Goal: Task Accomplishment & Management: Manage account settings

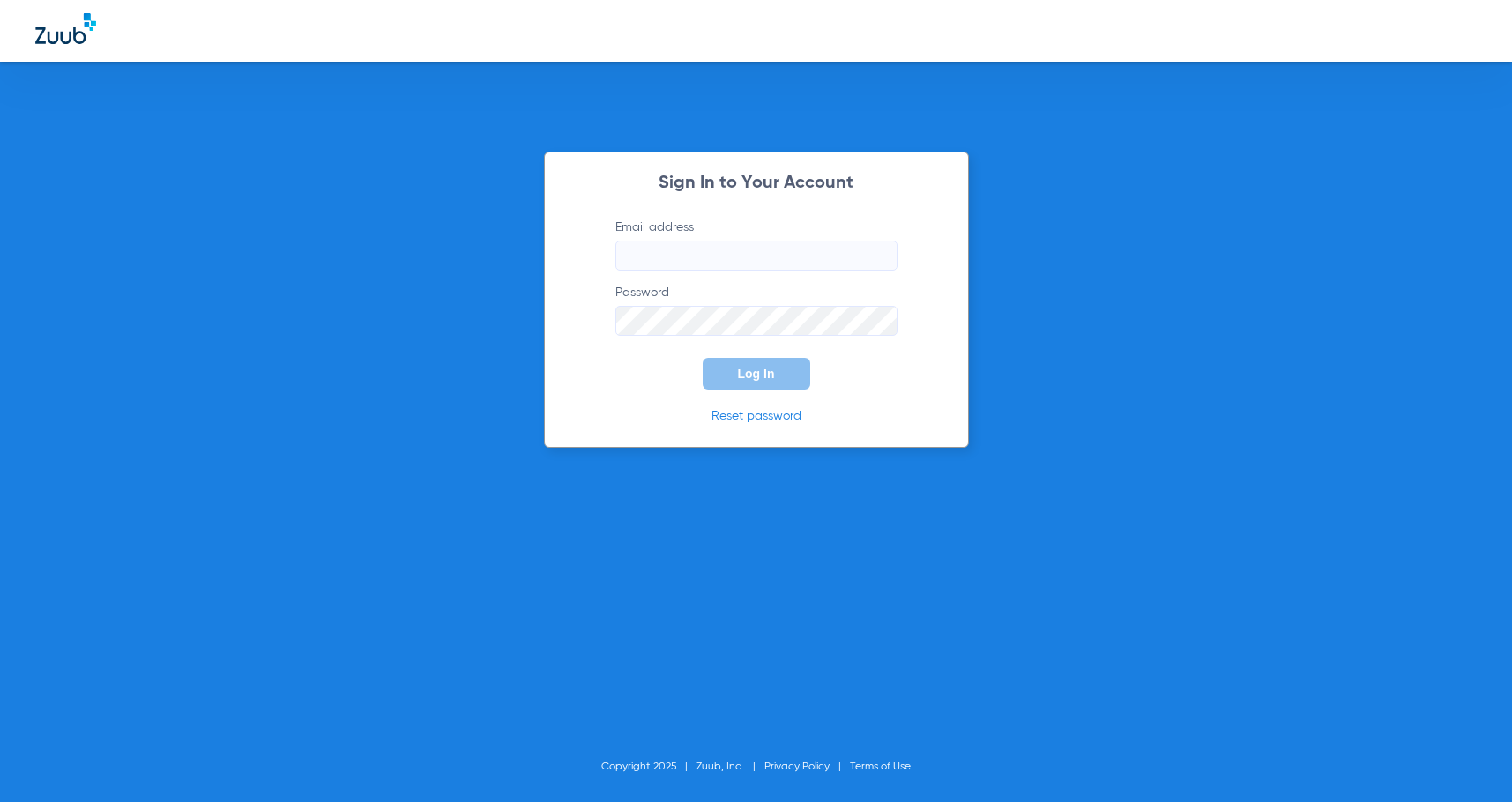
type input "[EMAIL_ADDRESS][DOMAIN_NAME]"
click at [758, 367] on span "Log In" at bounding box center [756, 374] width 37 height 14
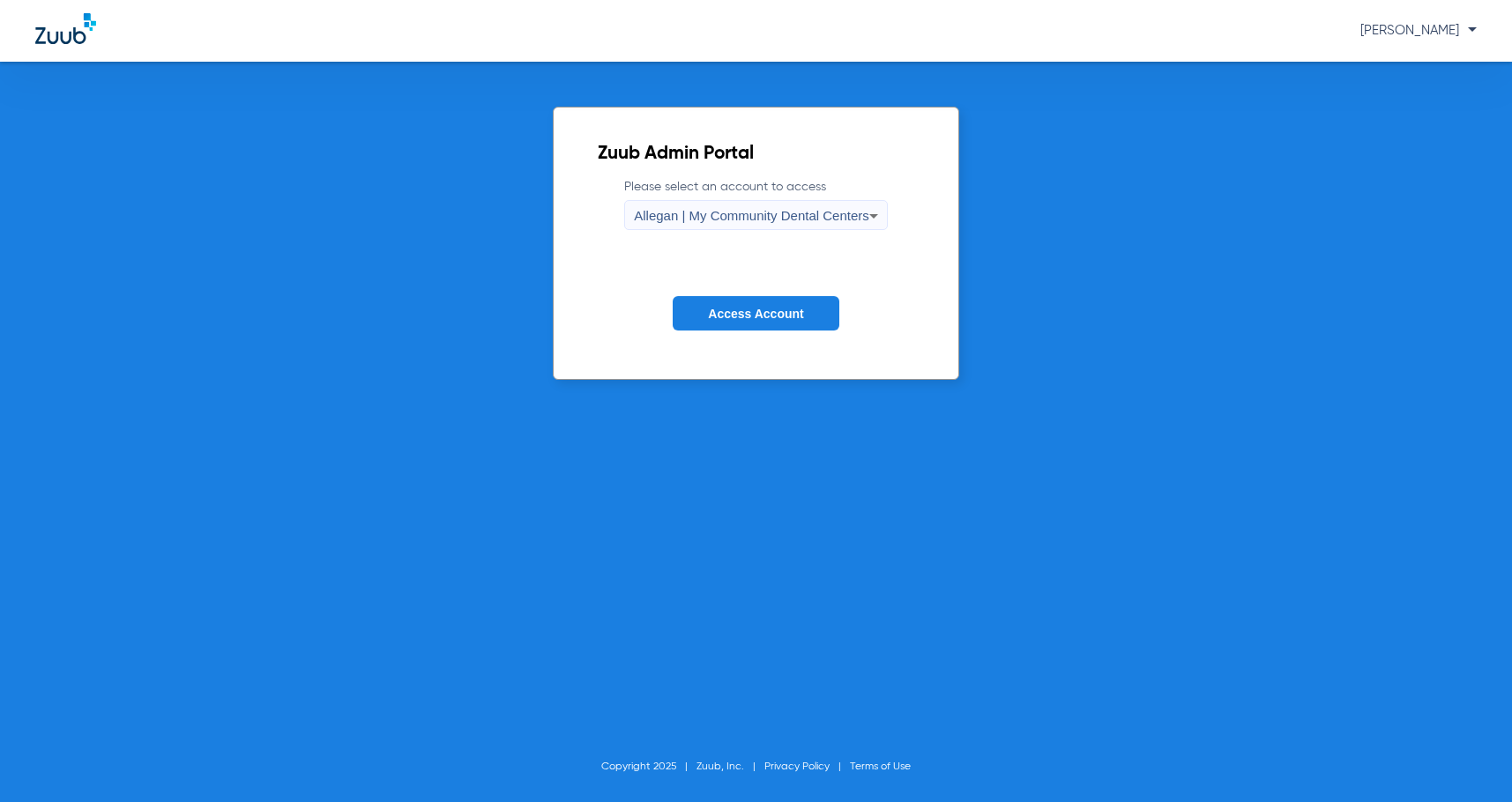
click at [810, 215] on span "Allegan | My Community Dental Centers" at bounding box center [752, 216] width 236 height 15
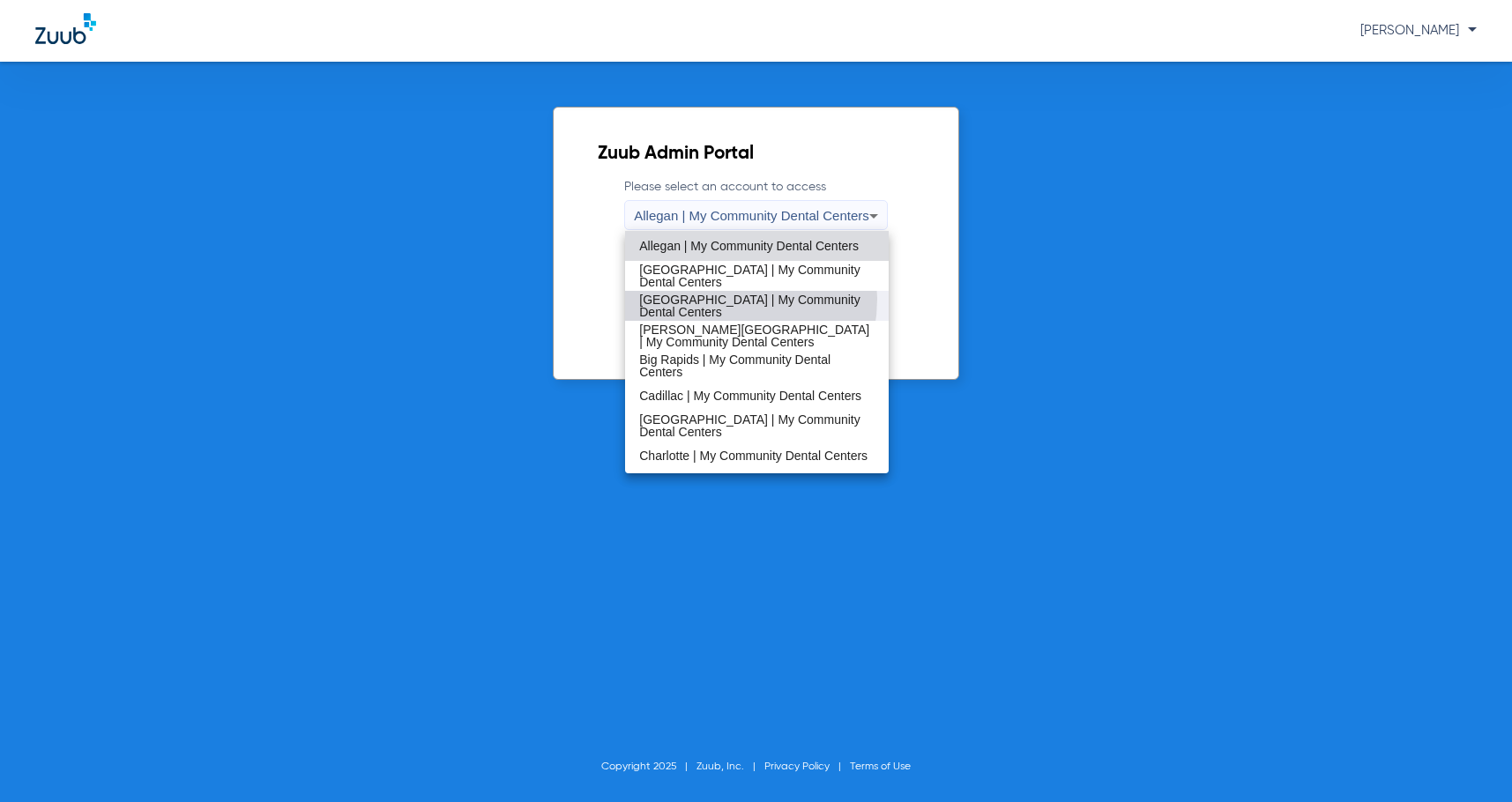
click at [716, 299] on span "[GEOGRAPHIC_DATA] | My Community Dental Centers" at bounding box center [757, 306] width 236 height 25
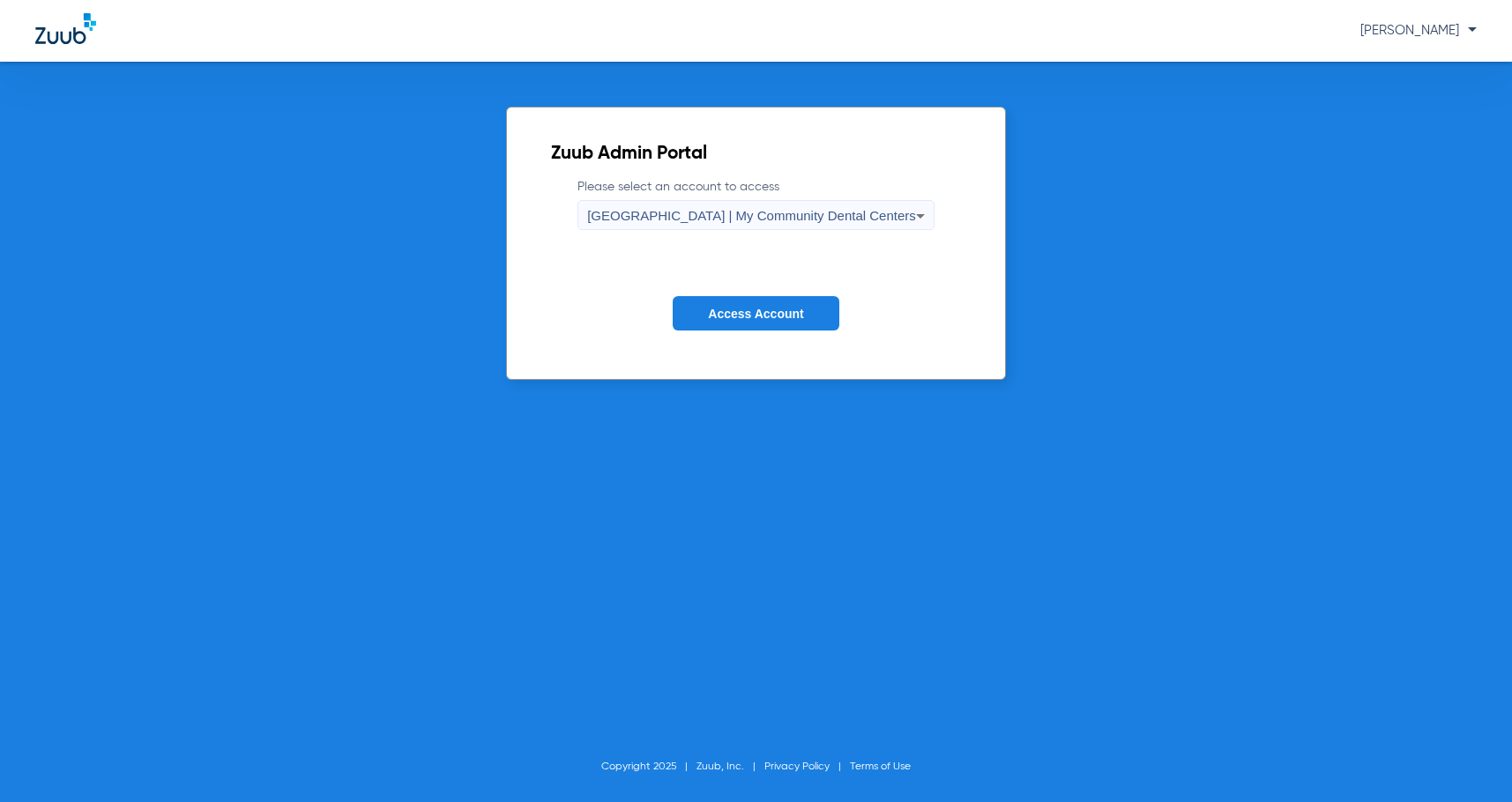
click at [735, 309] on span "Access Account" at bounding box center [755, 313] width 95 height 14
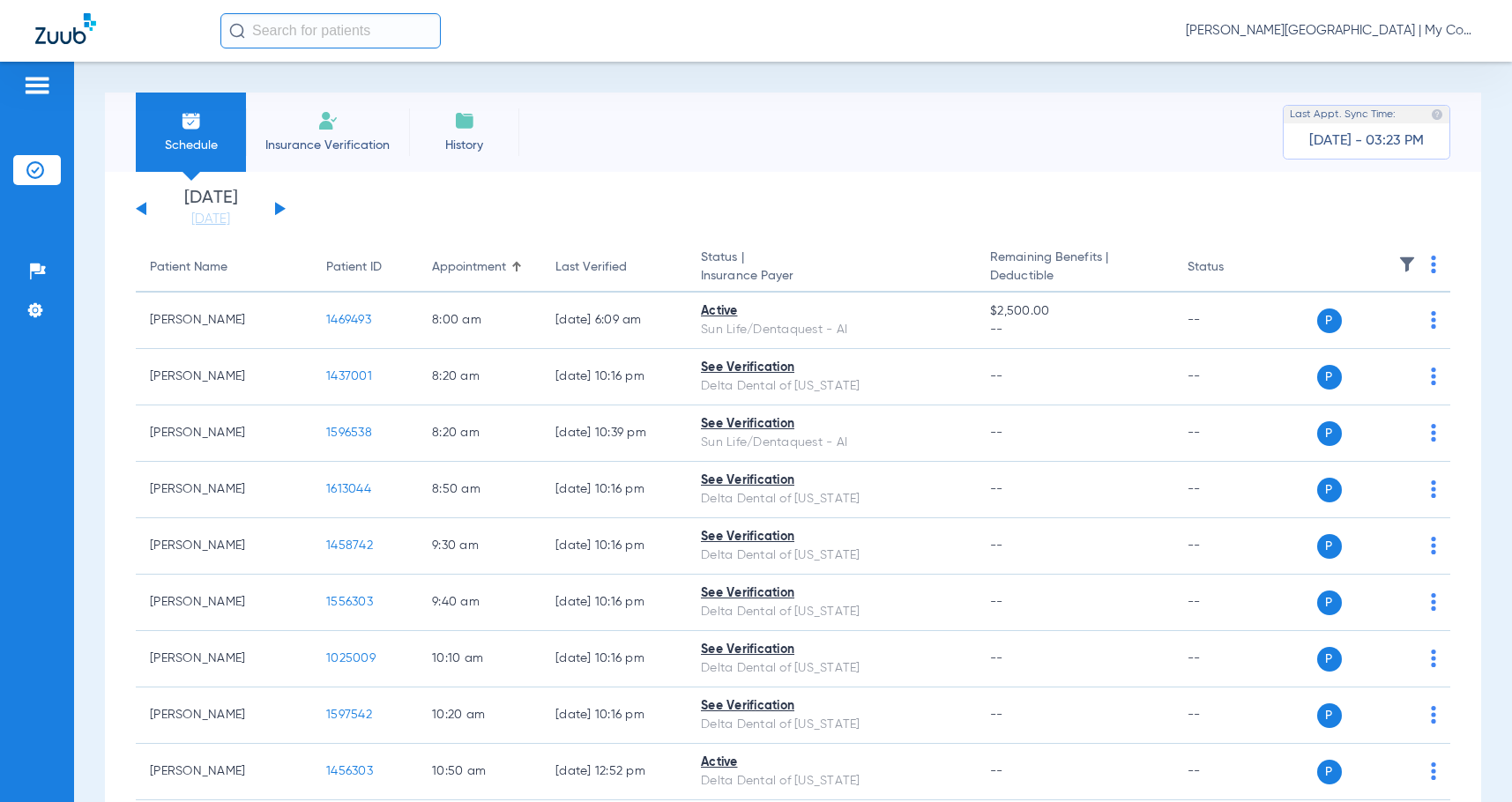
drag, startPoint x: 233, startPoint y: 213, endPoint x: 275, endPoint y: 265, distance: 66.8
click at [234, 213] on link "[DATE]" at bounding box center [211, 219] width 105 height 17
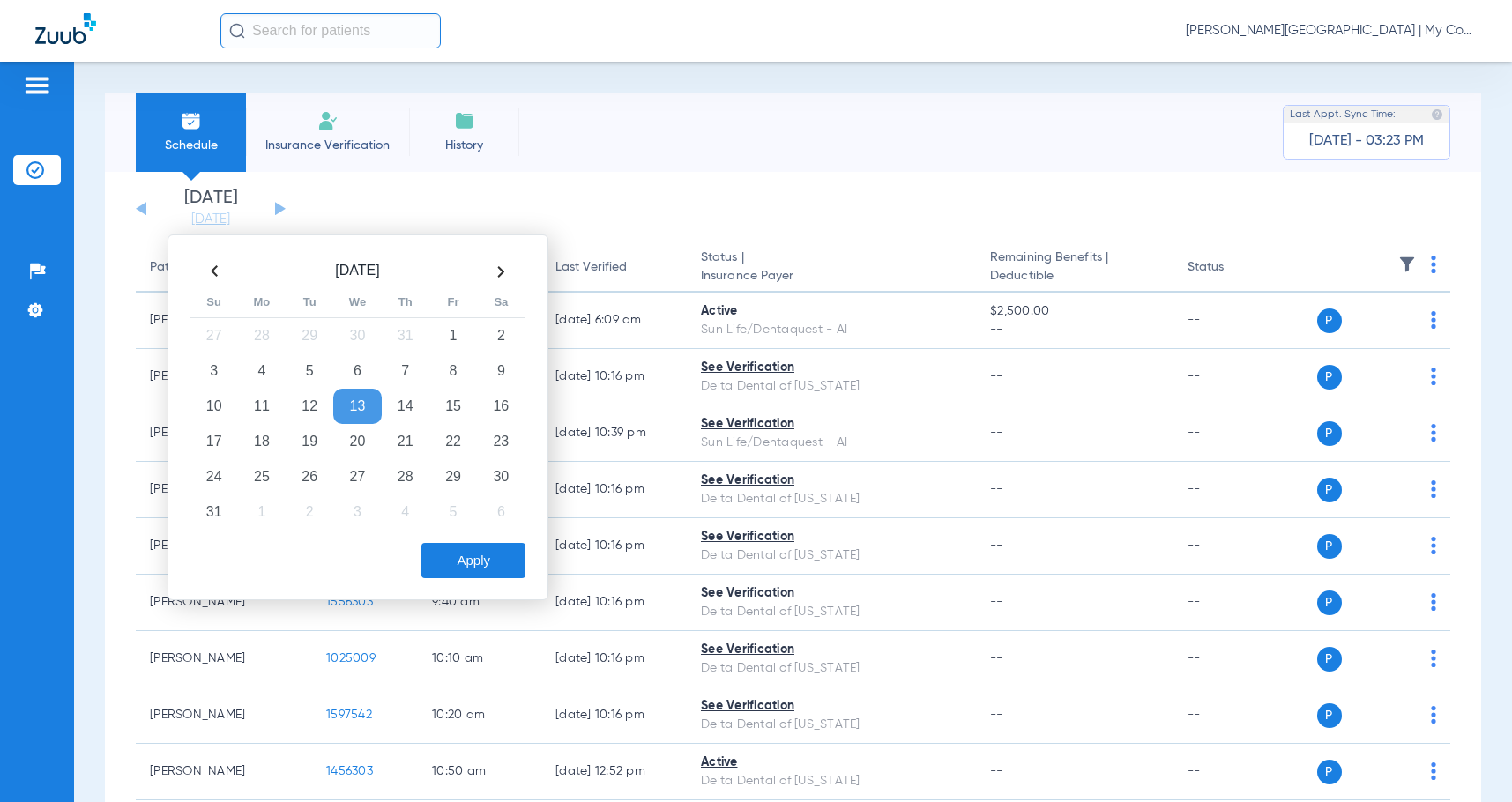
drag, startPoint x: 303, startPoint y: 441, endPoint x: 334, endPoint y: 467, distance: 40.5
click at [303, 441] on td "19" at bounding box center [309, 442] width 48 height 35
click at [444, 561] on button "Apply" at bounding box center [473, 561] width 104 height 35
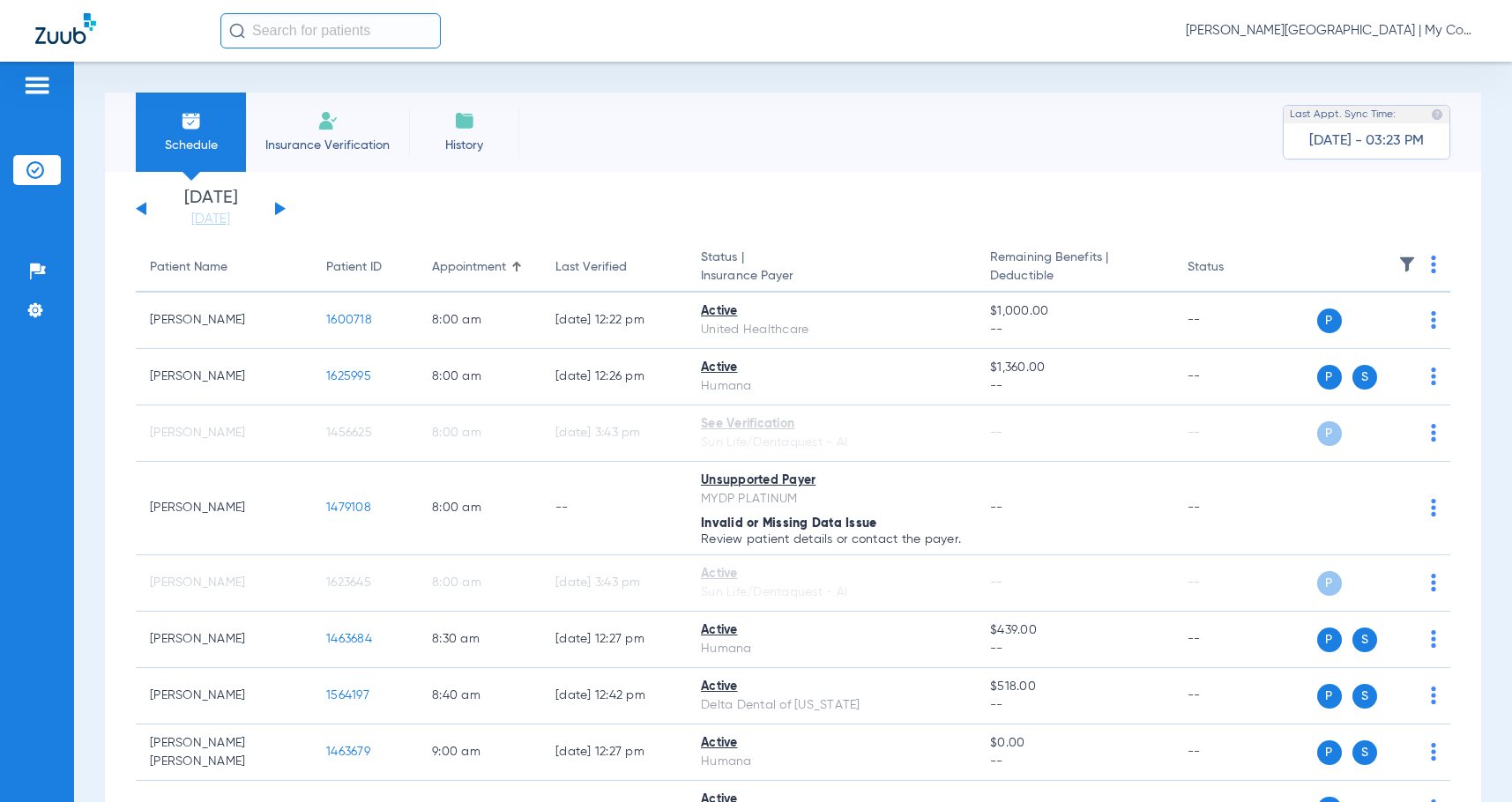
click at [197, 223] on link "[DATE]" at bounding box center [211, 219] width 105 height 17
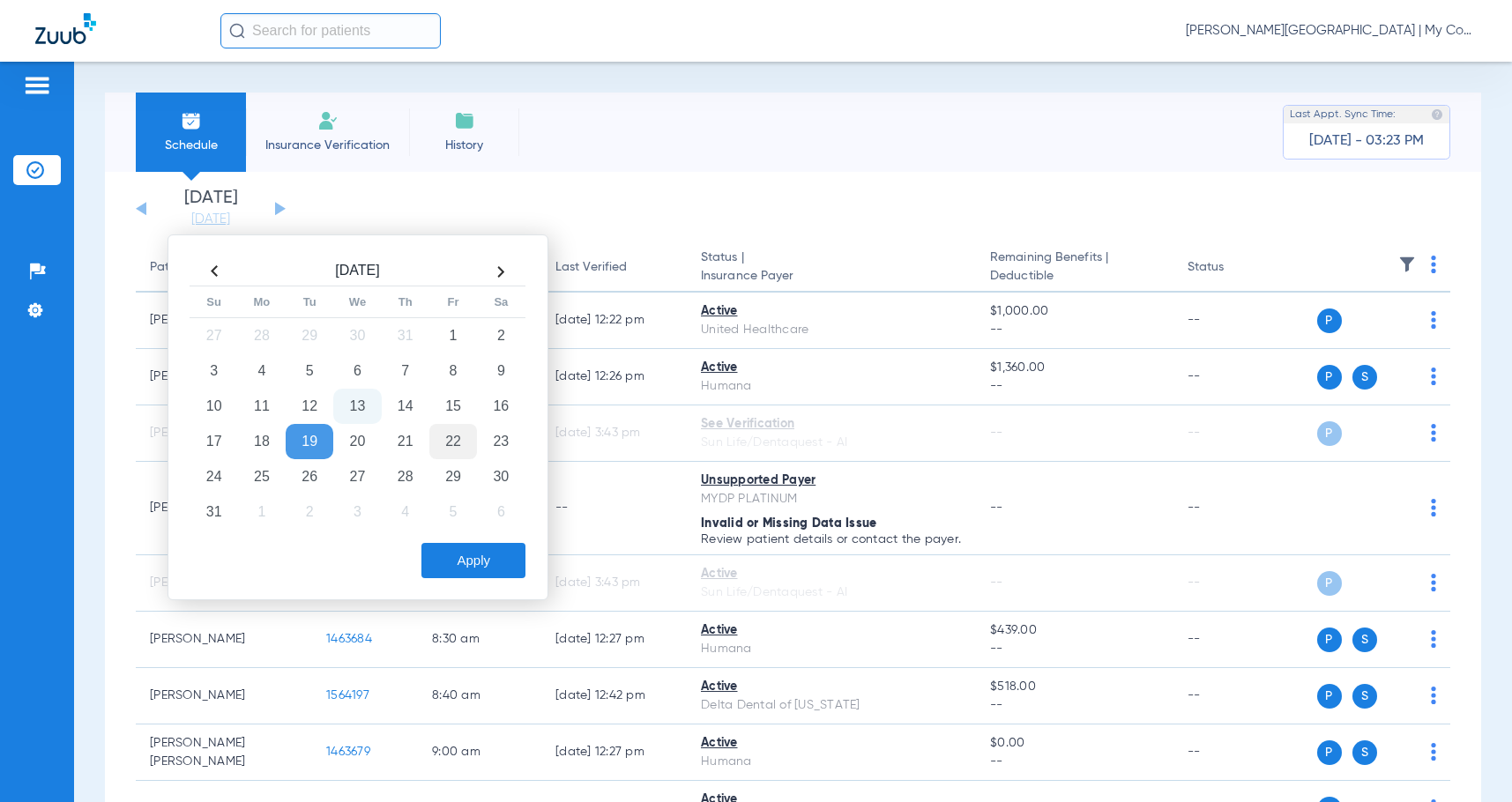
click at [454, 449] on td "22" at bounding box center [453, 442] width 48 height 35
click at [491, 565] on button "Apply" at bounding box center [473, 561] width 104 height 35
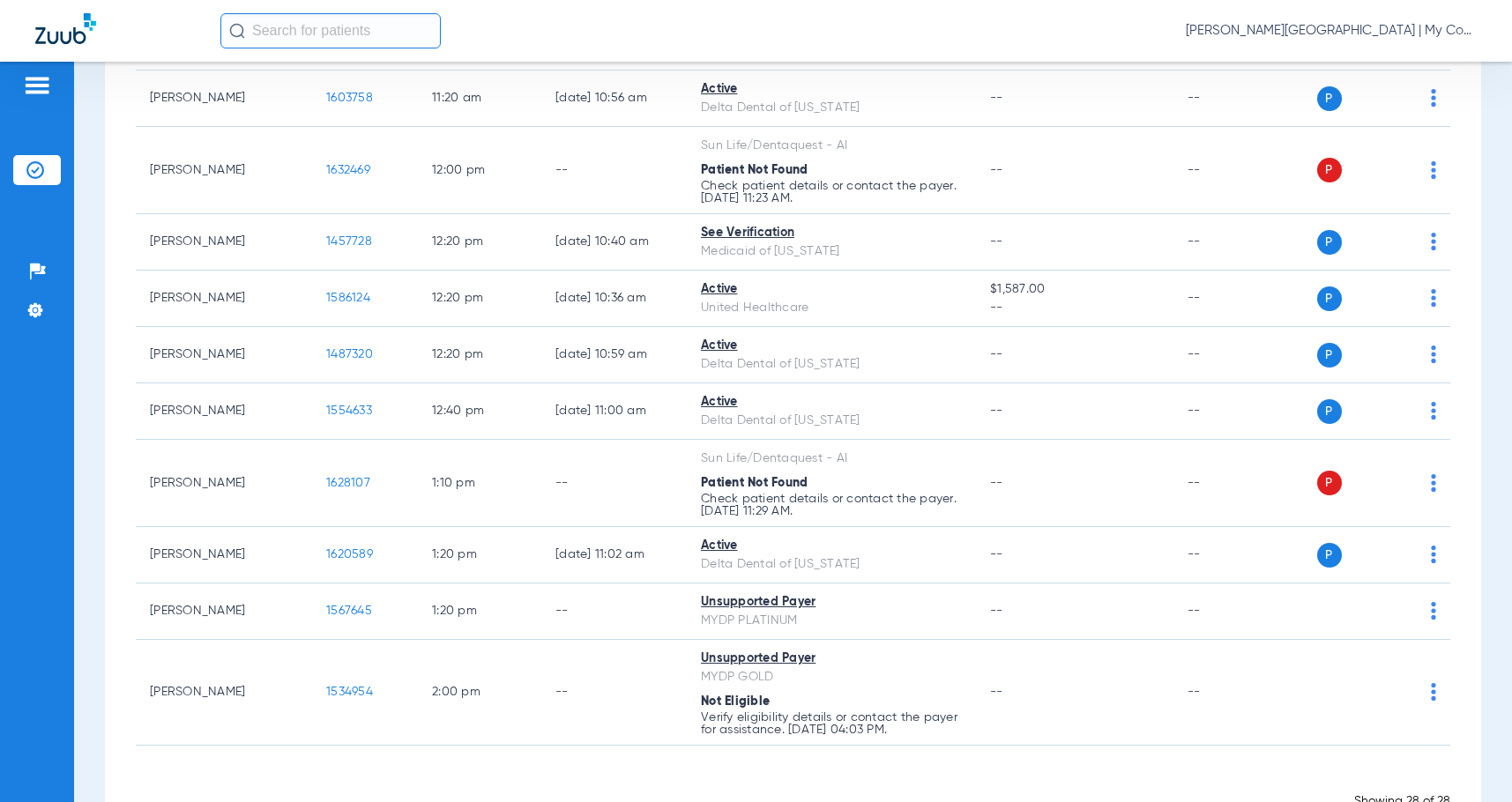
scroll to position [1375, 0]
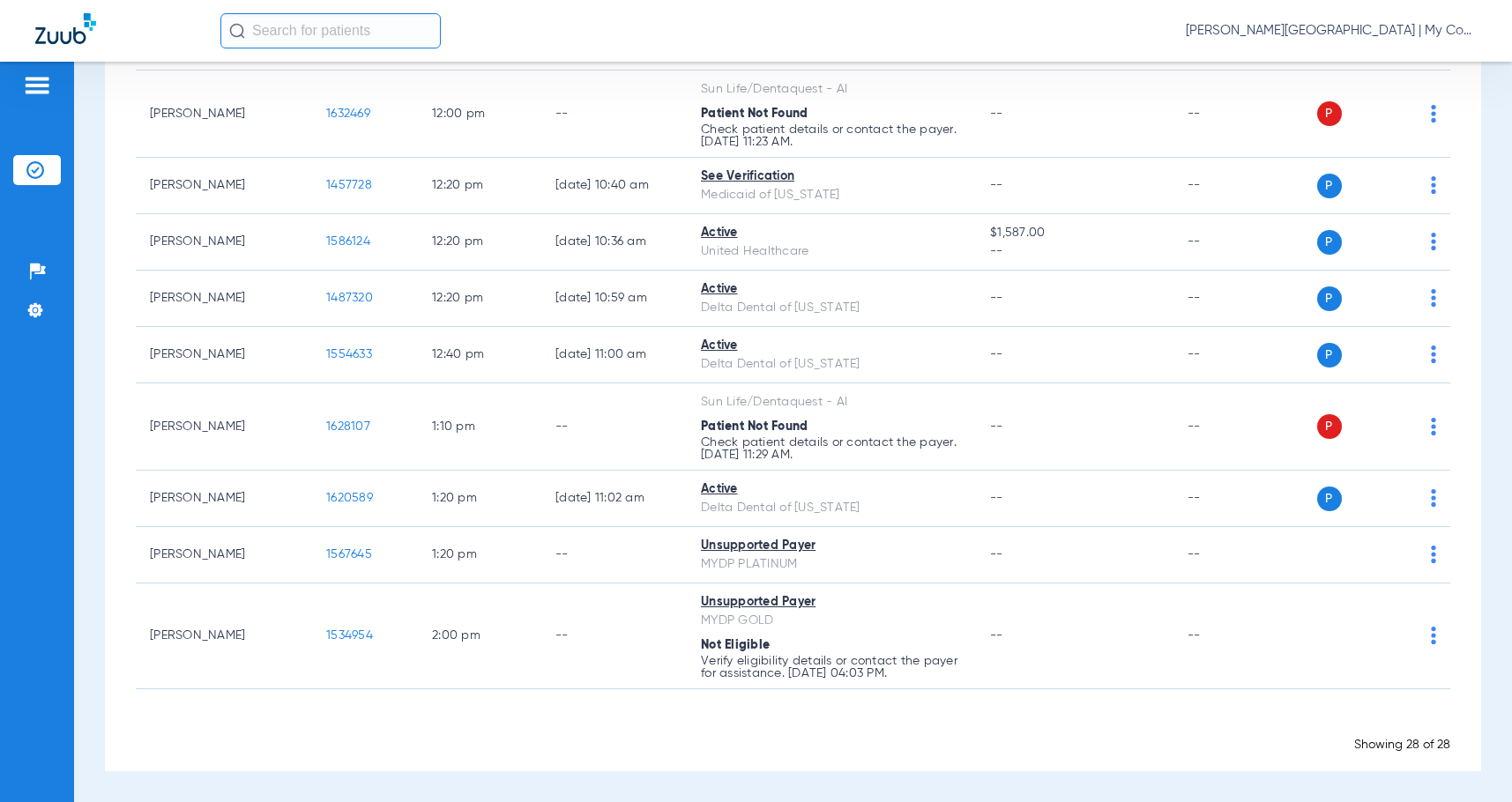
click at [1225, 36] on span "[PERSON_NAME][GEOGRAPHIC_DATA] | My Community Dental Centers" at bounding box center [1332, 31] width 291 height 17
click at [1369, 67] on span "Account Selection" at bounding box center [1410, 62] width 99 height 12
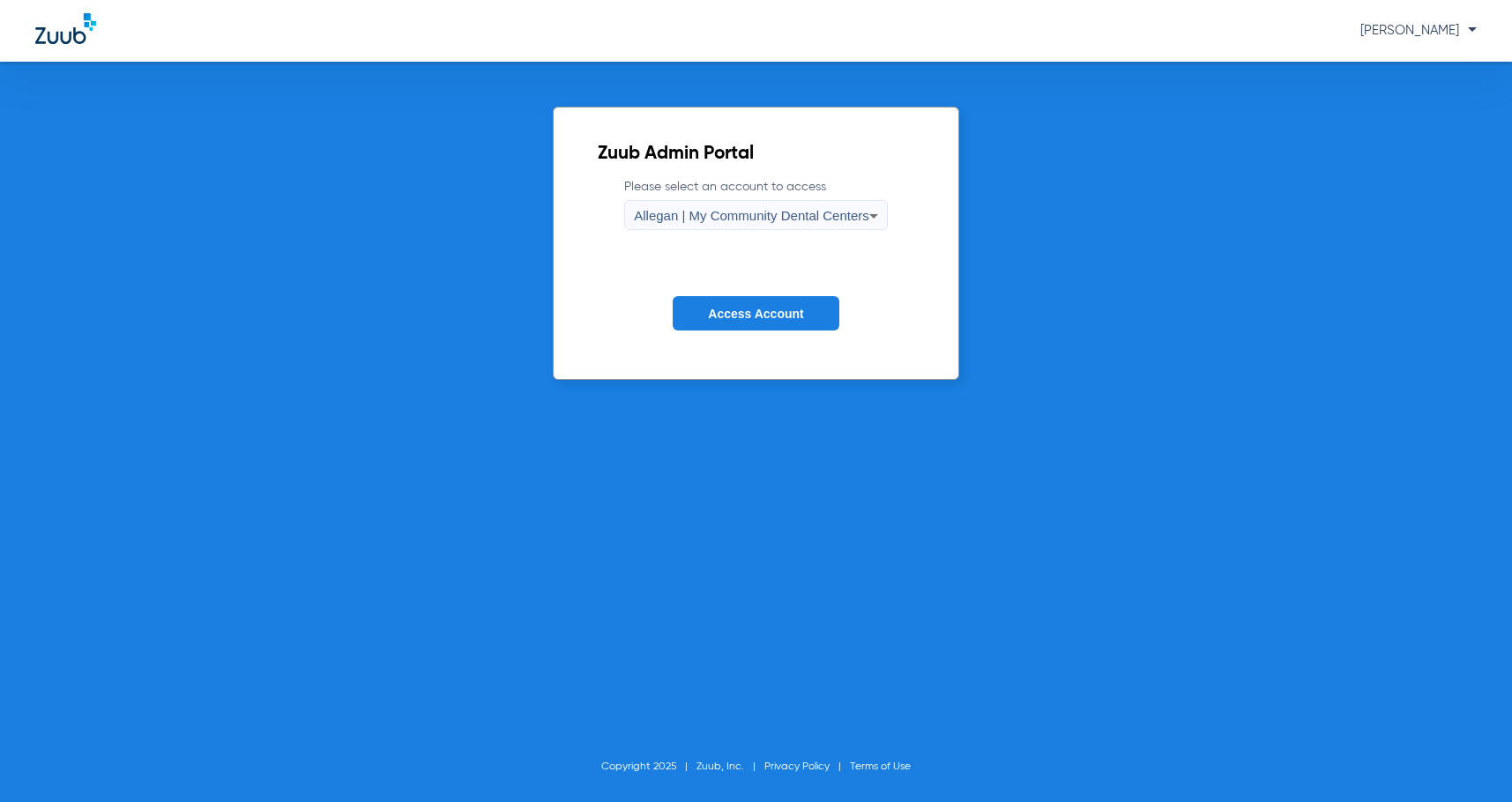
click at [674, 220] on span "Allegan | My Community Dental Centers" at bounding box center [752, 216] width 236 height 15
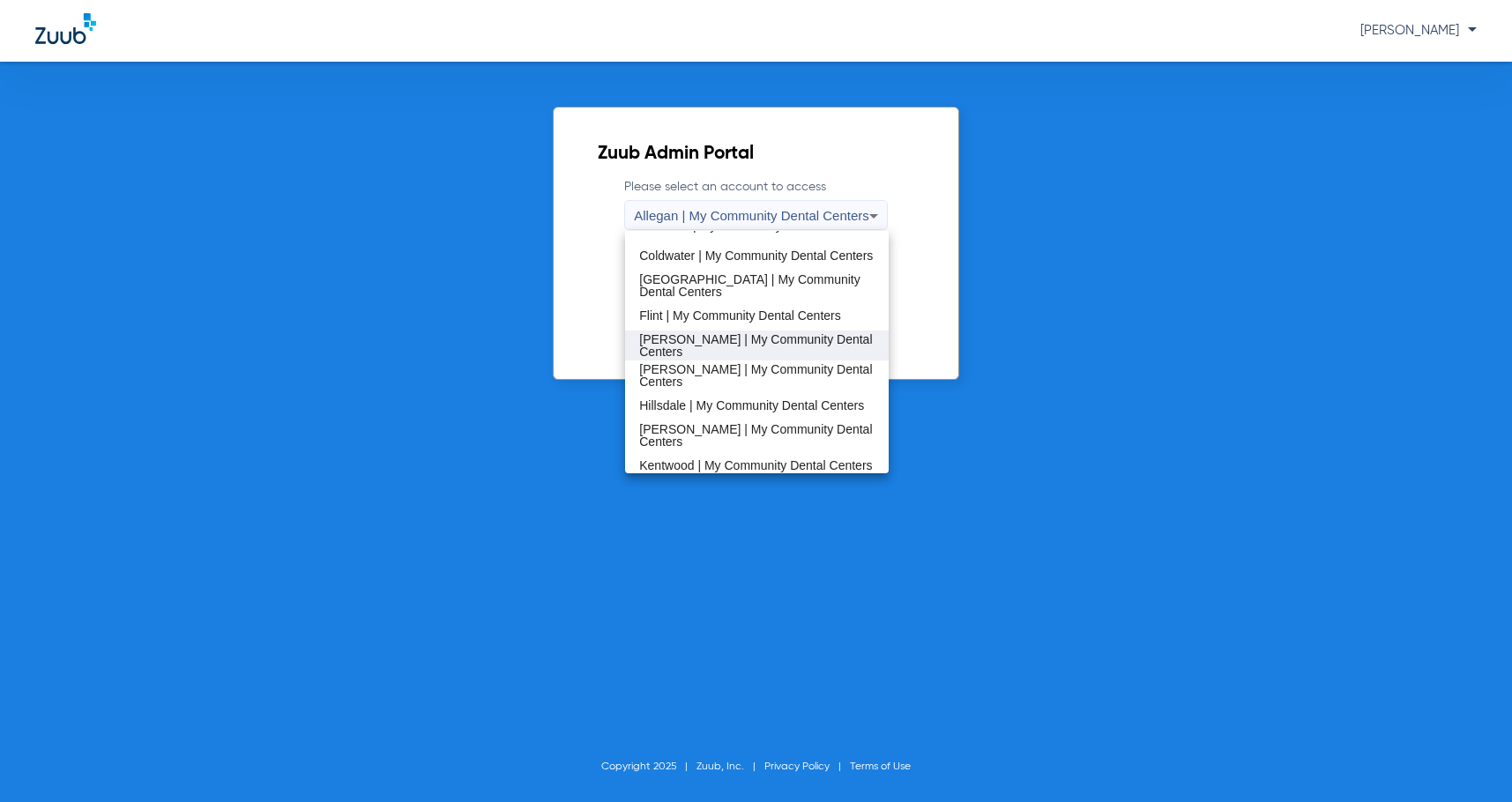
scroll to position [264, 0]
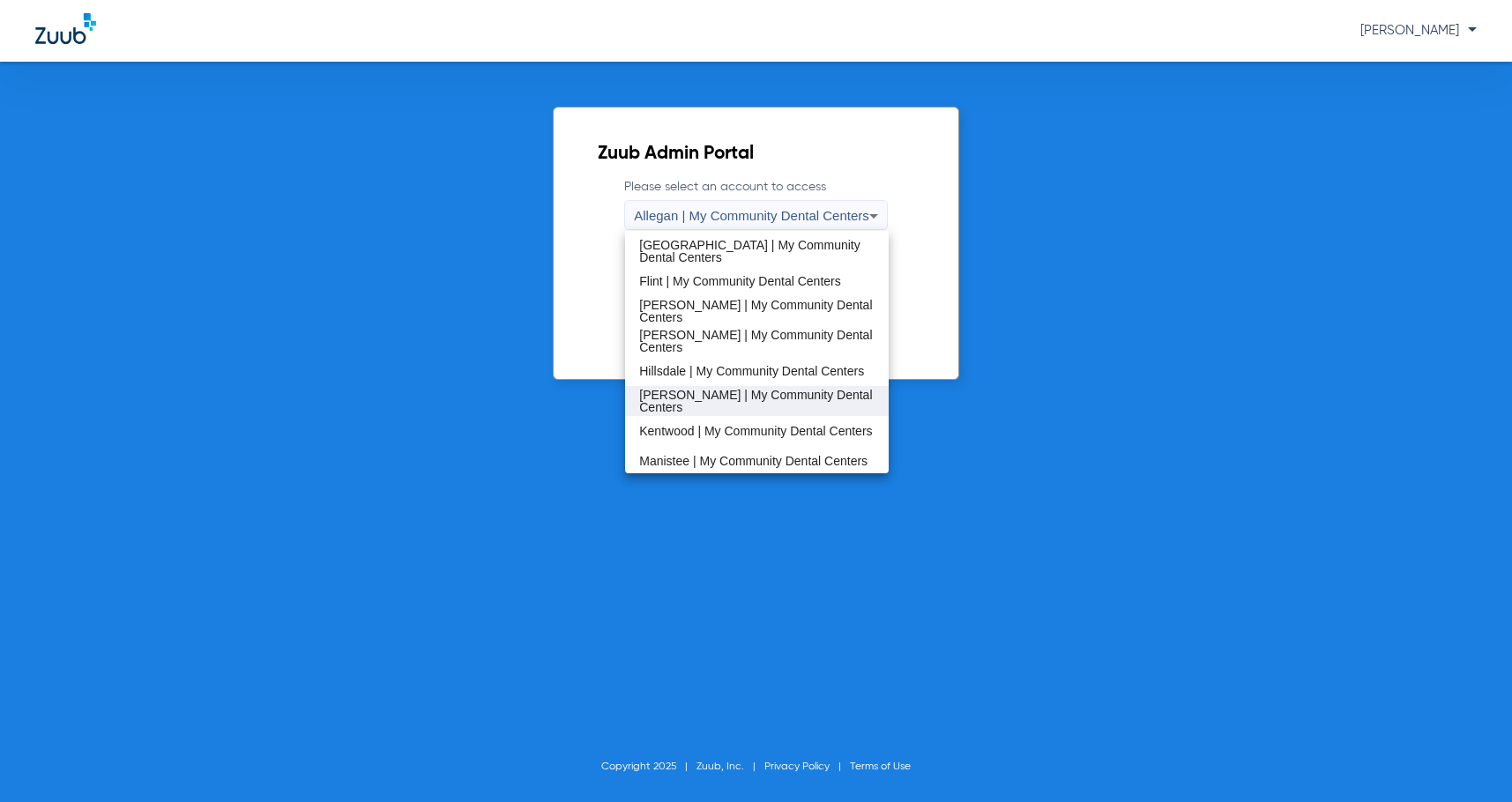
click at [672, 400] on span "[PERSON_NAME] | My Community Dental Centers" at bounding box center [757, 401] width 236 height 25
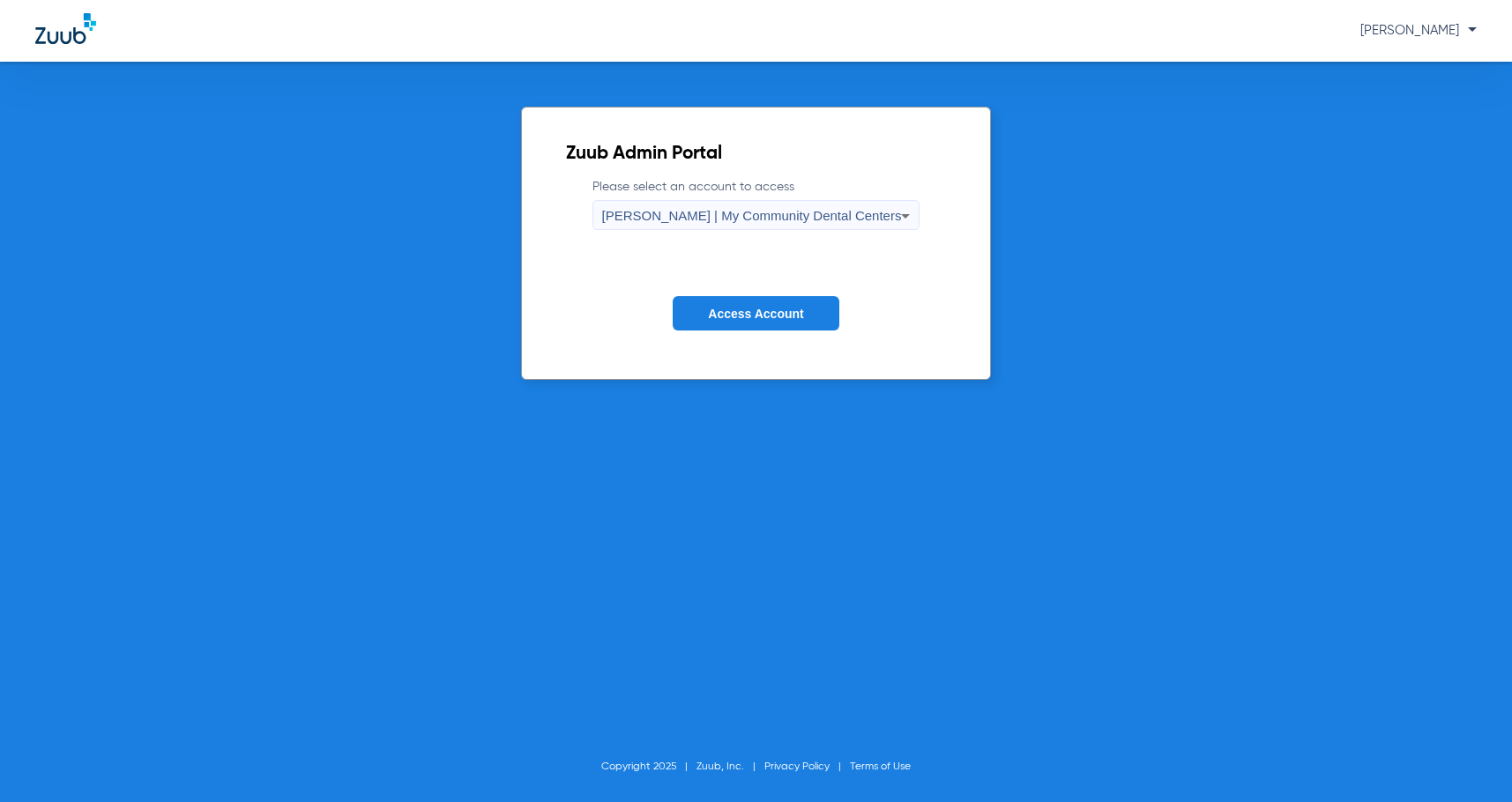
click at [754, 298] on button "Access Account" at bounding box center [755, 313] width 166 height 34
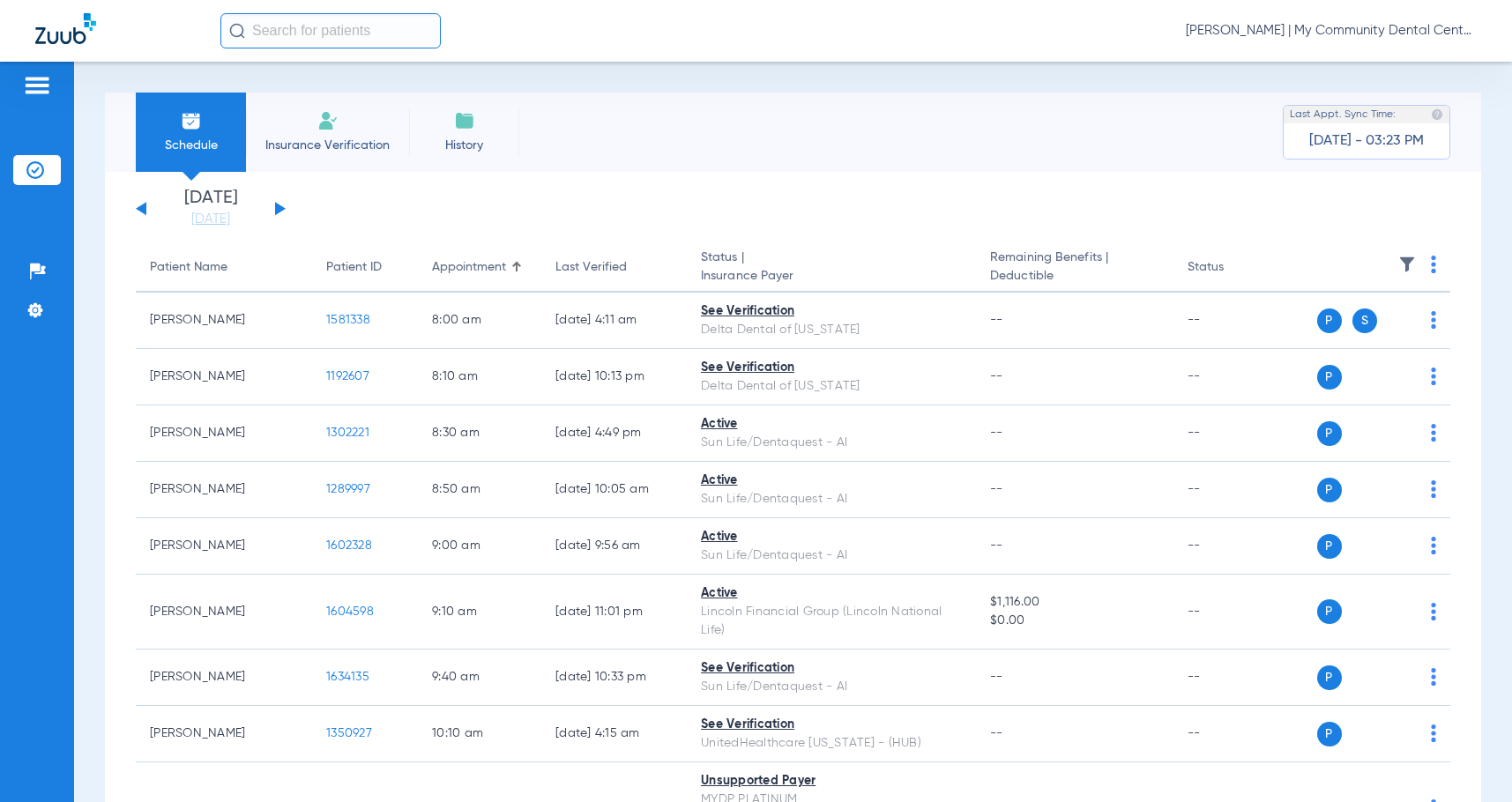
click at [224, 208] on li "[DATE] [DATE]" at bounding box center [211, 209] width 105 height 38
click at [228, 218] on link "[DATE]" at bounding box center [211, 219] width 105 height 17
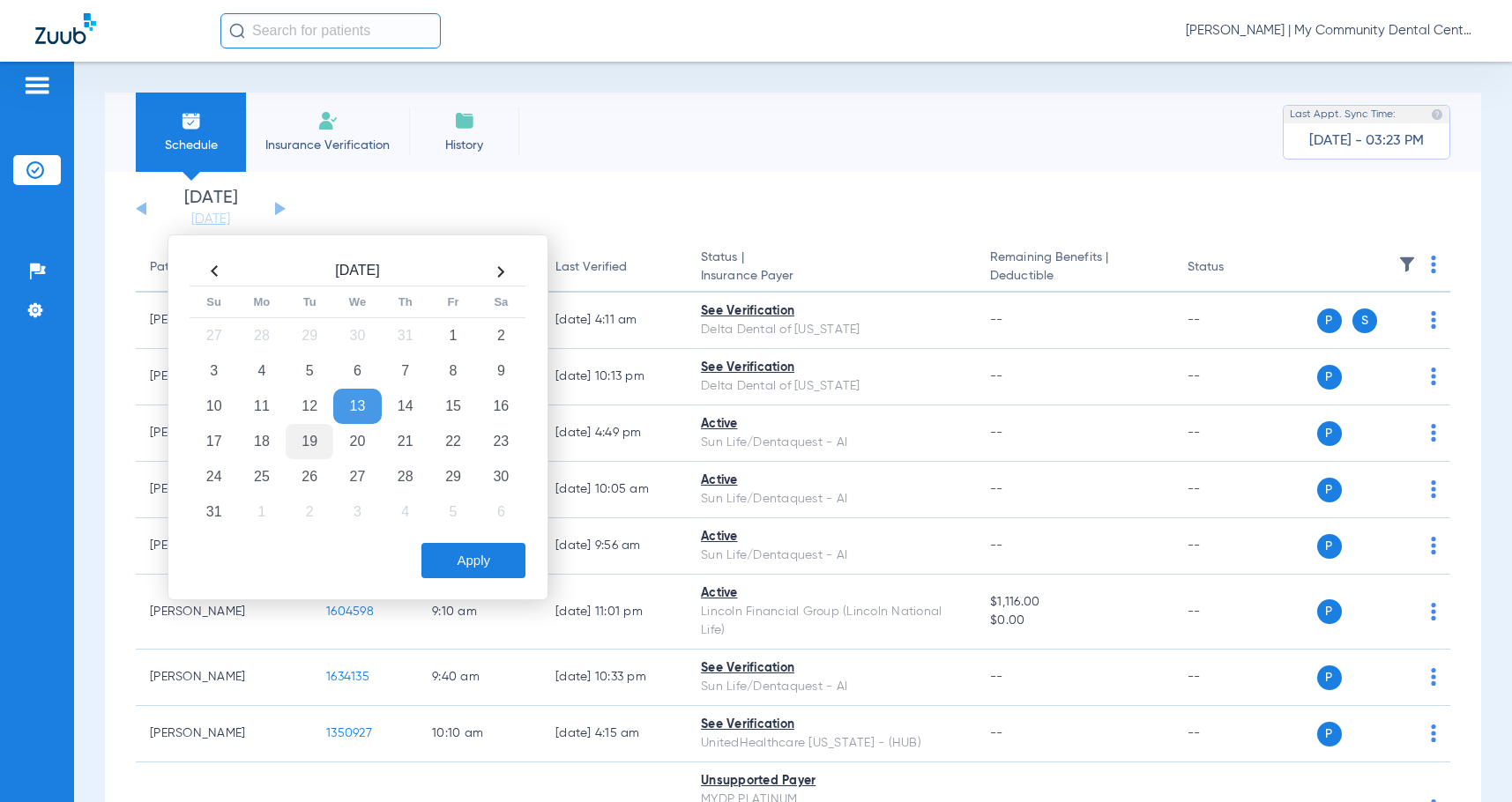
click at [321, 437] on td "19" at bounding box center [309, 442] width 48 height 35
click at [472, 548] on button "Apply" at bounding box center [473, 561] width 104 height 35
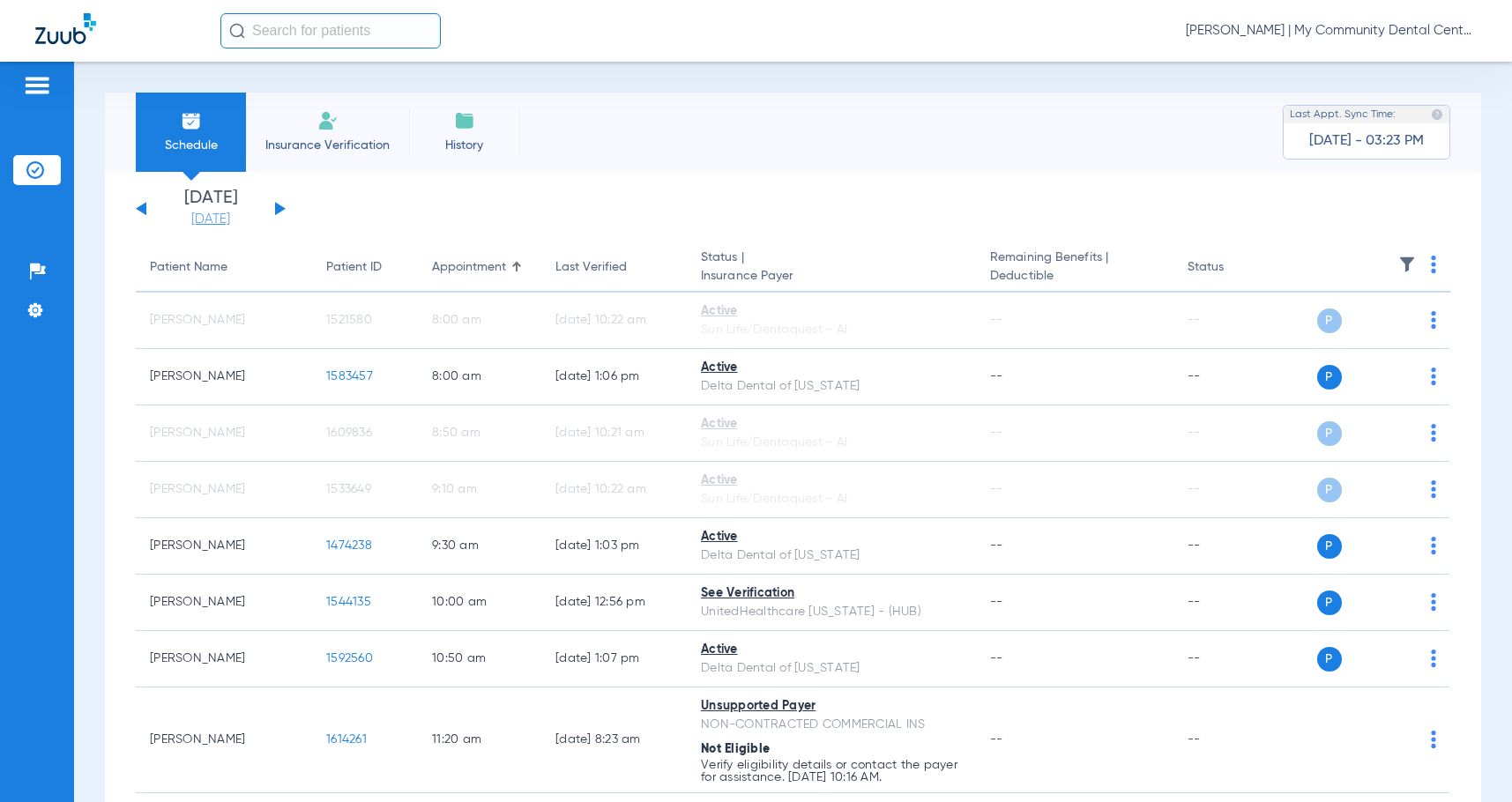
click at [243, 216] on link "[DATE]" at bounding box center [211, 219] width 105 height 17
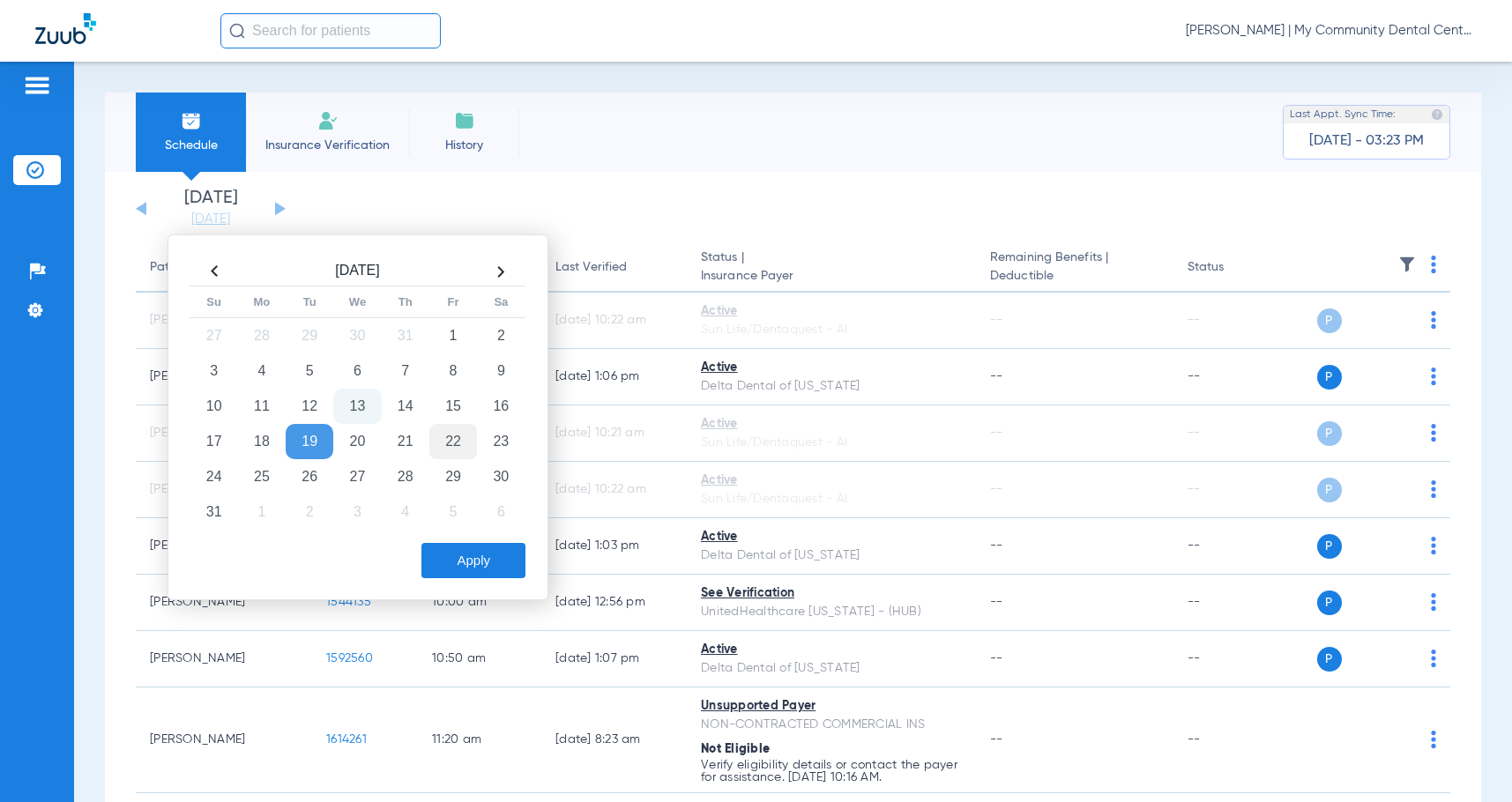
click at [445, 443] on td "22" at bounding box center [453, 442] width 48 height 35
click at [462, 568] on button "Apply" at bounding box center [473, 561] width 104 height 35
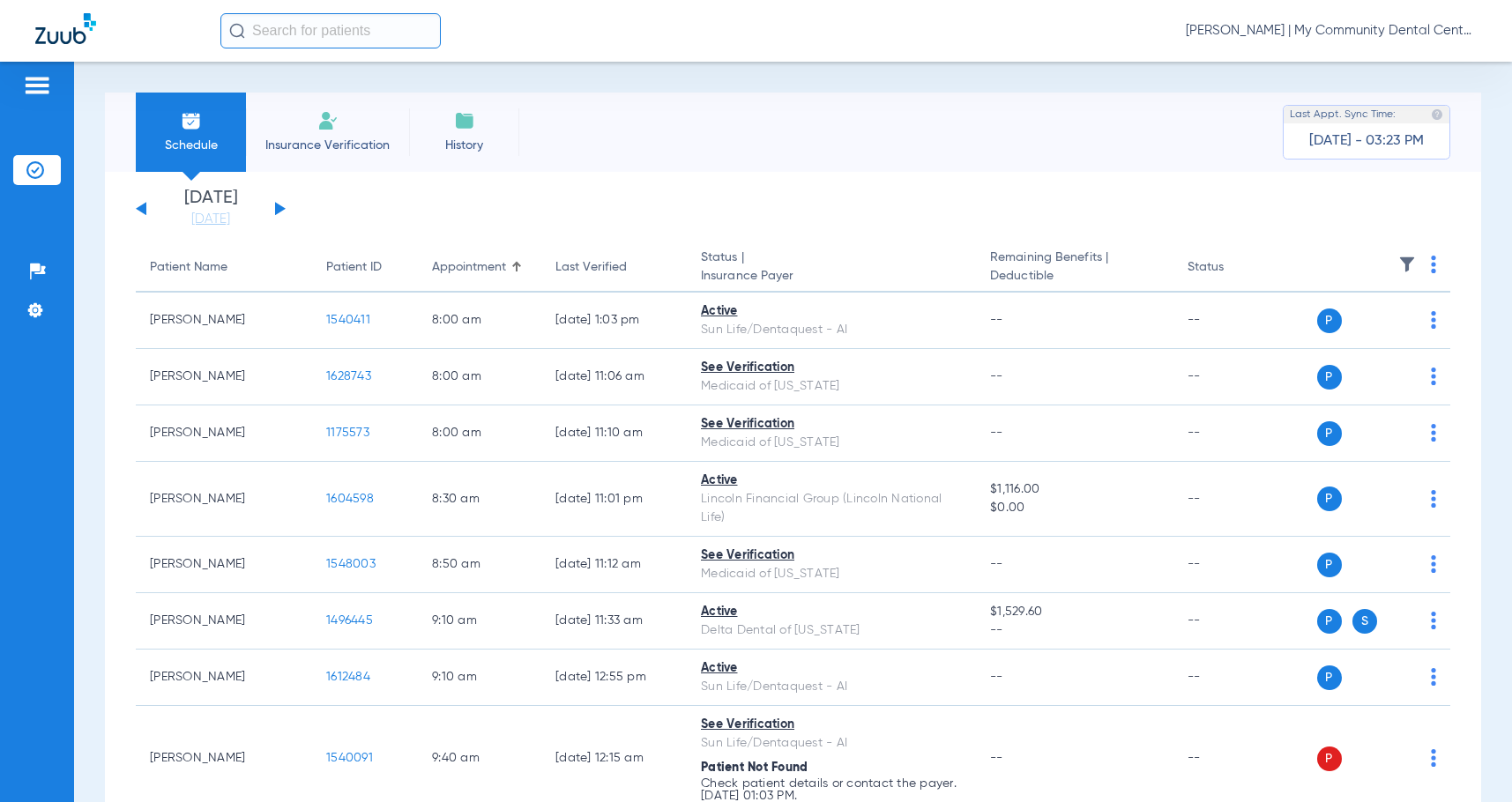
click at [1331, 27] on span "[PERSON_NAME] | My Community Dental Centers" at bounding box center [1332, 31] width 291 height 17
click at [1388, 60] on span "Account Selection" at bounding box center [1410, 62] width 99 height 12
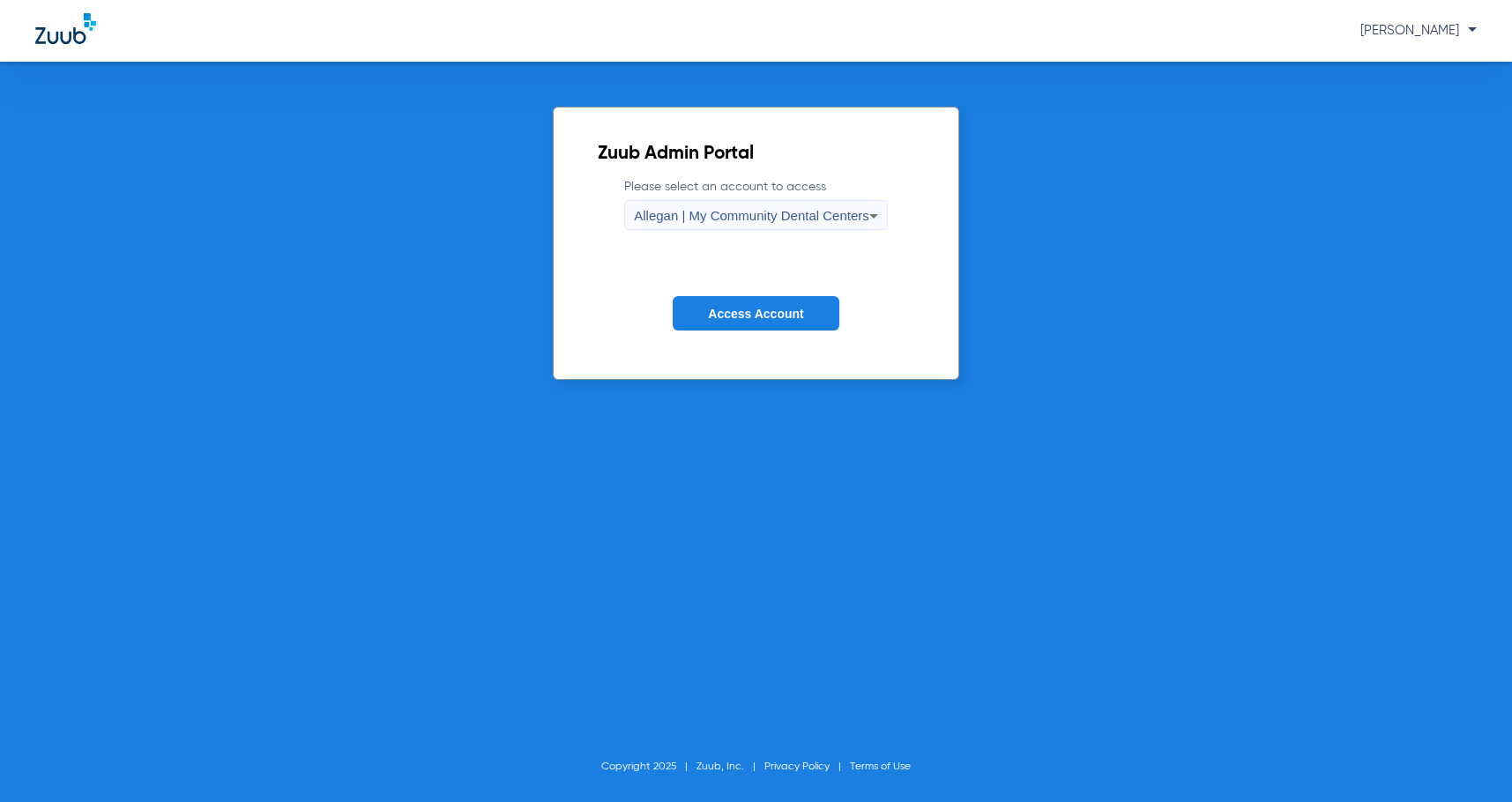
click at [740, 216] on span "Allegan | My Community Dental Centers" at bounding box center [752, 216] width 236 height 15
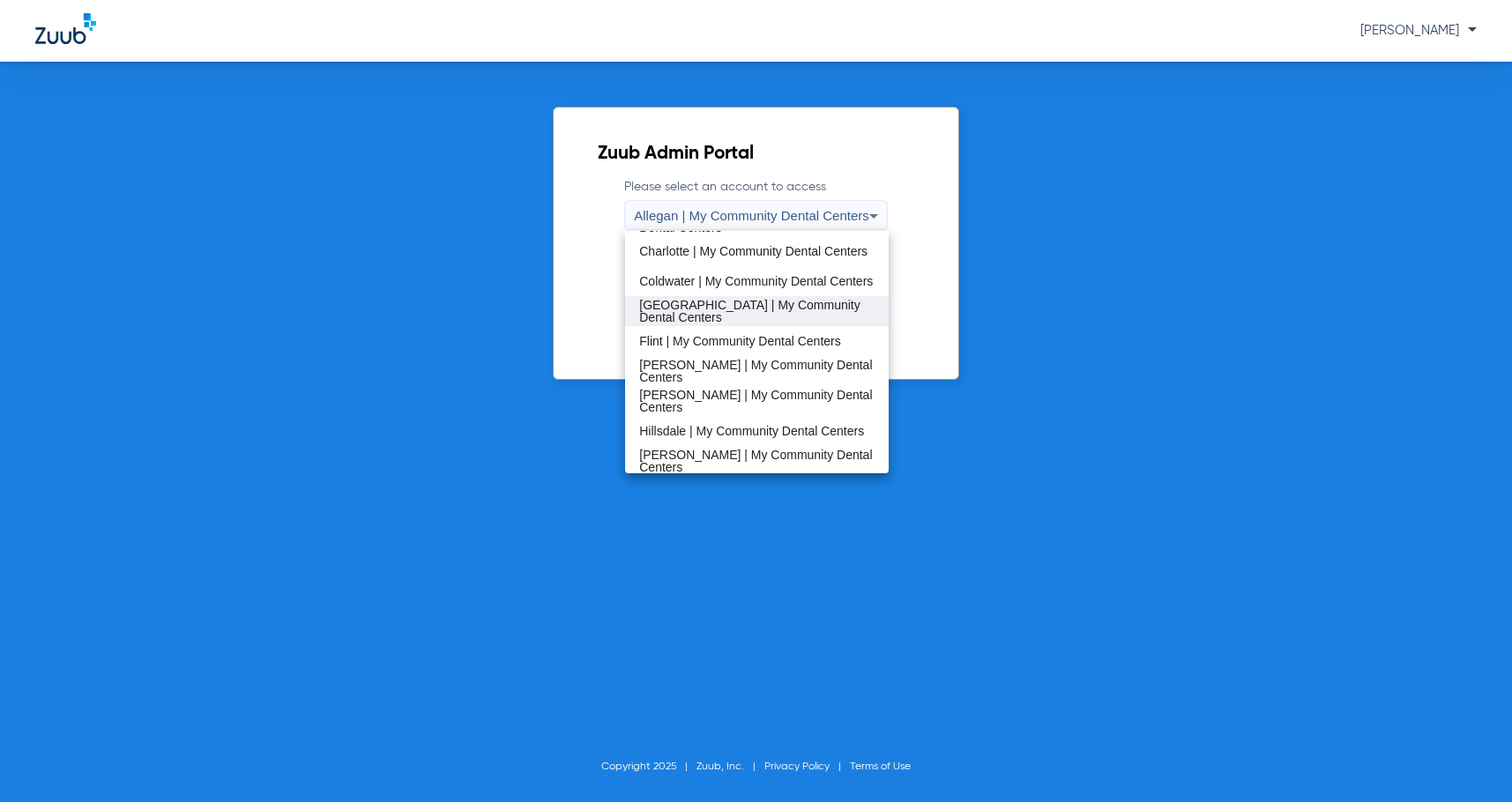
scroll to position [264, 0]
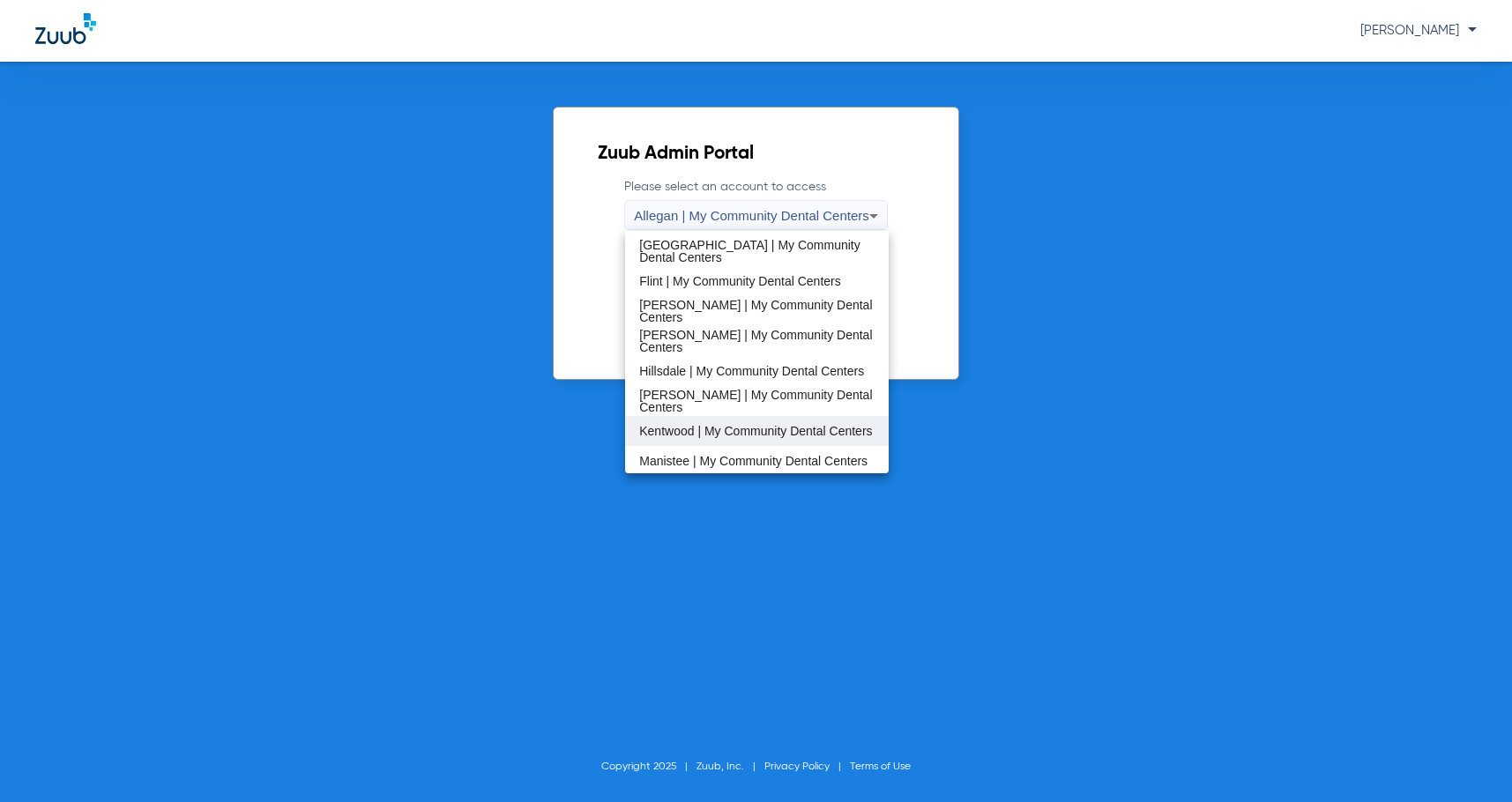
click at [755, 428] on span "Kentwood | My Community Dental Centers" at bounding box center [755, 431] width 233 height 12
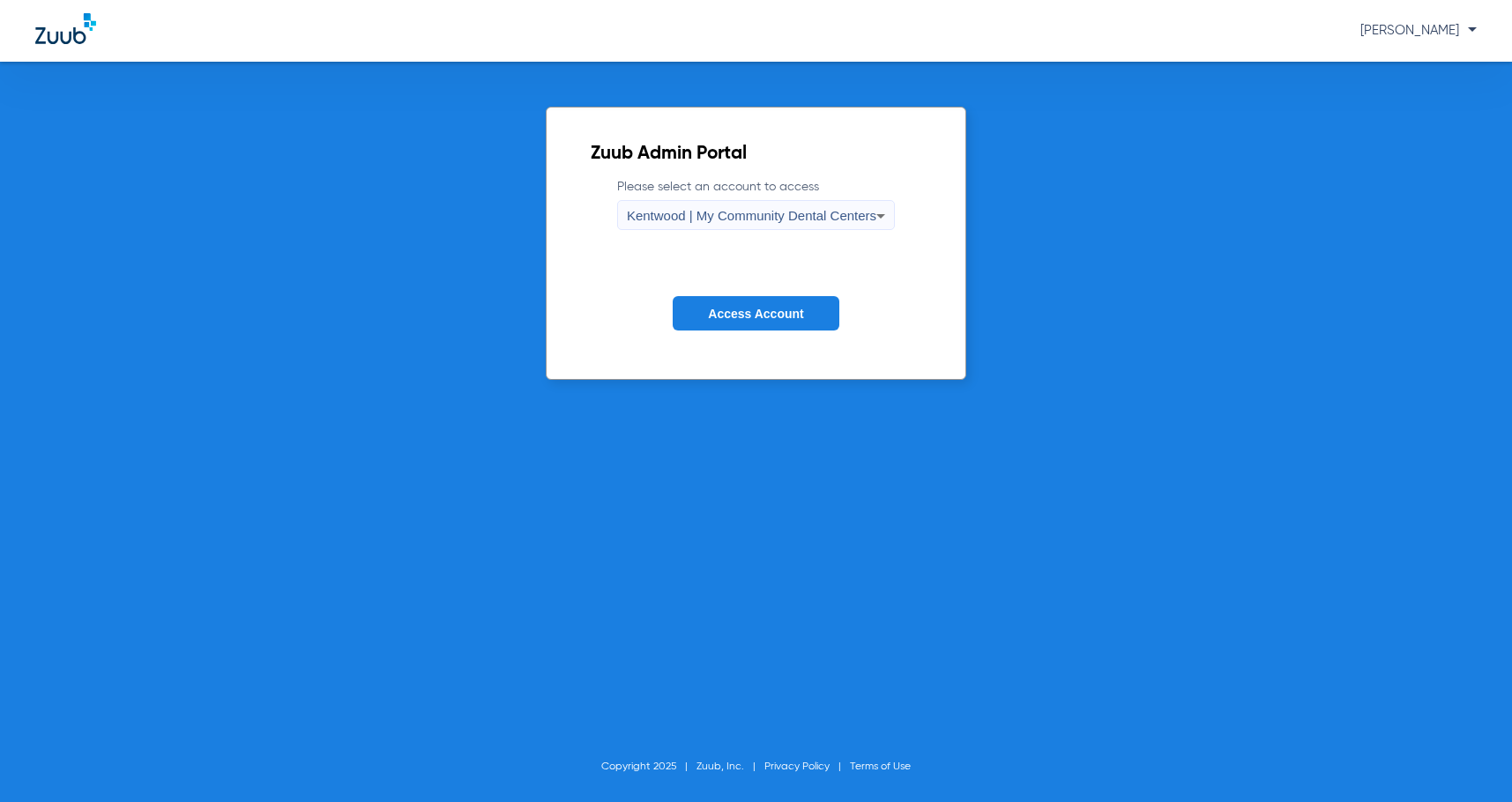
click at [759, 316] on span "Access Account" at bounding box center [755, 313] width 95 height 14
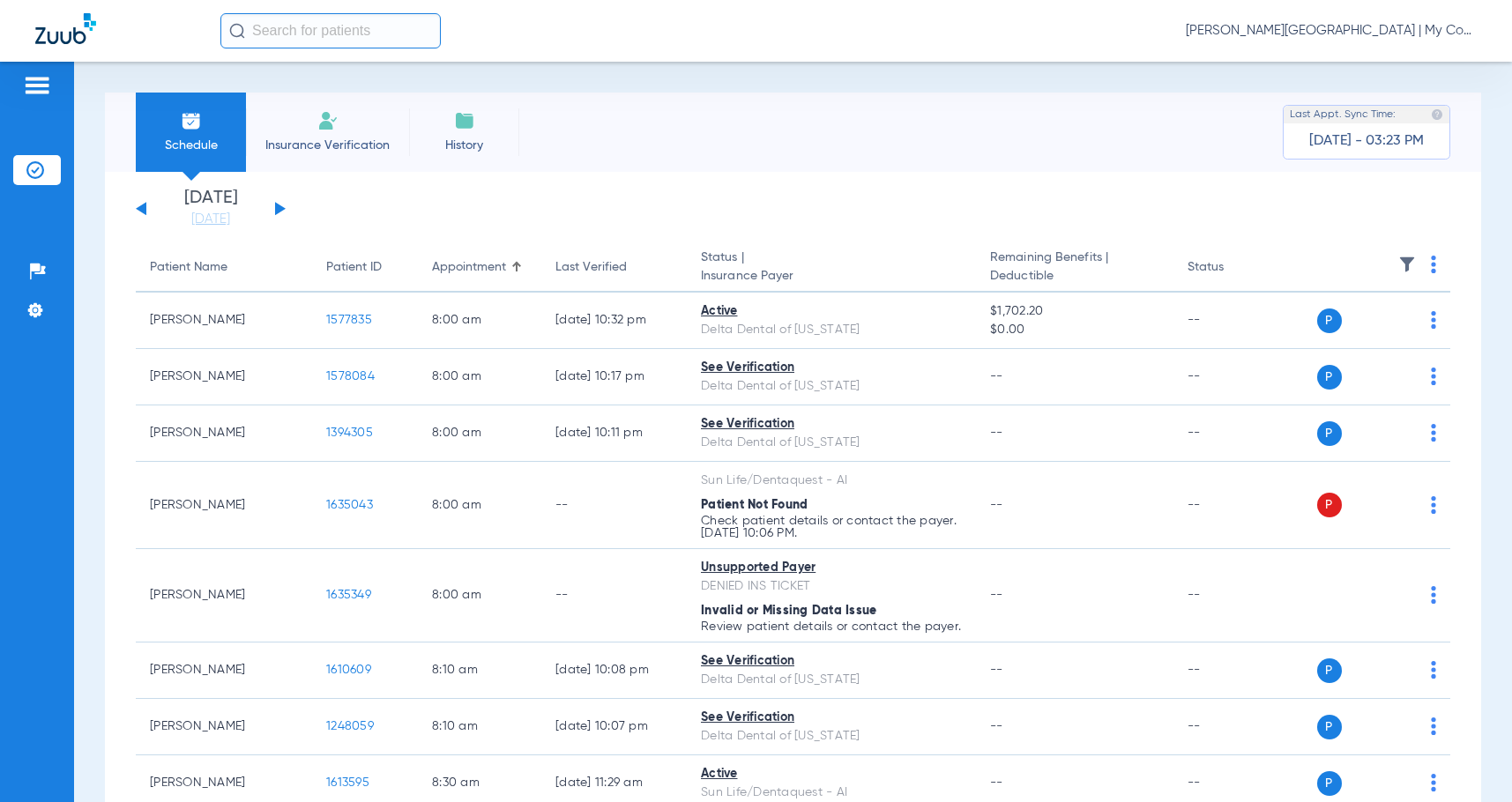
drag, startPoint x: 224, startPoint y: 218, endPoint x: 261, endPoint y: 288, distance: 79.2
click at [226, 217] on link "[DATE]" at bounding box center [211, 219] width 105 height 17
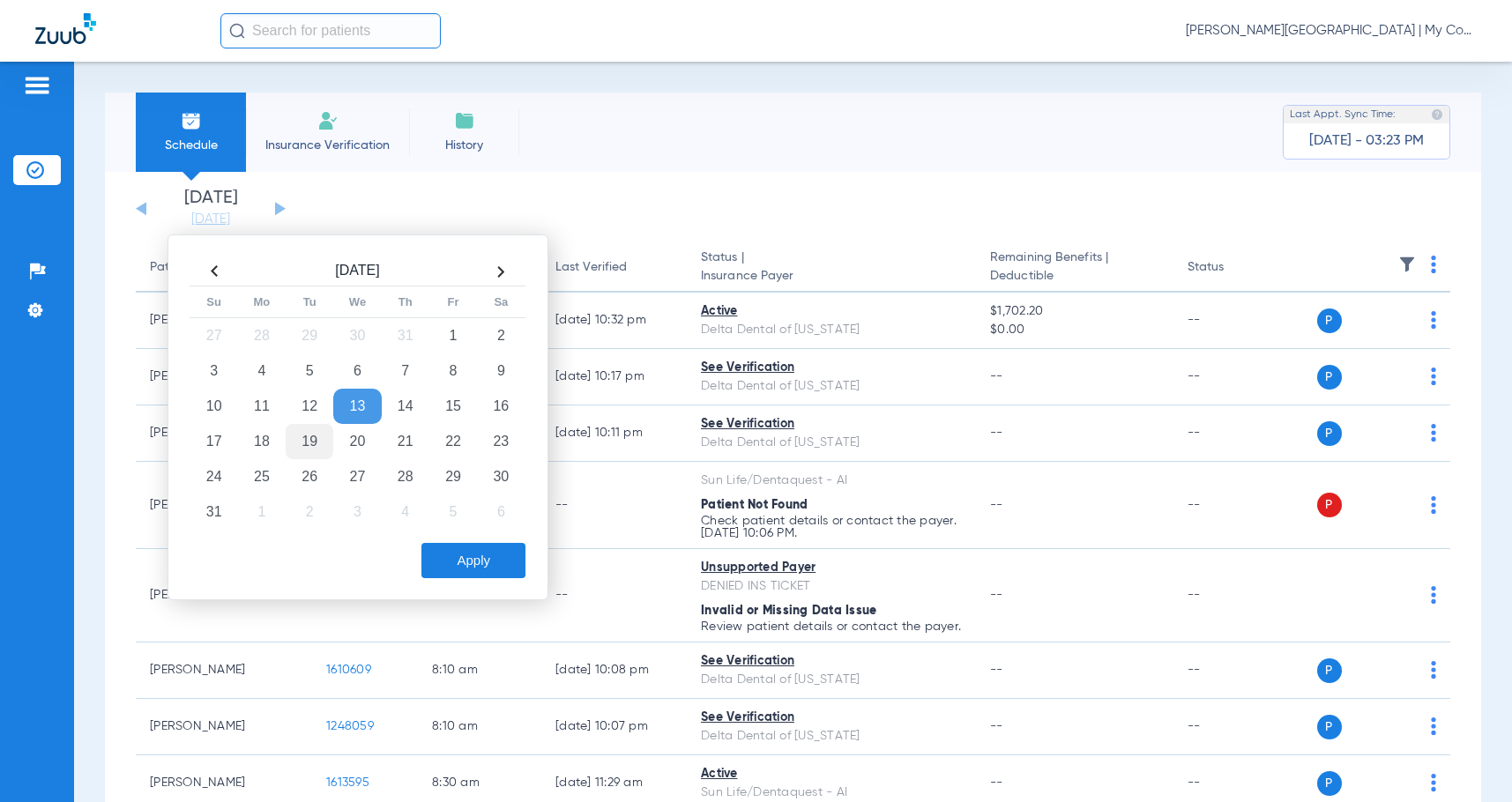
click at [312, 443] on td "19" at bounding box center [309, 442] width 48 height 35
click at [494, 564] on button "Apply" at bounding box center [473, 561] width 104 height 35
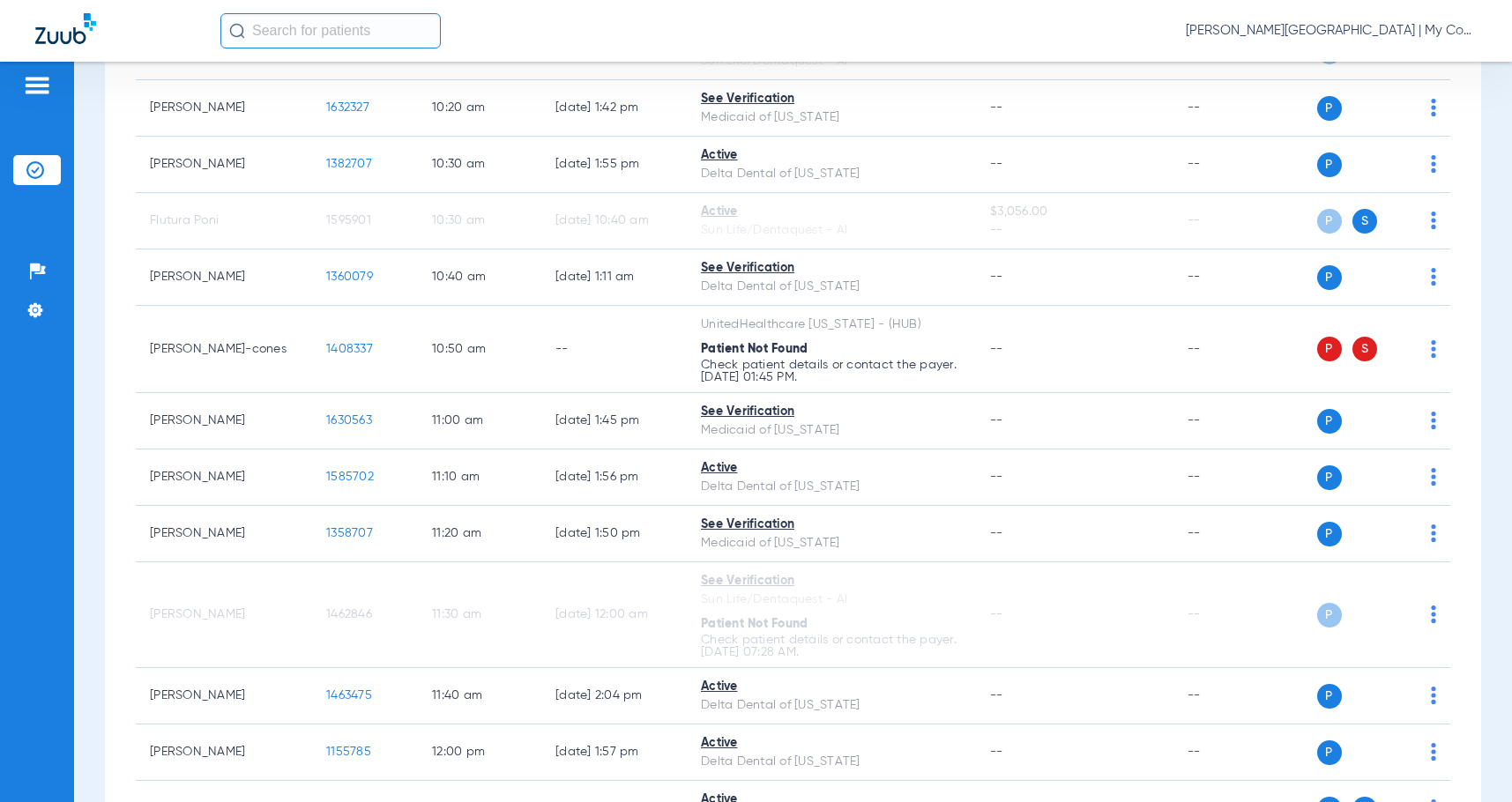
scroll to position [1411, 0]
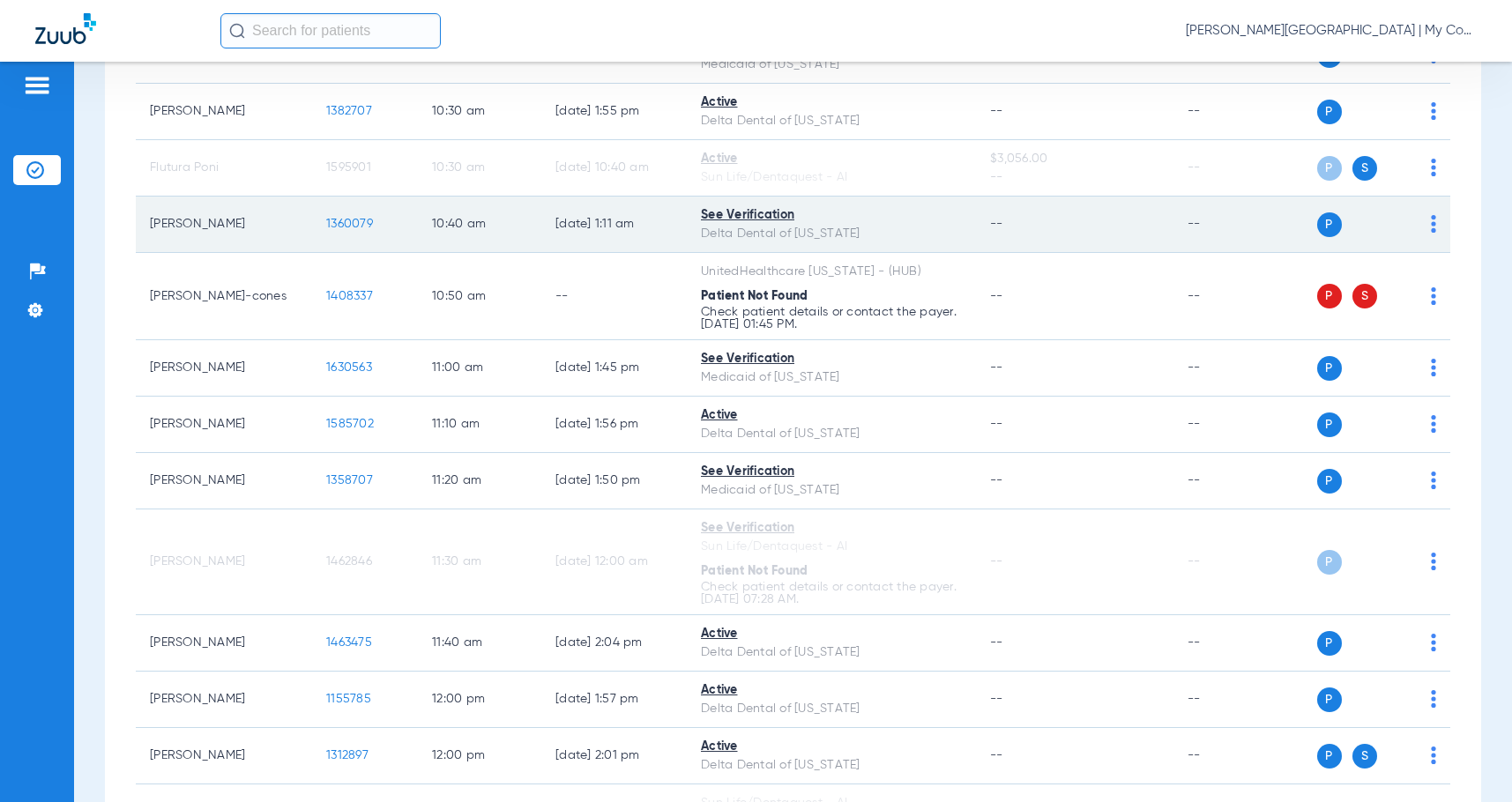
click at [1411, 224] on div "P S" at bounding box center [1364, 225] width 144 height 25
click at [1432, 224] on img at bounding box center [1434, 224] width 6 height 17
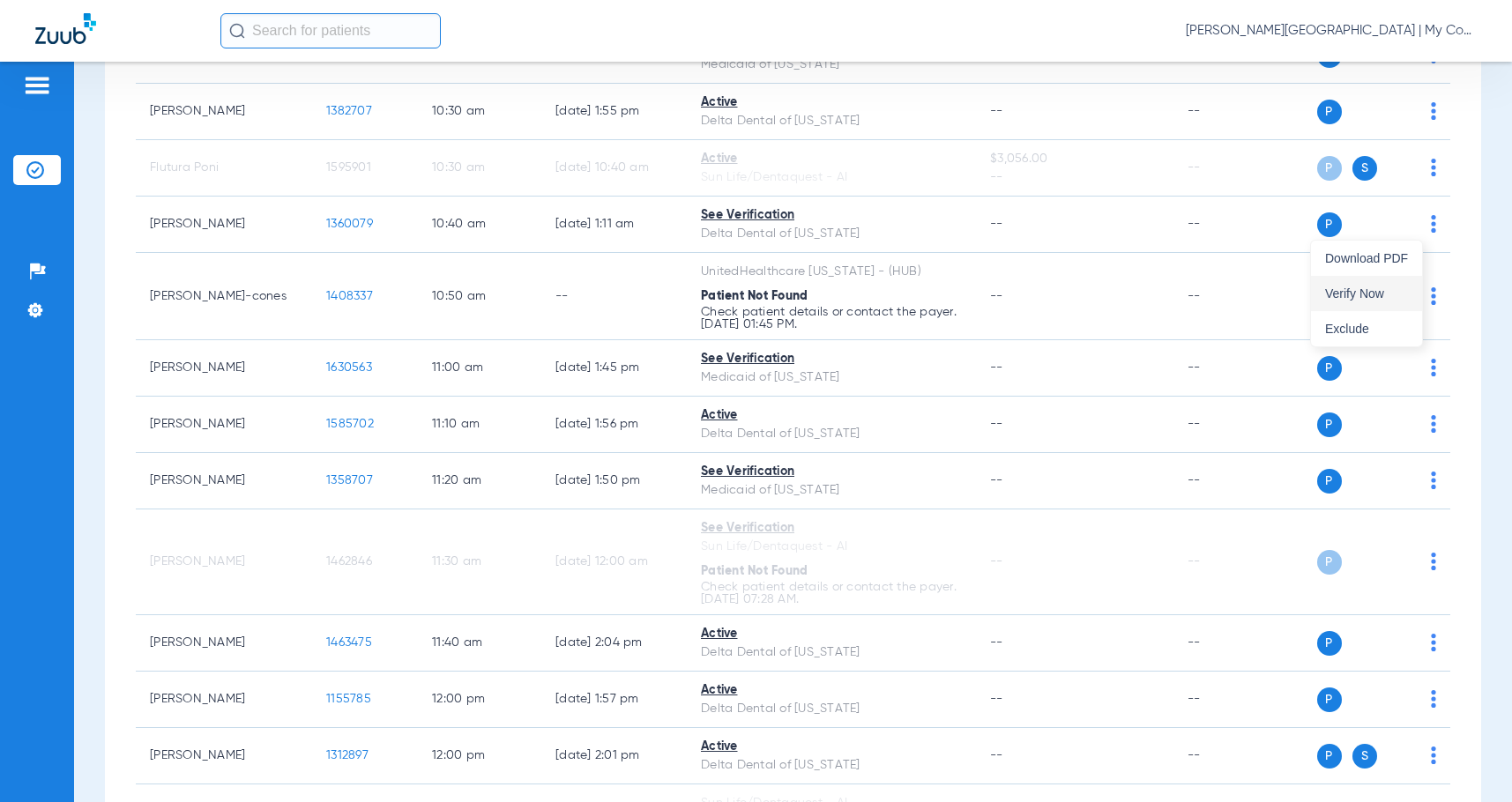
click at [1387, 289] on span "Verify Now" at bounding box center [1366, 293] width 83 height 12
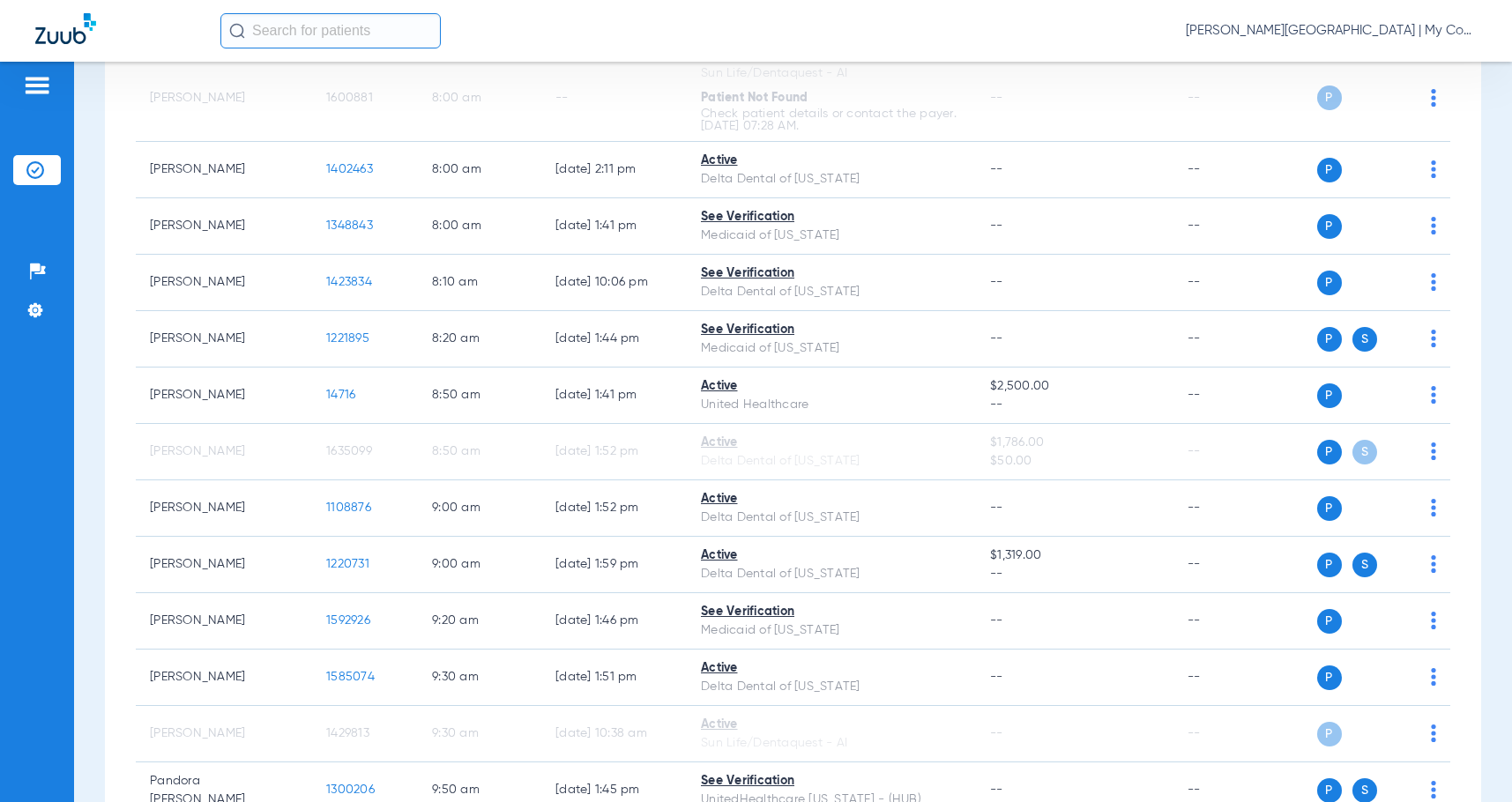
scroll to position [0, 0]
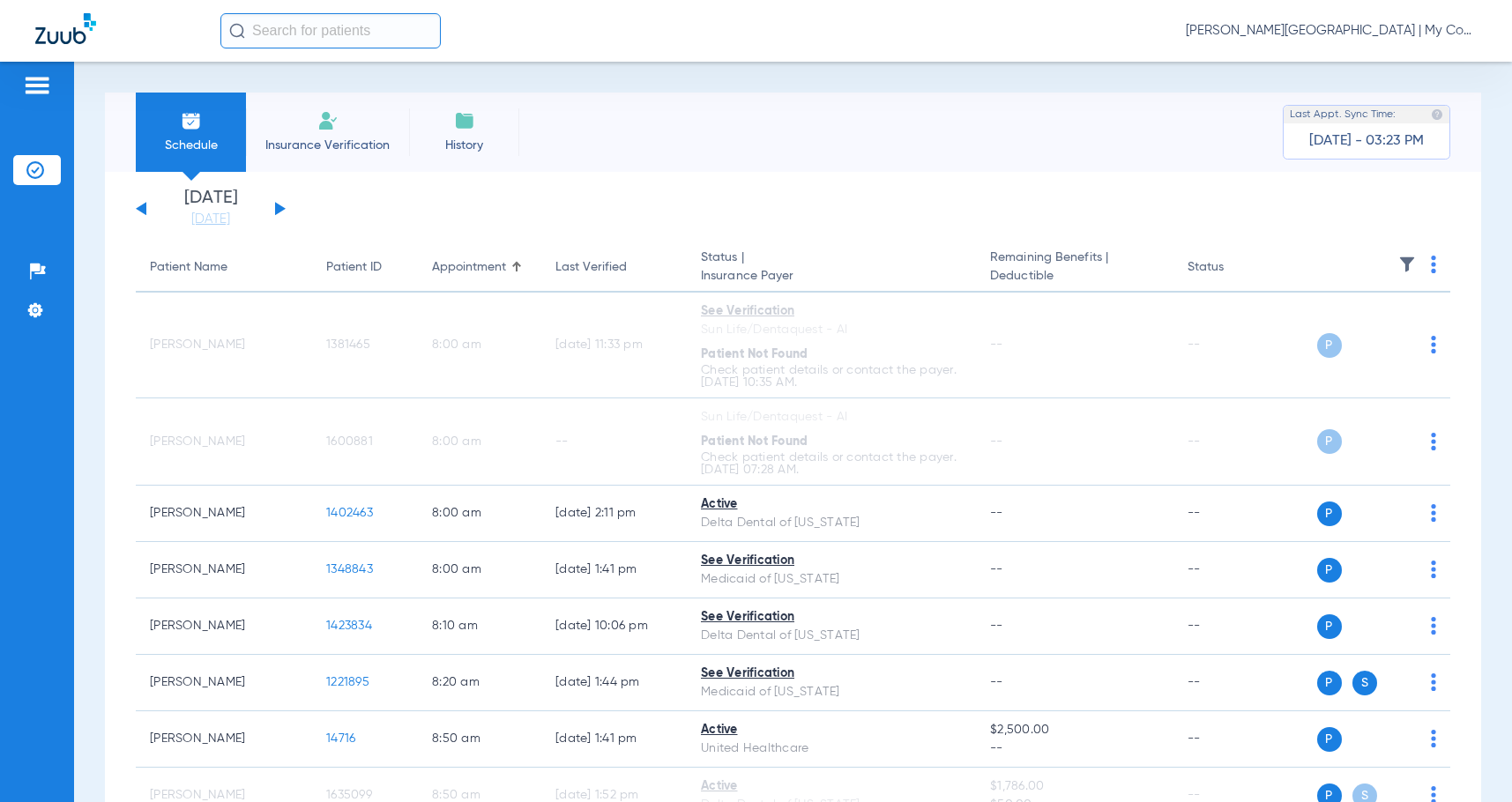
drag, startPoint x: 205, startPoint y: 225, endPoint x: 223, endPoint y: 244, distance: 26.2
click at [205, 225] on link "[DATE]" at bounding box center [211, 219] width 105 height 17
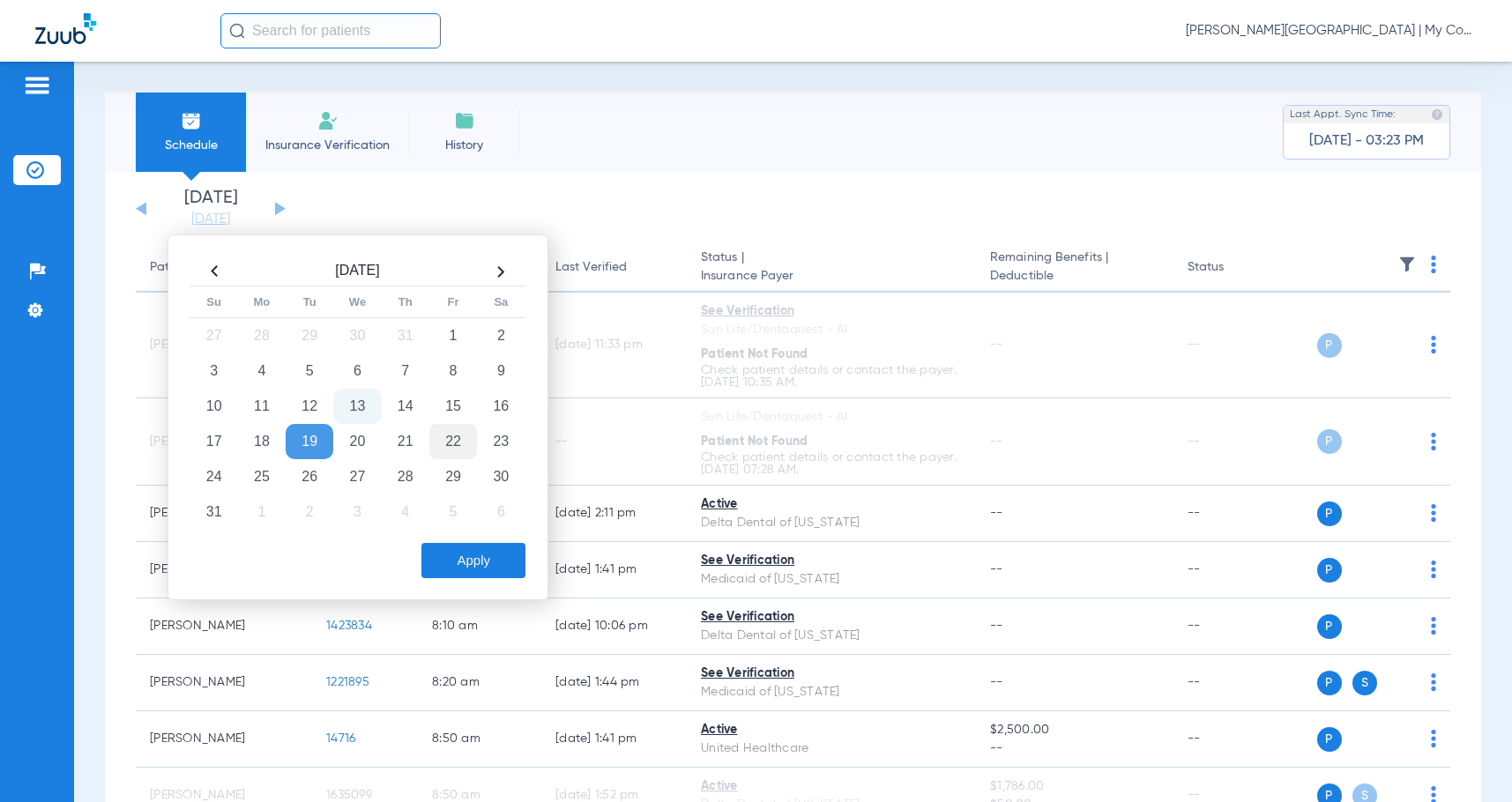
click at [453, 446] on td "22" at bounding box center [453, 442] width 48 height 35
click at [492, 564] on button "Apply" at bounding box center [473, 561] width 104 height 35
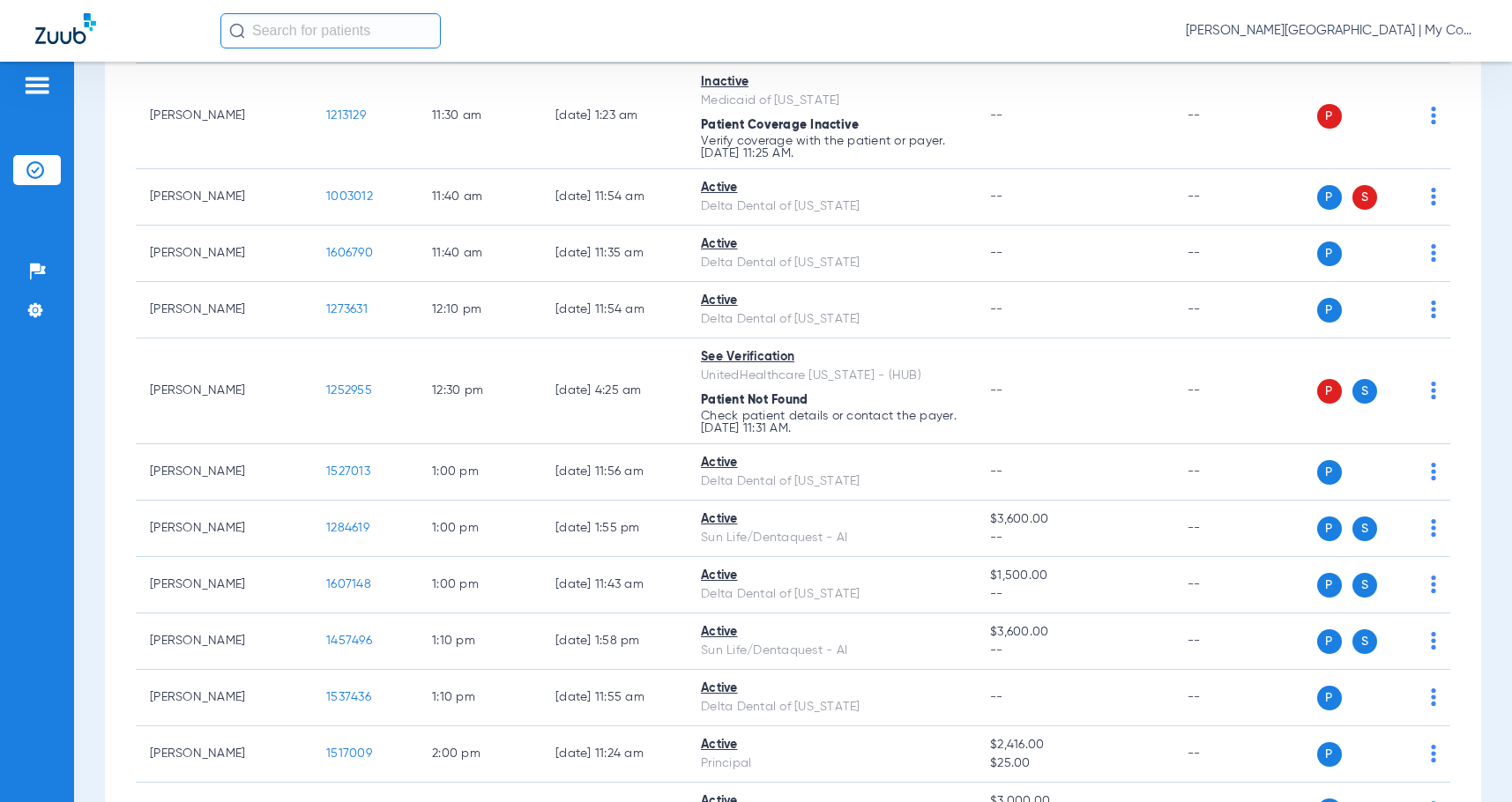
scroll to position [1234, 0]
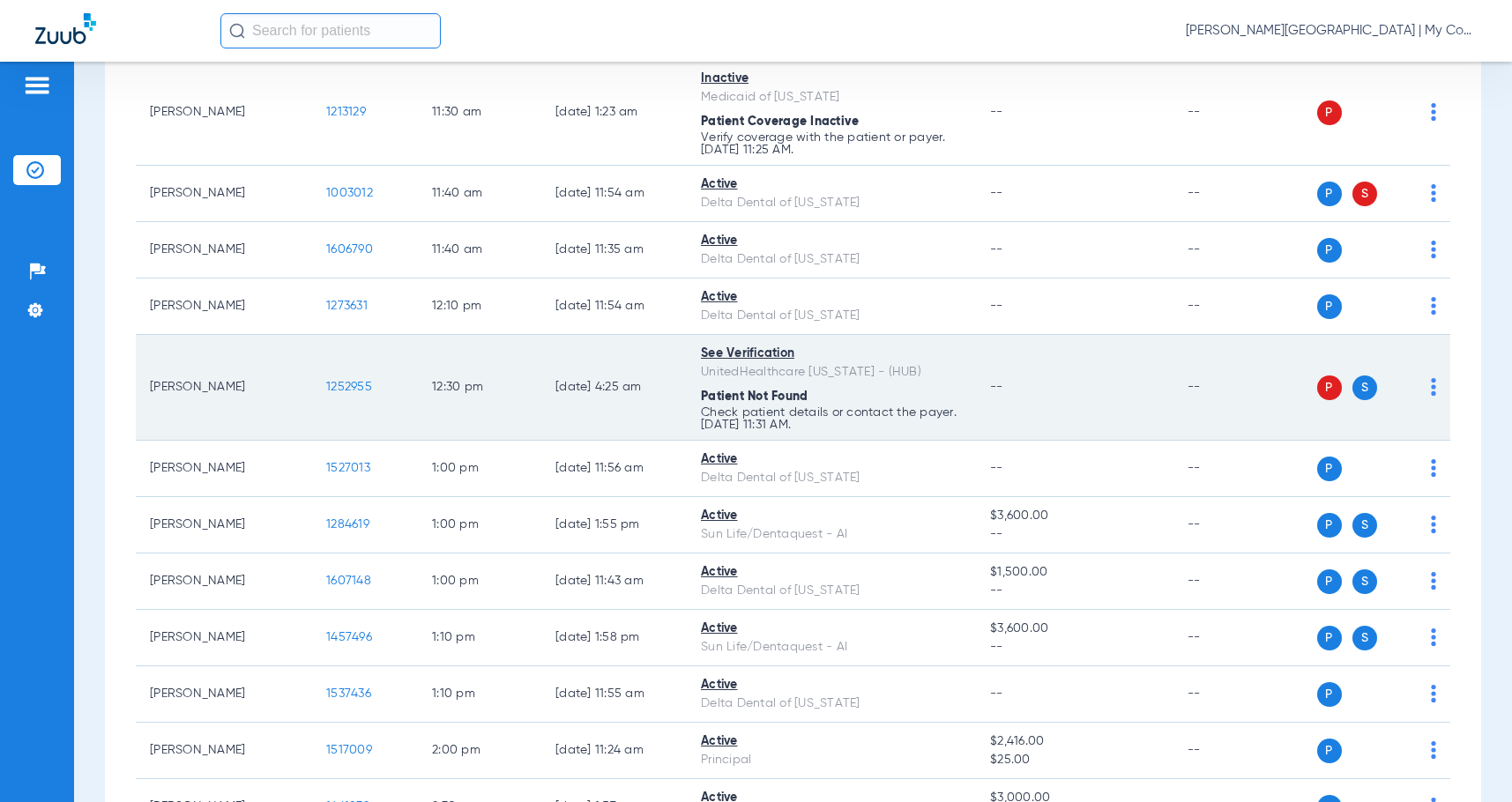
click at [1432, 395] on img at bounding box center [1434, 387] width 6 height 17
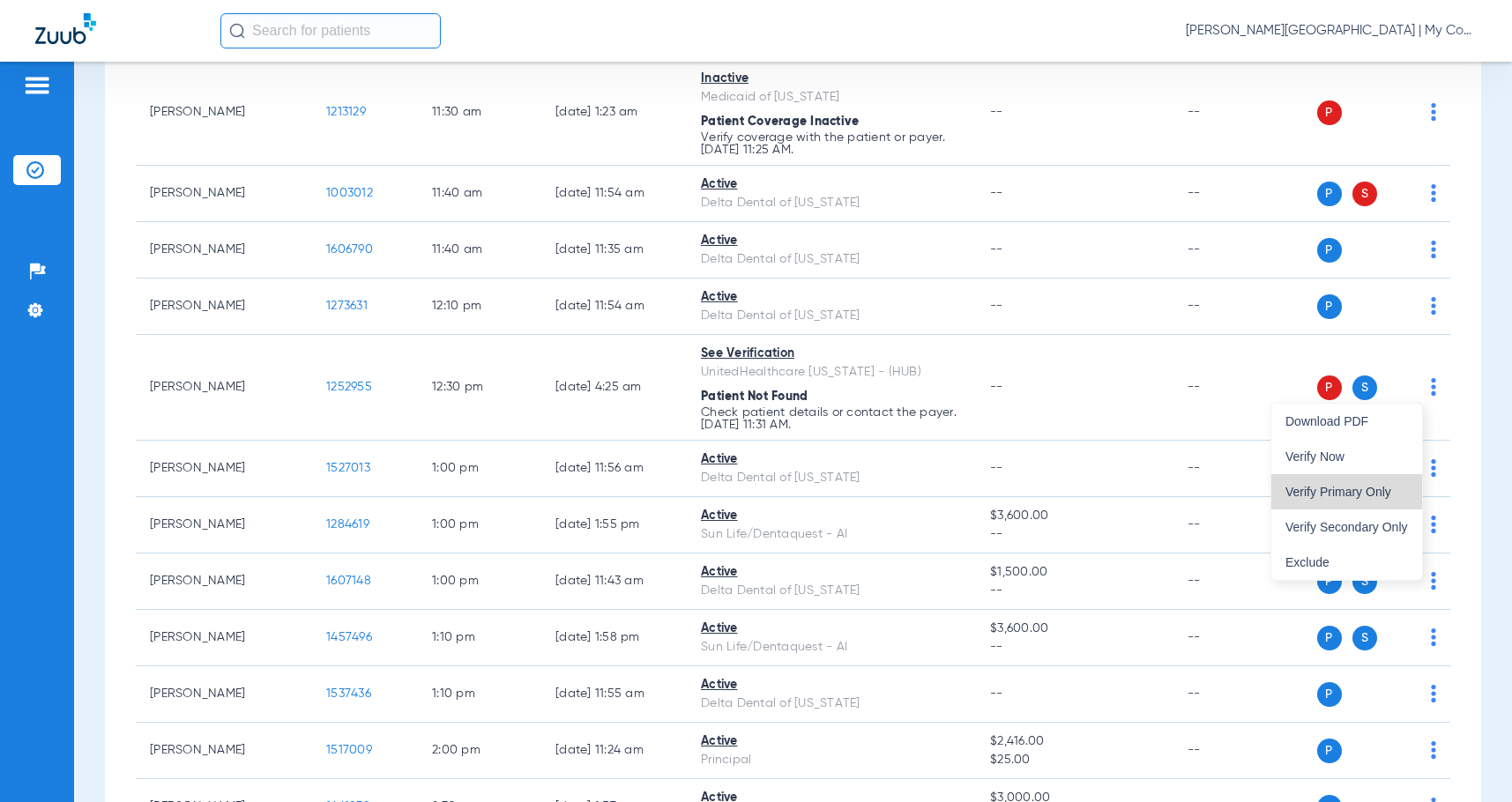
click at [1366, 493] on span "Verify Primary Only" at bounding box center [1347, 492] width 123 height 12
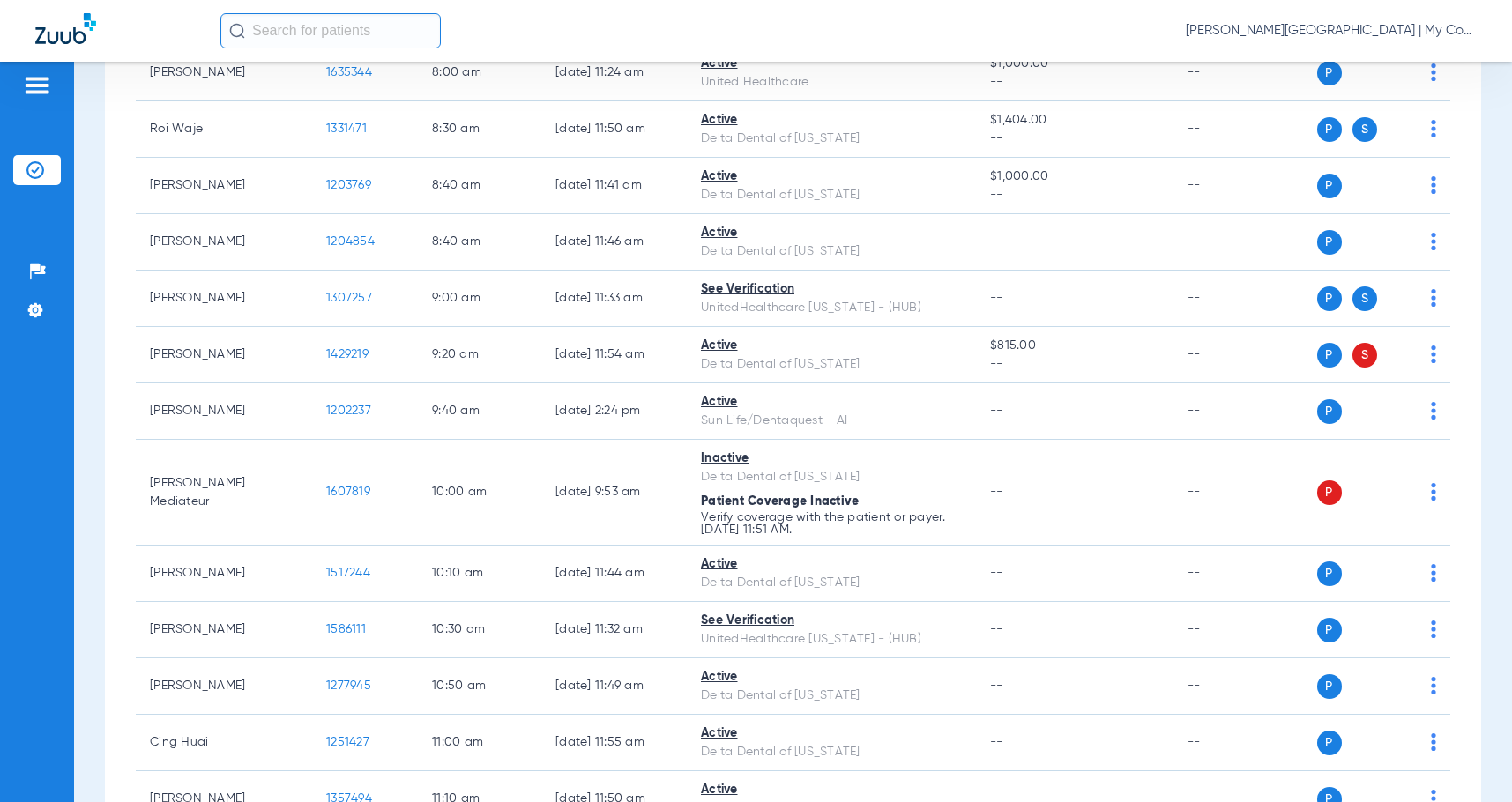
scroll to position [0, 0]
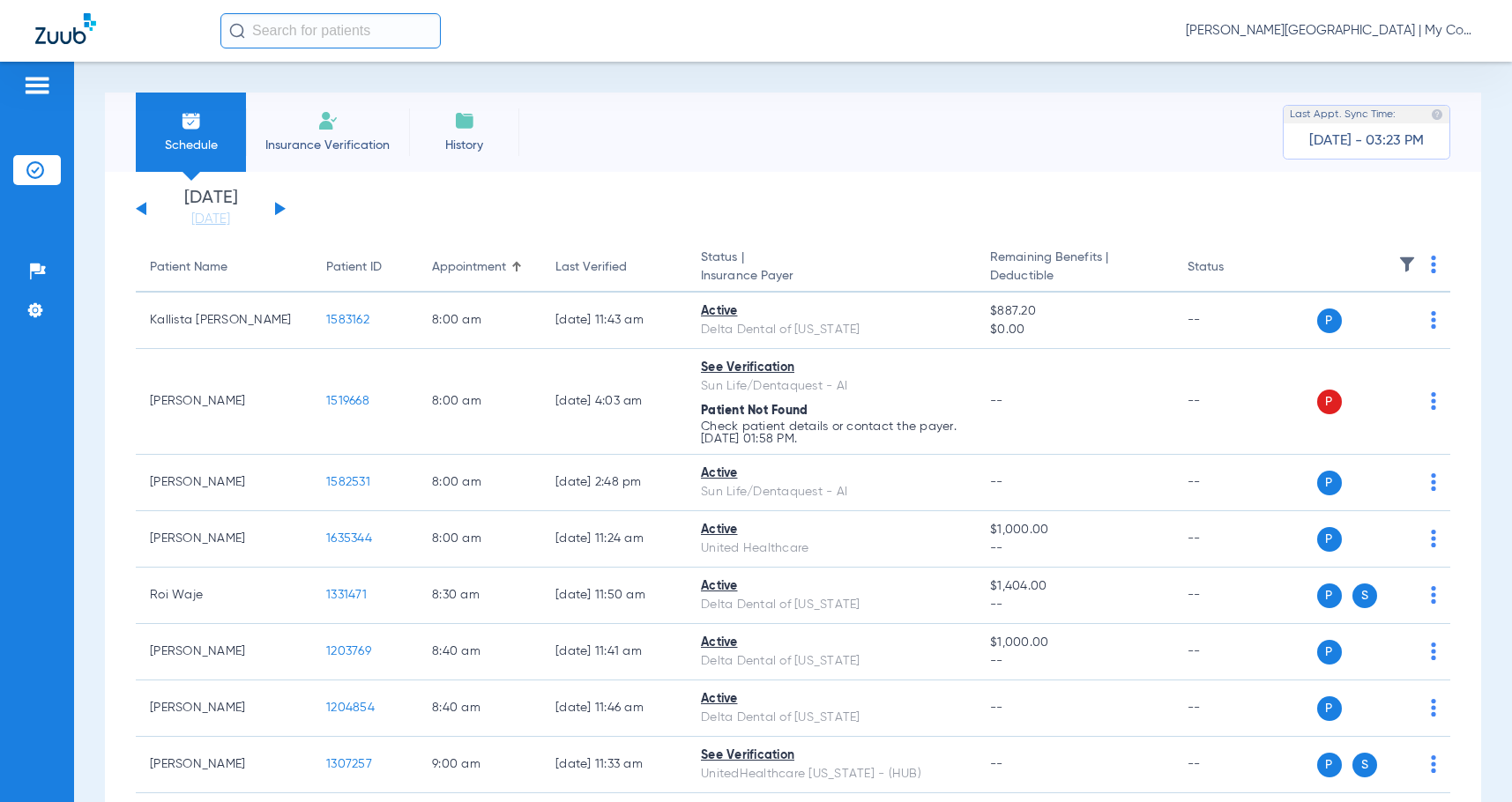
click at [1312, 23] on span "[PERSON_NAME][GEOGRAPHIC_DATA] | My Community Dental Centers" at bounding box center [1332, 31] width 291 height 17
click at [1397, 67] on span "Account Selection" at bounding box center [1410, 62] width 99 height 12
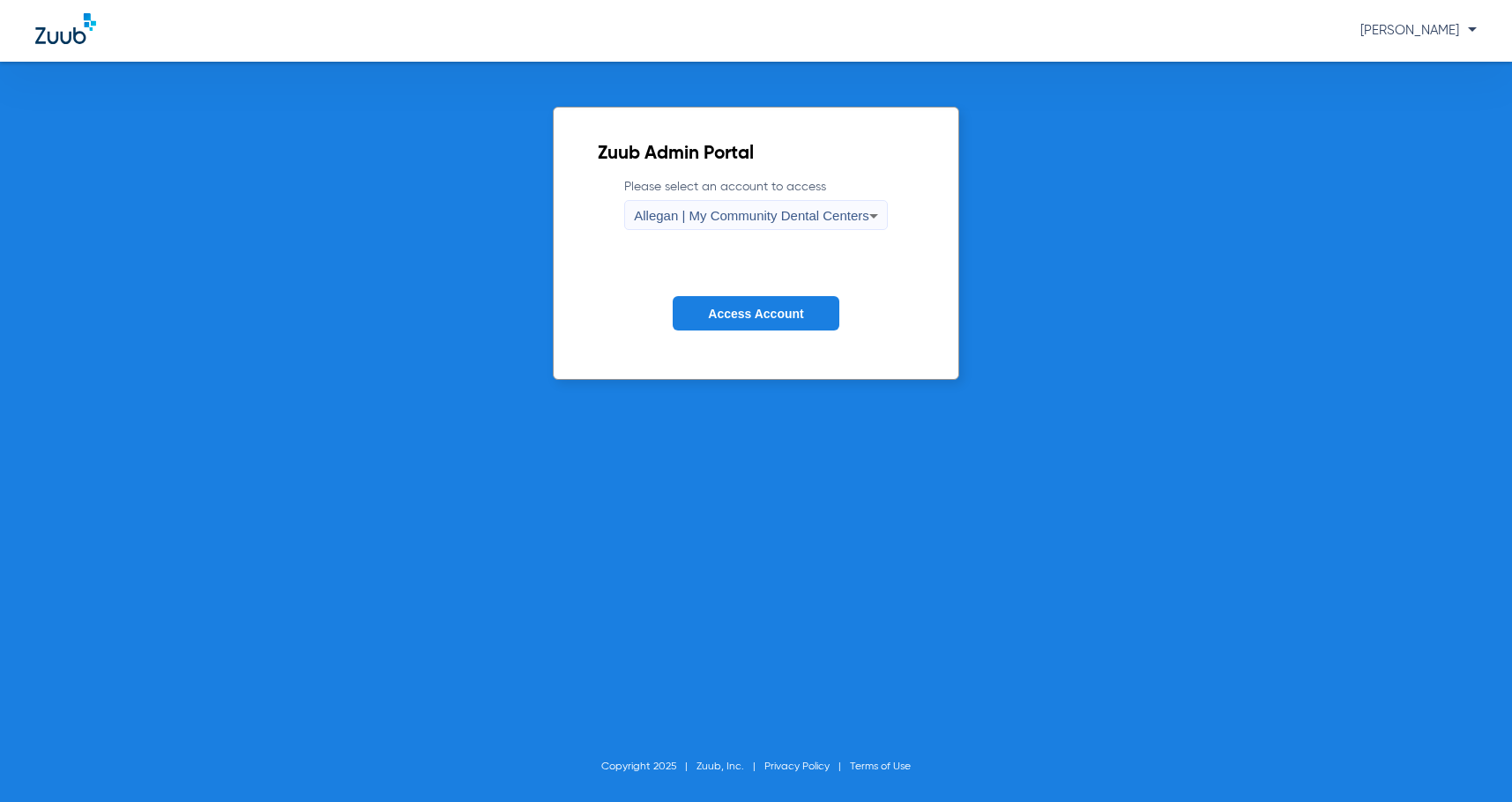
click at [764, 203] on div "Allegan | My Community Dental Centers" at bounding box center [752, 216] width 236 height 30
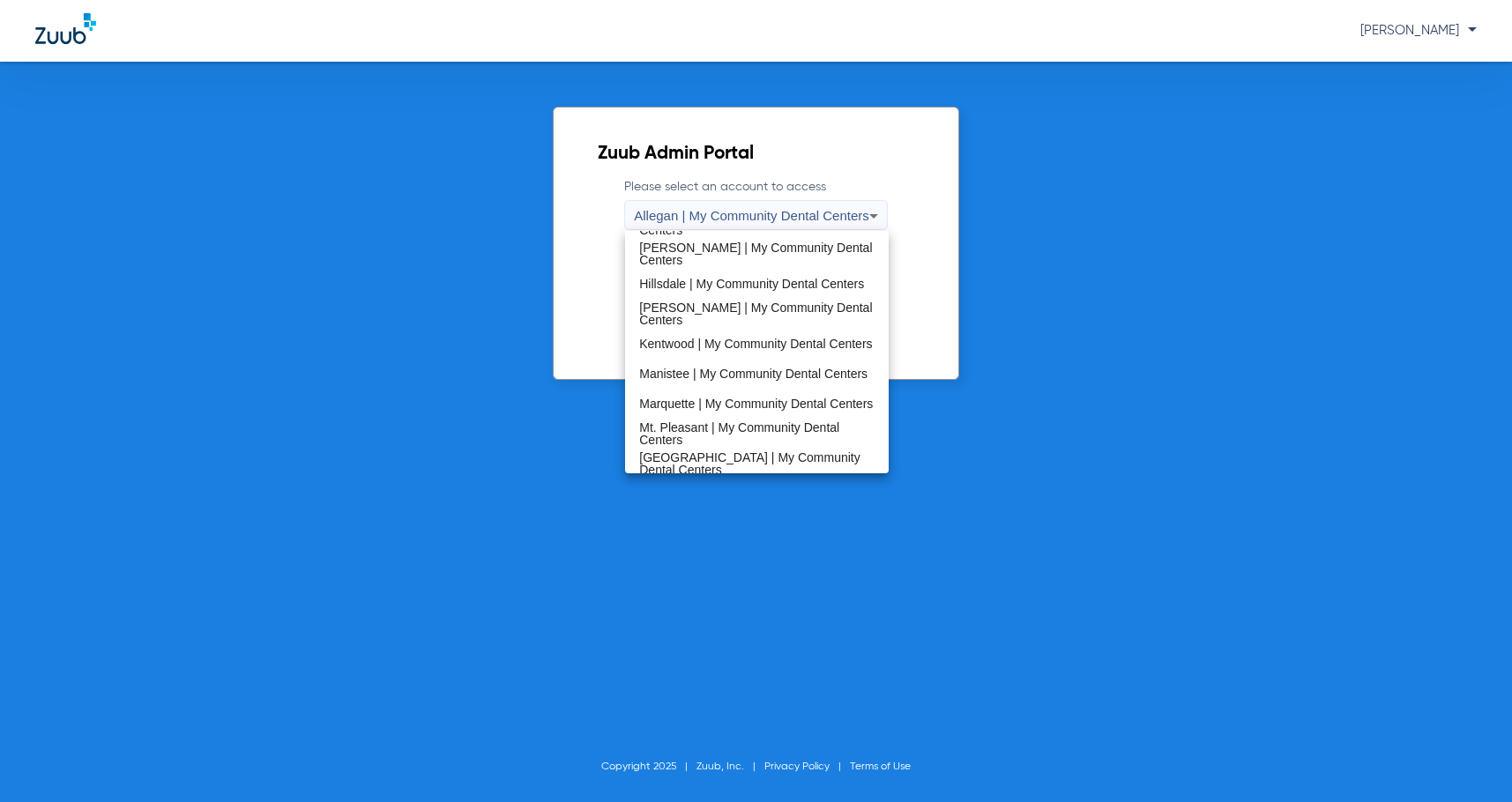
scroll to position [353, 0]
click at [737, 367] on span "Manistee | My Community Dental Centers" at bounding box center [753, 373] width 228 height 12
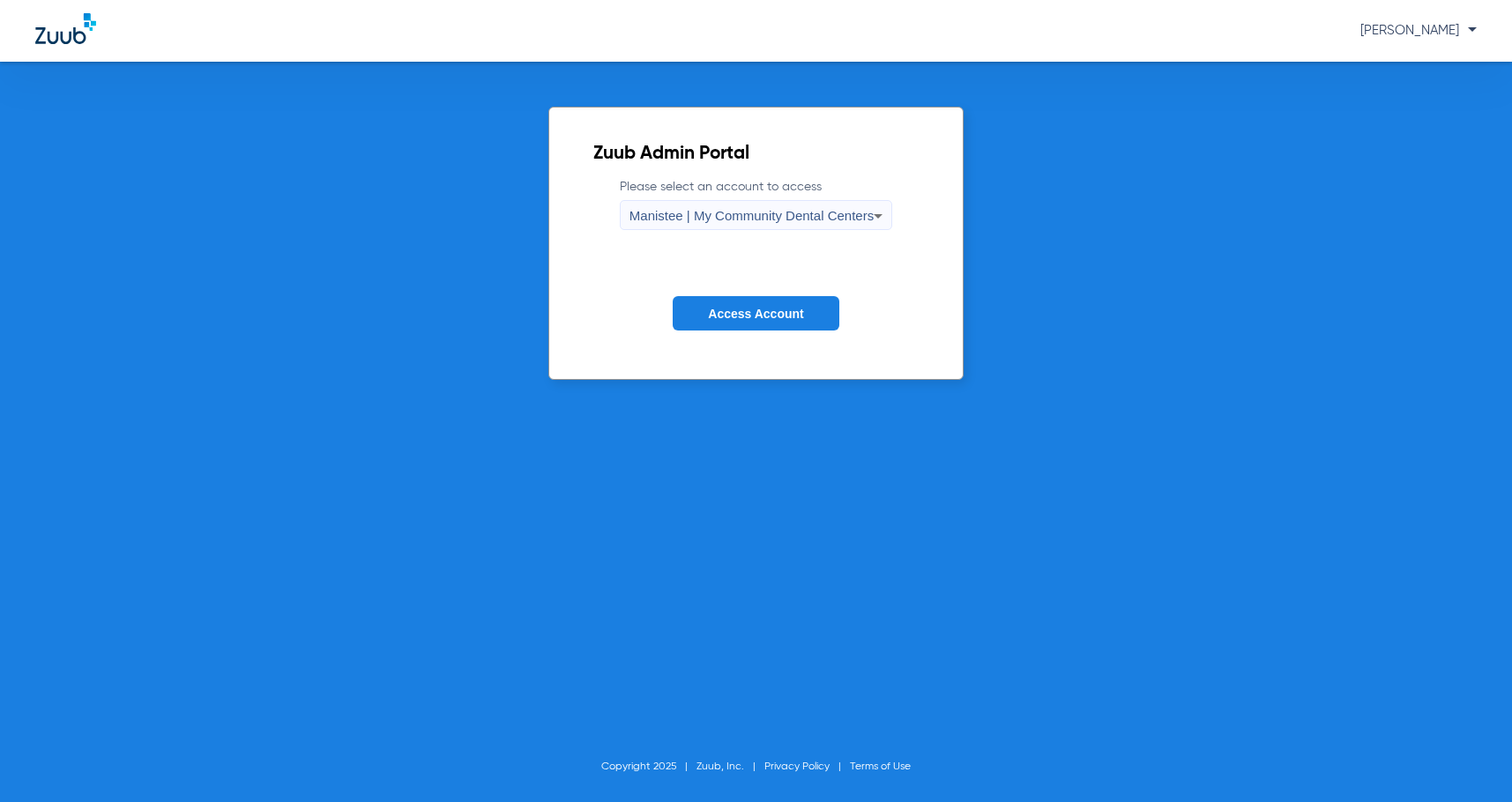
click at [798, 296] on button "Access Account" at bounding box center [755, 313] width 166 height 34
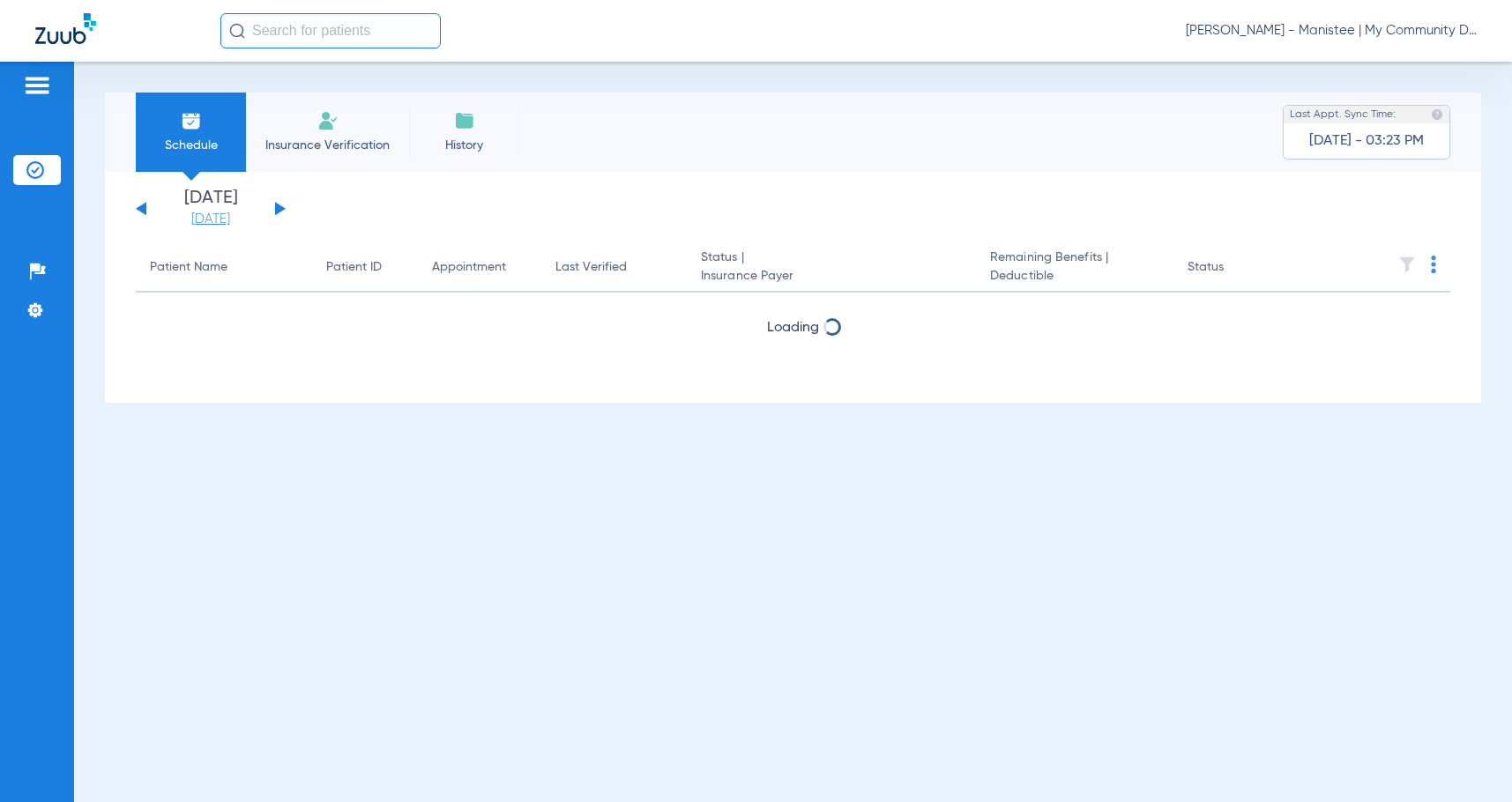
click at [228, 218] on link "[DATE]" at bounding box center [211, 219] width 105 height 17
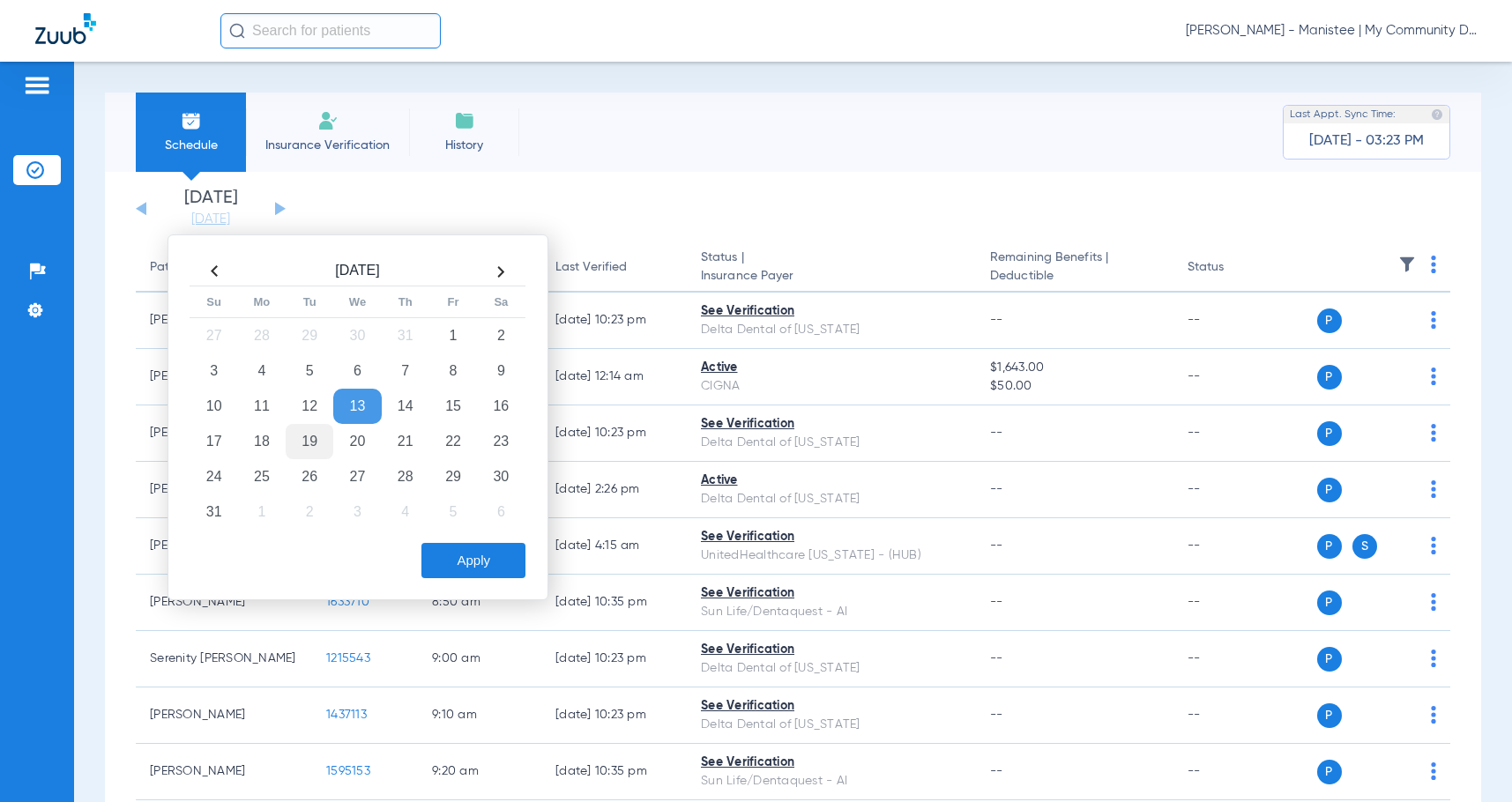
click at [305, 439] on td "19" at bounding box center [309, 442] width 48 height 35
click at [474, 565] on button "Apply" at bounding box center [473, 561] width 104 height 35
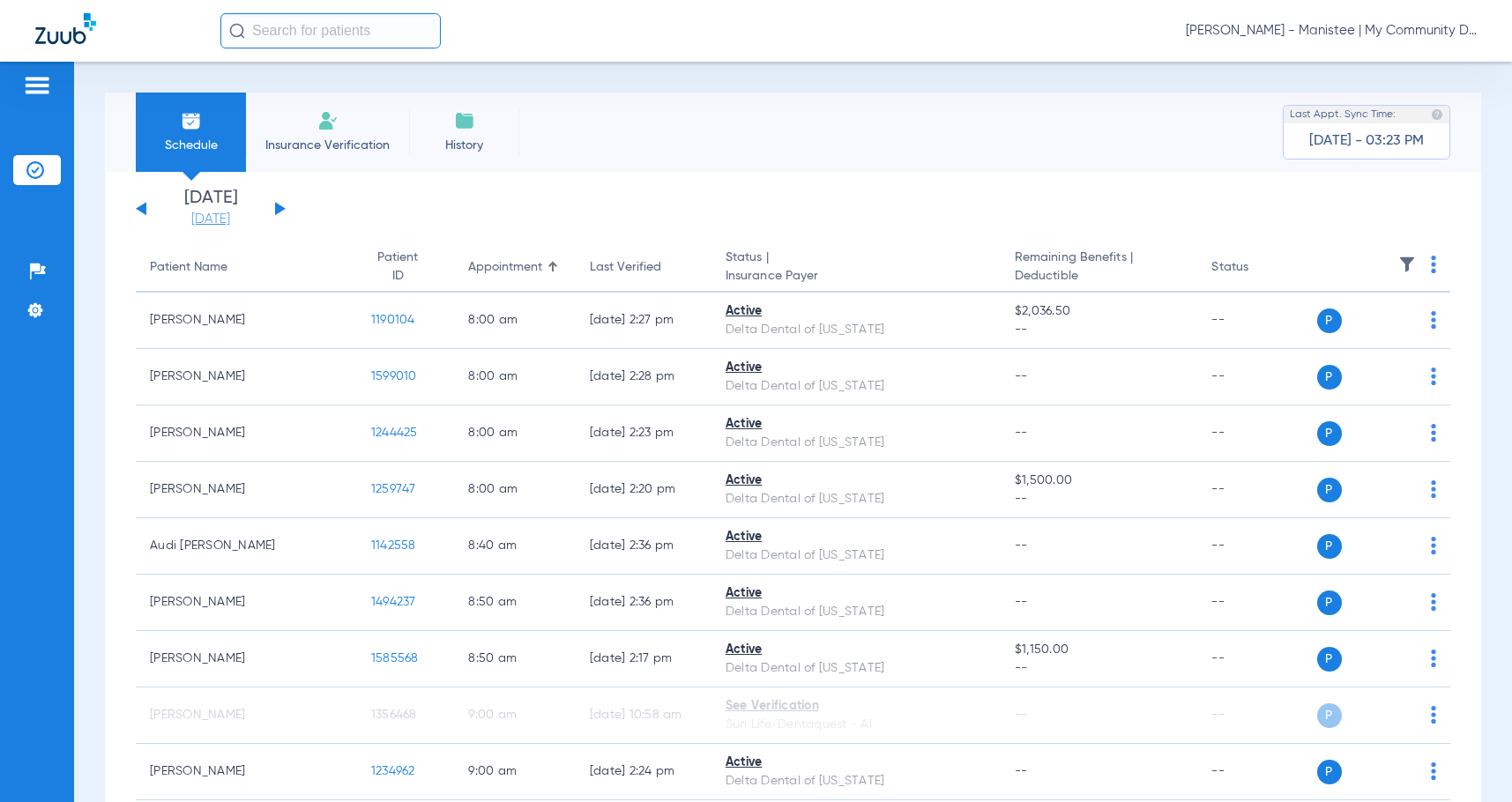
click at [228, 218] on link "[DATE]" at bounding box center [211, 219] width 105 height 17
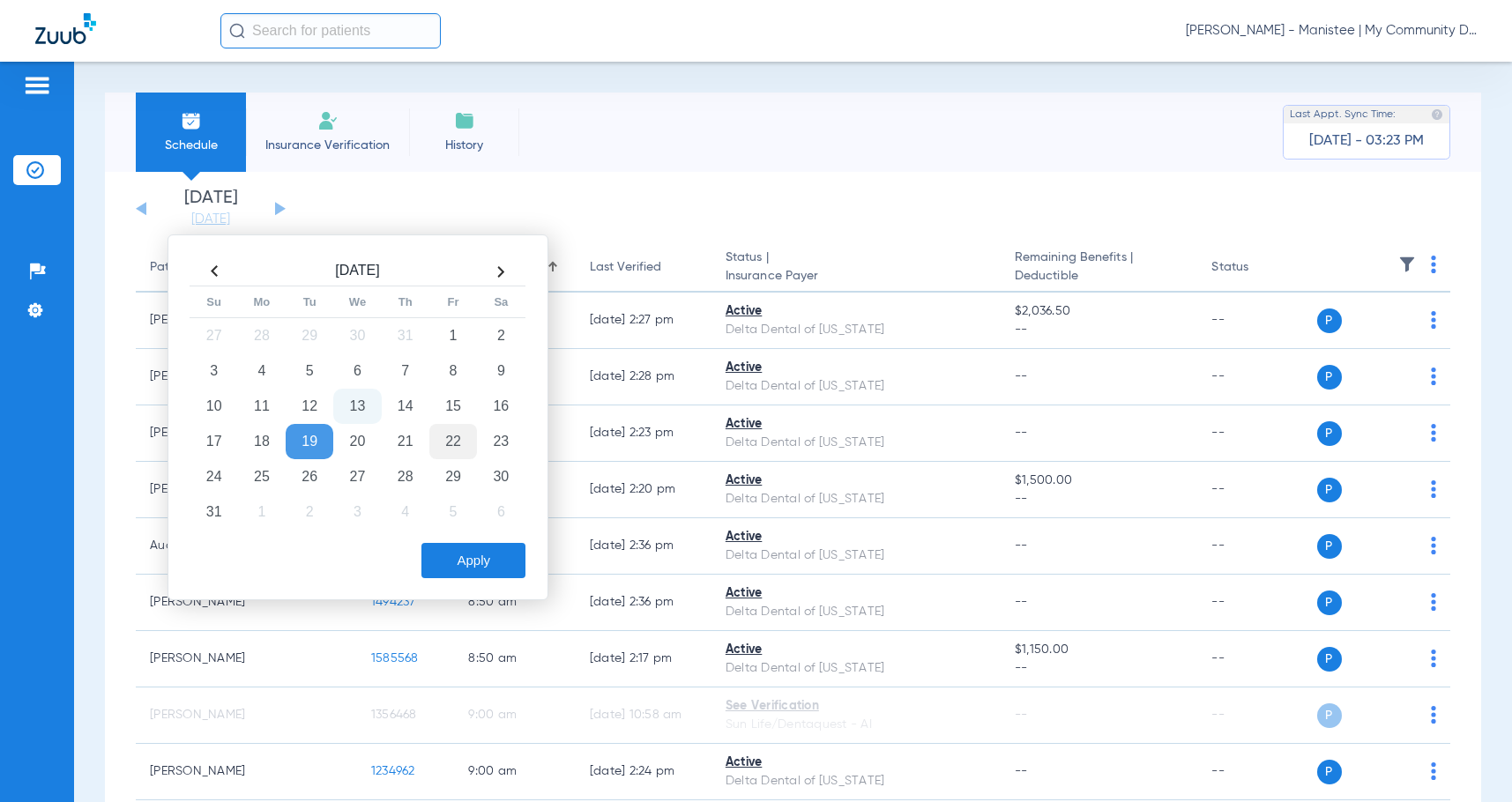
click at [466, 437] on td "22" at bounding box center [453, 442] width 48 height 35
click at [512, 561] on button "Apply" at bounding box center [473, 561] width 104 height 35
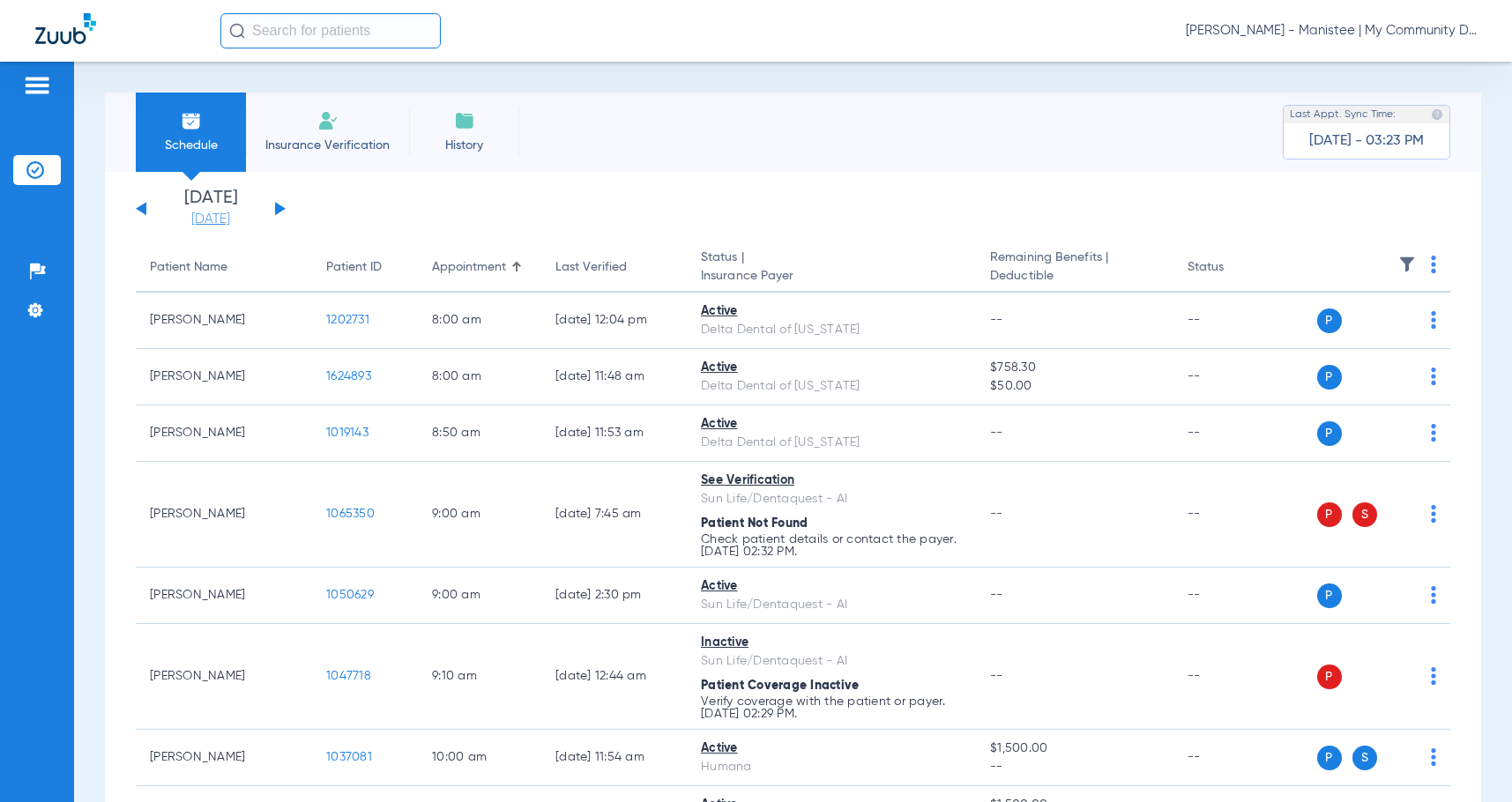
click at [234, 220] on link "[DATE]" at bounding box center [211, 219] width 105 height 17
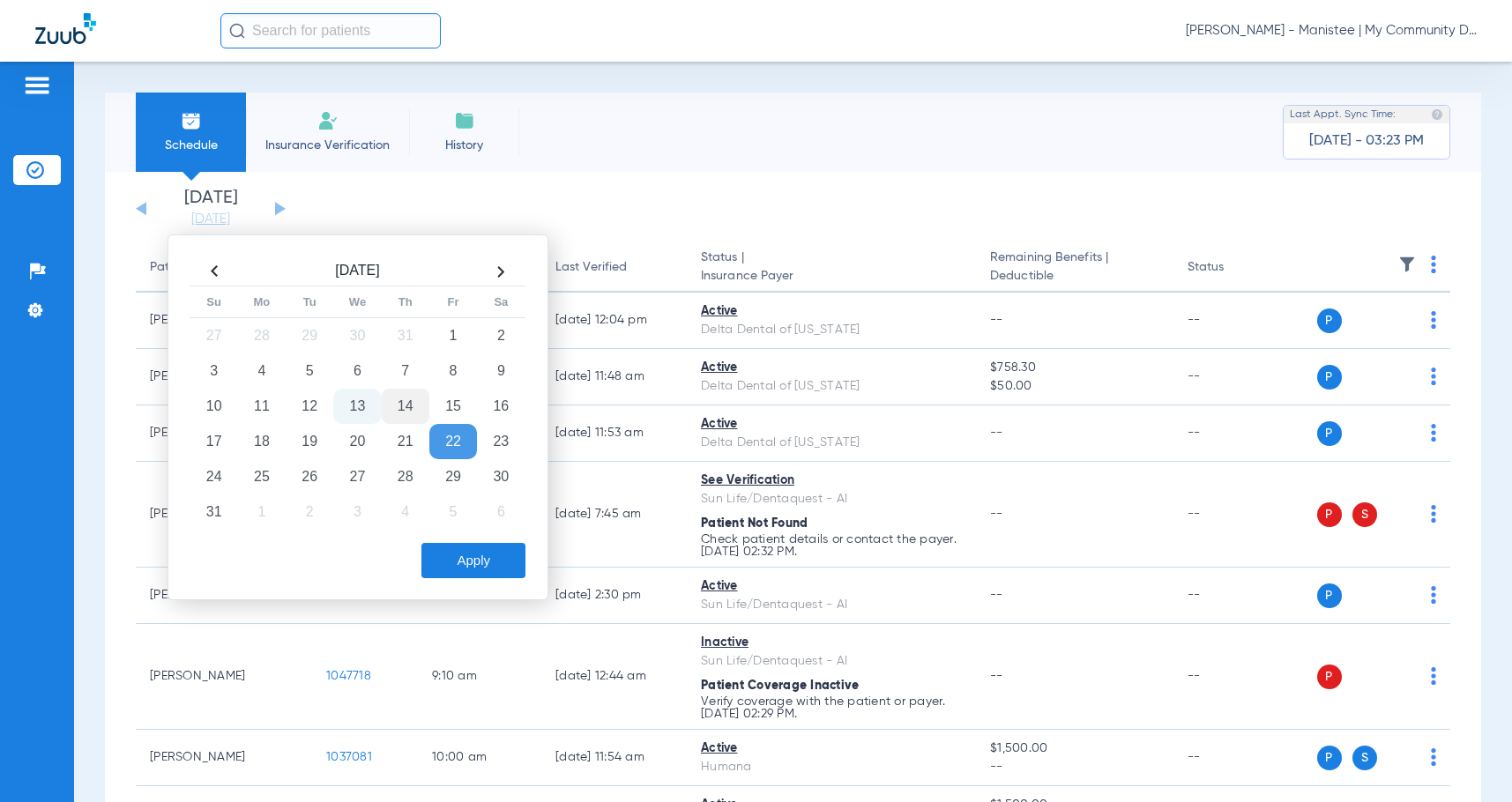
click at [411, 400] on td "14" at bounding box center [405, 406] width 48 height 35
drag, startPoint x: 793, startPoint y: 156, endPoint x: 917, endPoint y: 118, distance: 129.7
click at [802, 151] on div "Schedule Insurance Verification History Last Appt. Sync Time: [DATE] - 03:23 PM" at bounding box center [793, 132] width 1377 height 80
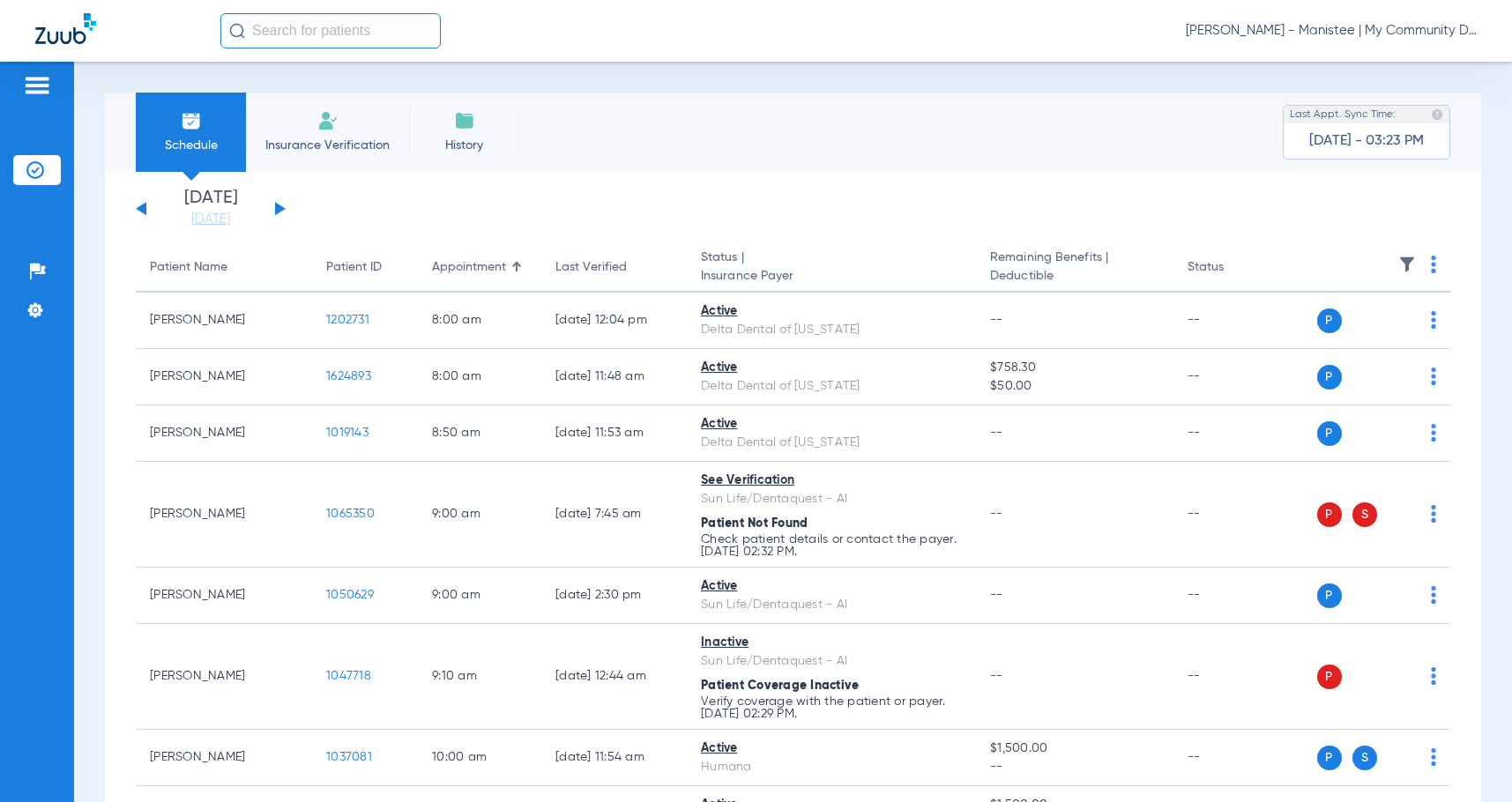
click at [1262, 29] on span "[PERSON_NAME] - Manistee | My Community Dental Centers" at bounding box center [1332, 31] width 291 height 17
click at [1378, 67] on span "Account Selection" at bounding box center [1410, 62] width 99 height 12
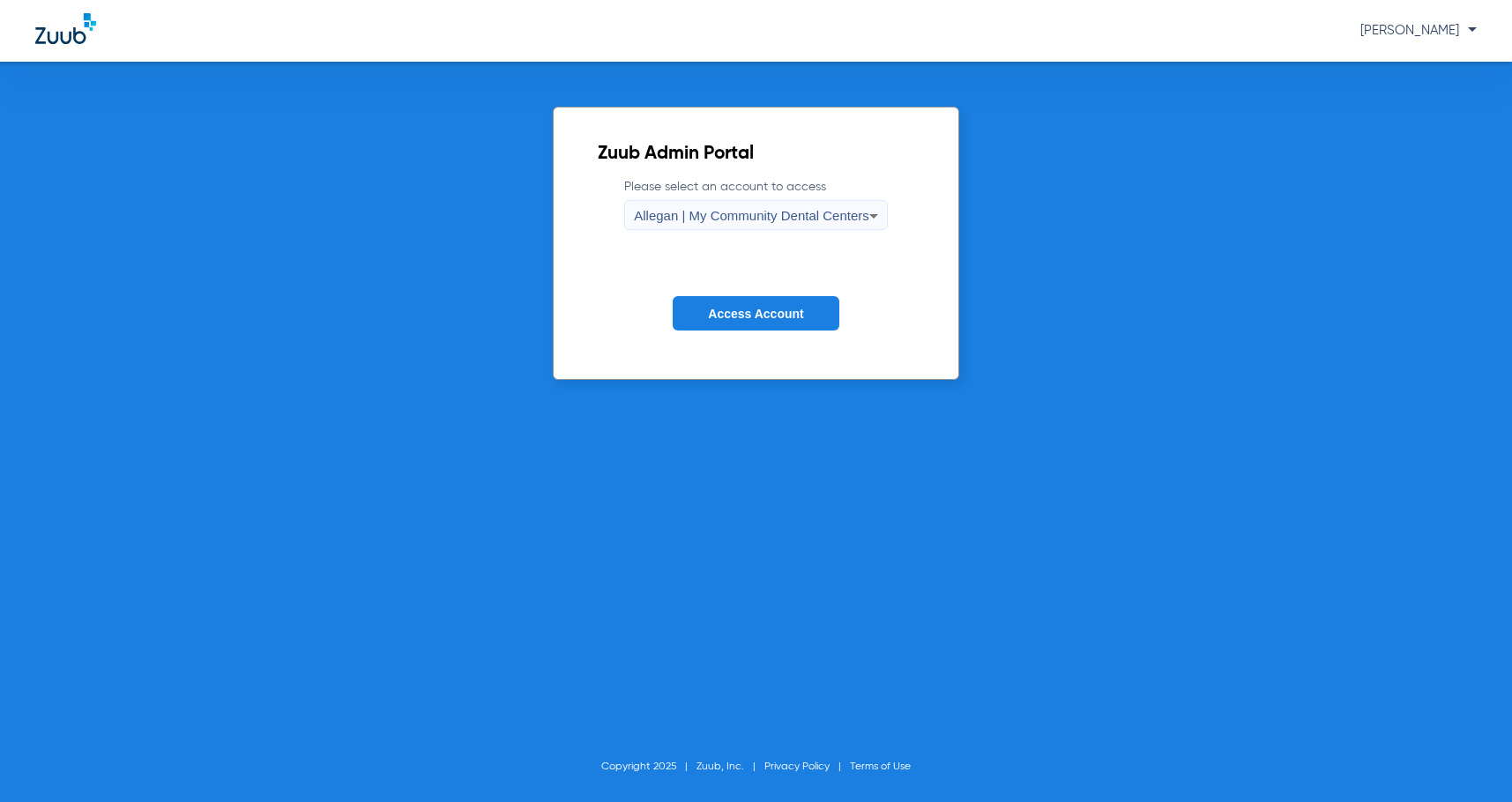
click at [670, 223] on span "Allegan | My Community Dental Centers" at bounding box center [752, 216] width 236 height 15
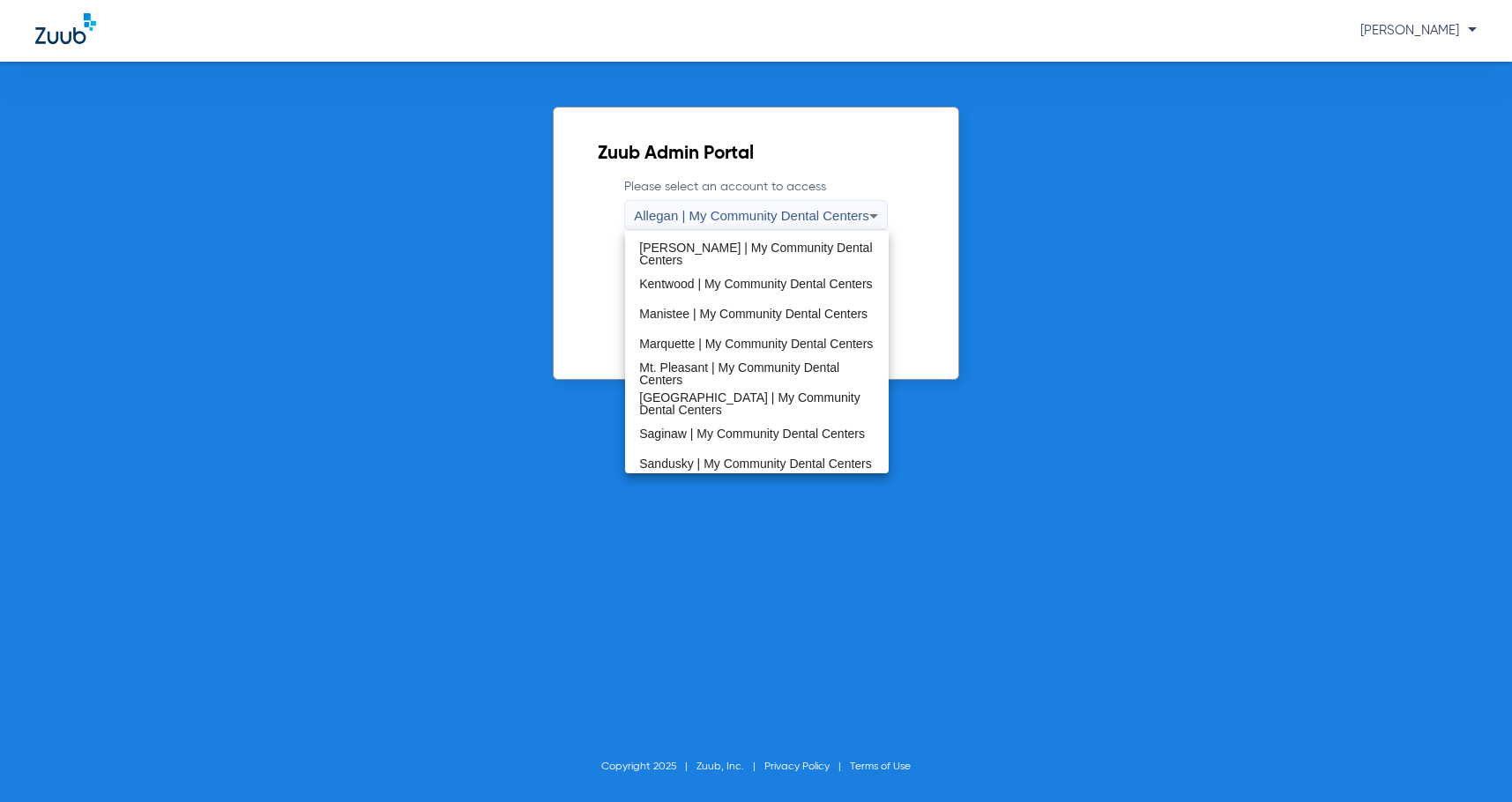
scroll to position [441, 0]
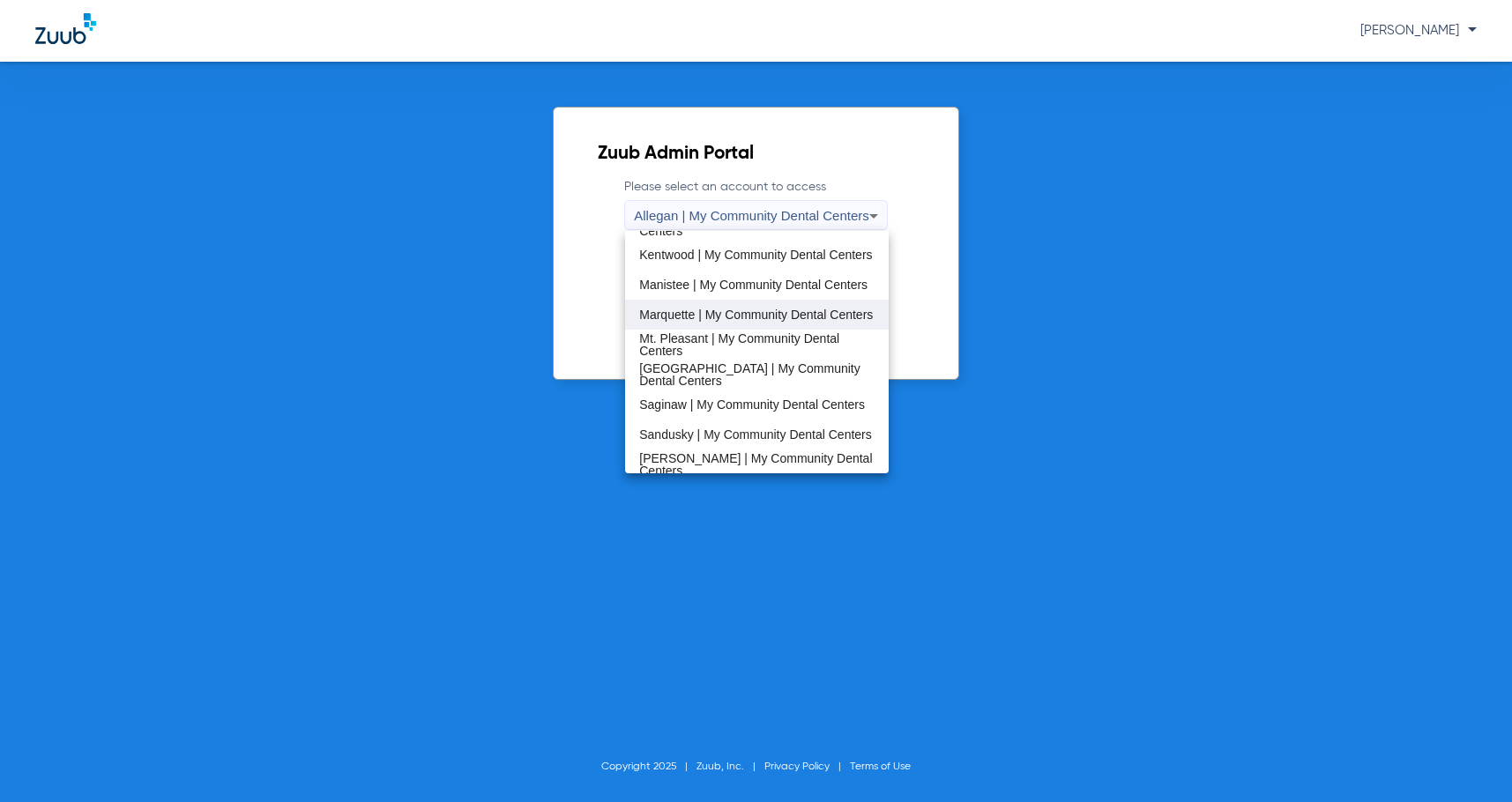
click at [750, 311] on span "Marquette | My Community Dental Centers" at bounding box center [756, 314] width 234 height 12
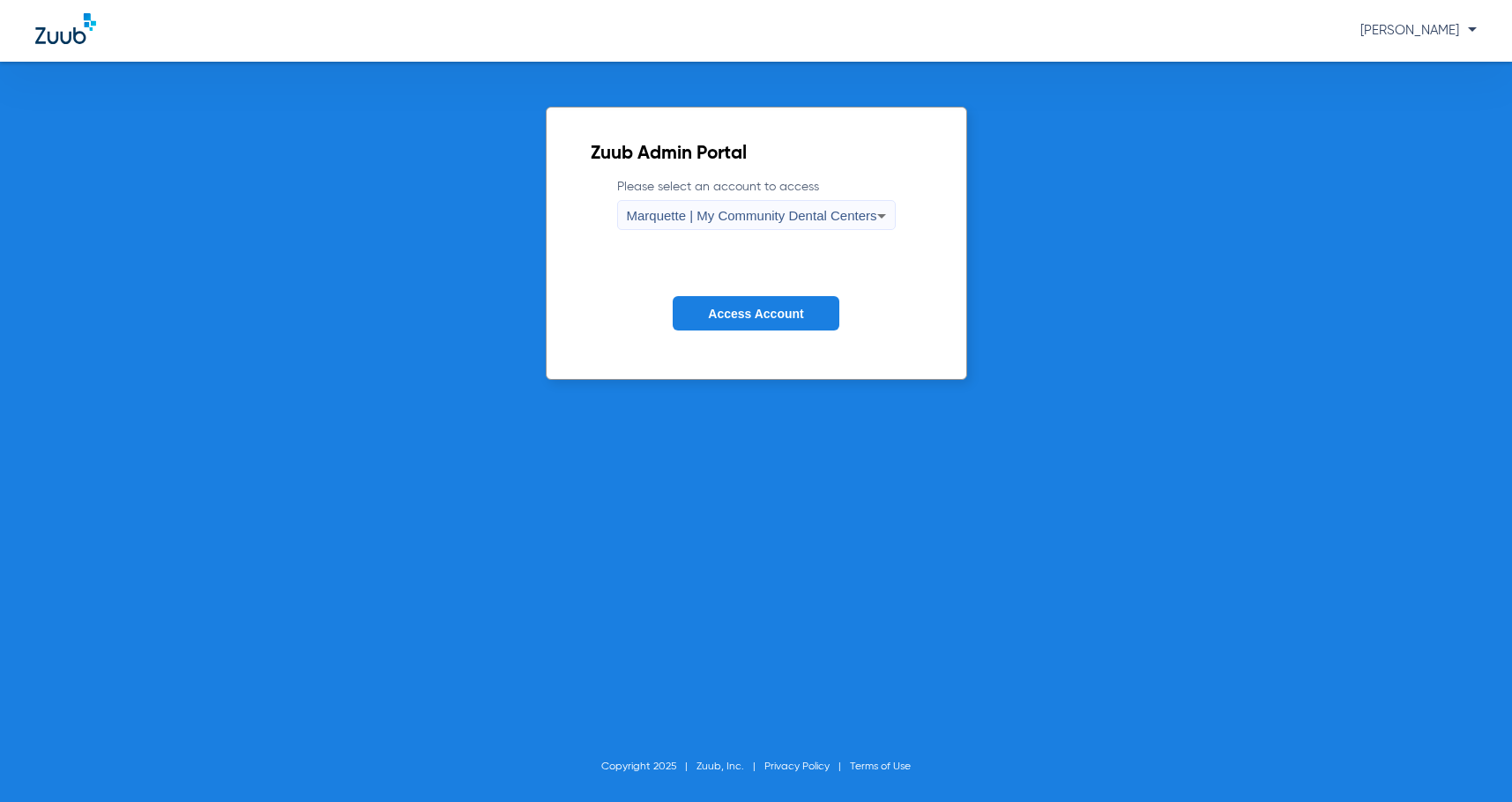
click at [763, 316] on span "Access Account" at bounding box center [755, 313] width 95 height 14
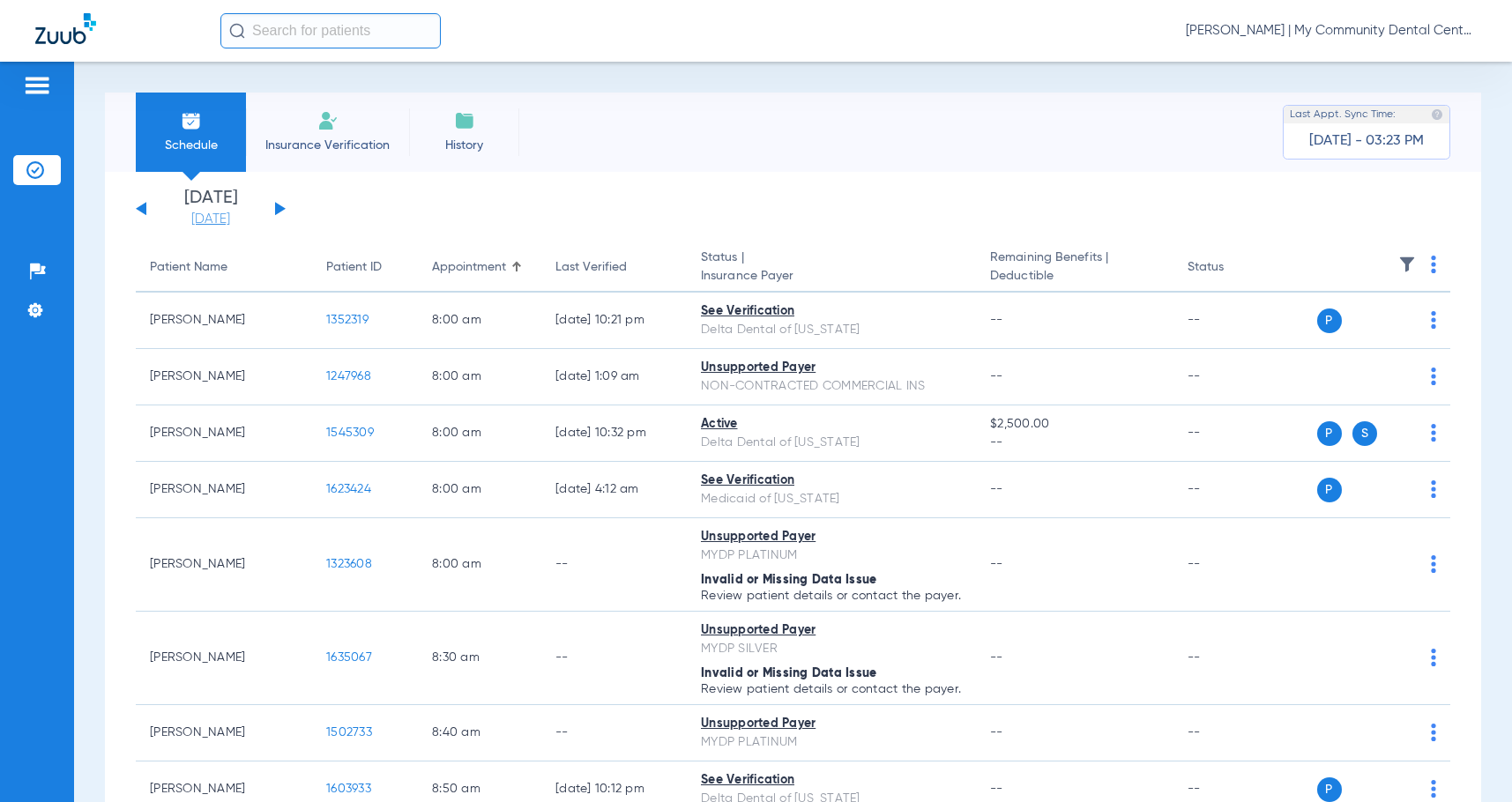
click at [224, 221] on link "[DATE]" at bounding box center [211, 219] width 105 height 17
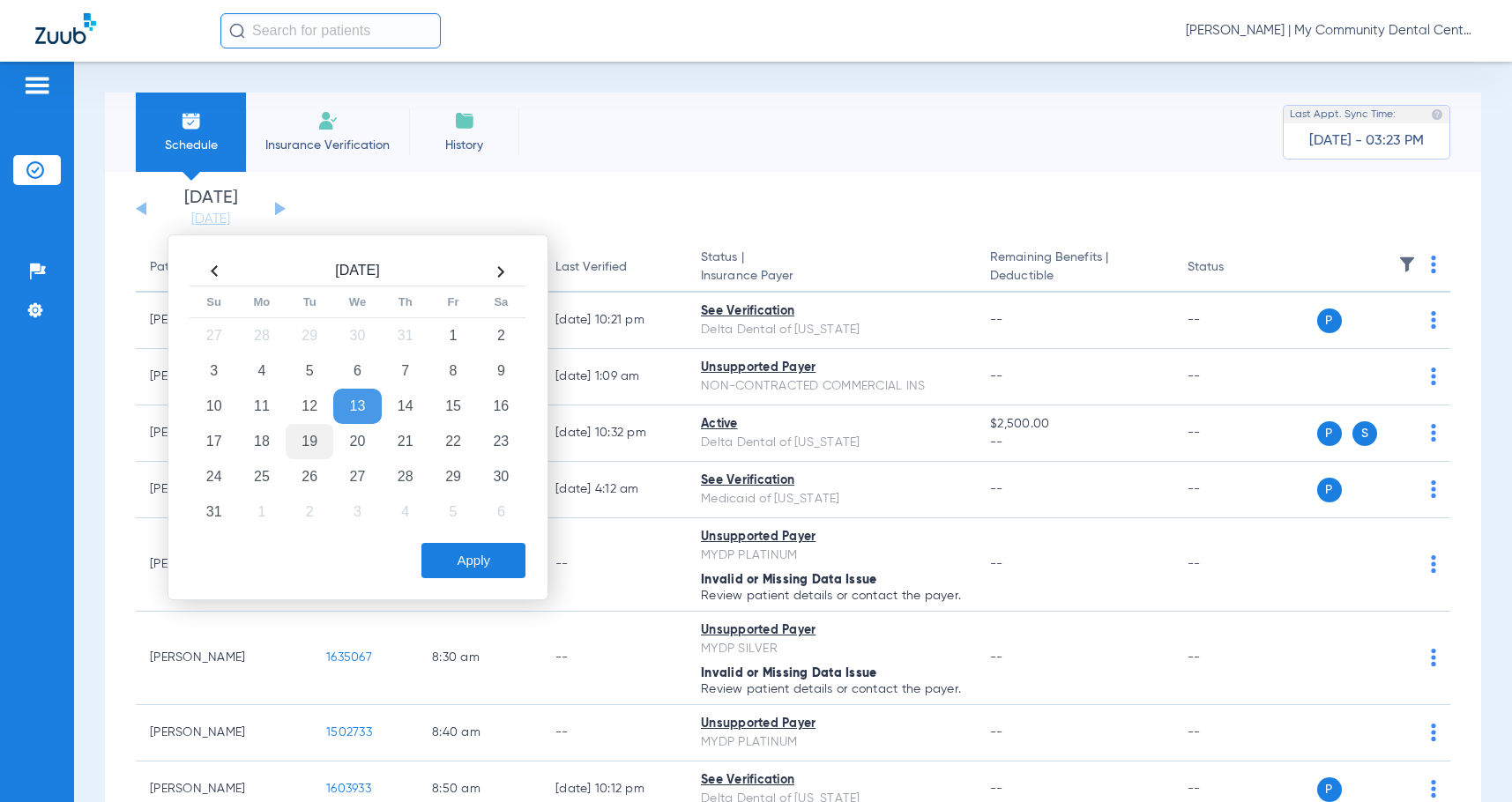
click at [311, 439] on td "19" at bounding box center [309, 442] width 48 height 35
click at [439, 560] on button "Apply" at bounding box center [473, 561] width 104 height 35
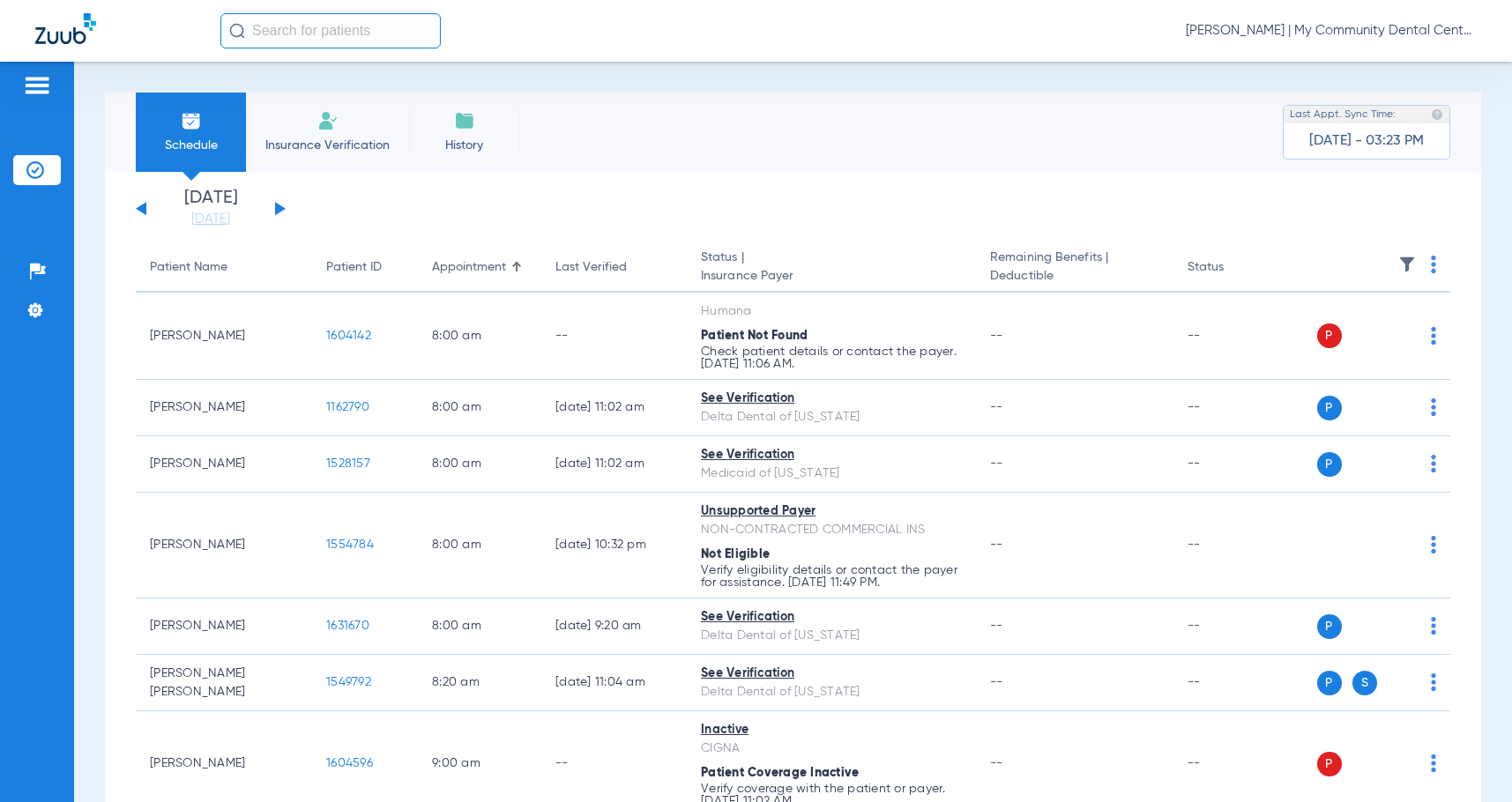
click at [1432, 268] on img at bounding box center [1434, 264] width 6 height 17
click at [1374, 335] on span "Verify All" at bounding box center [1353, 333] width 110 height 12
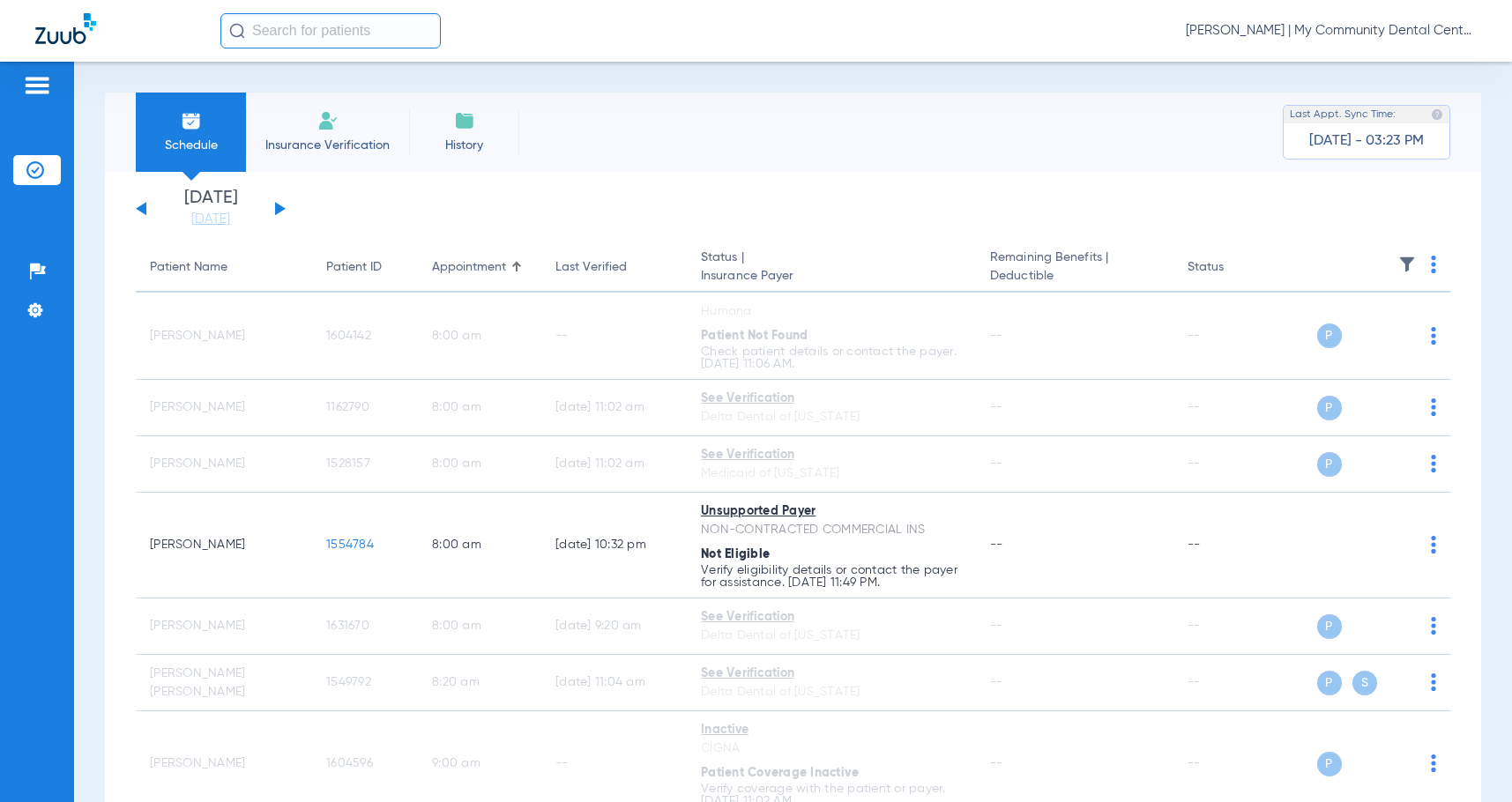
click at [231, 221] on link "[DATE]" at bounding box center [211, 219] width 105 height 17
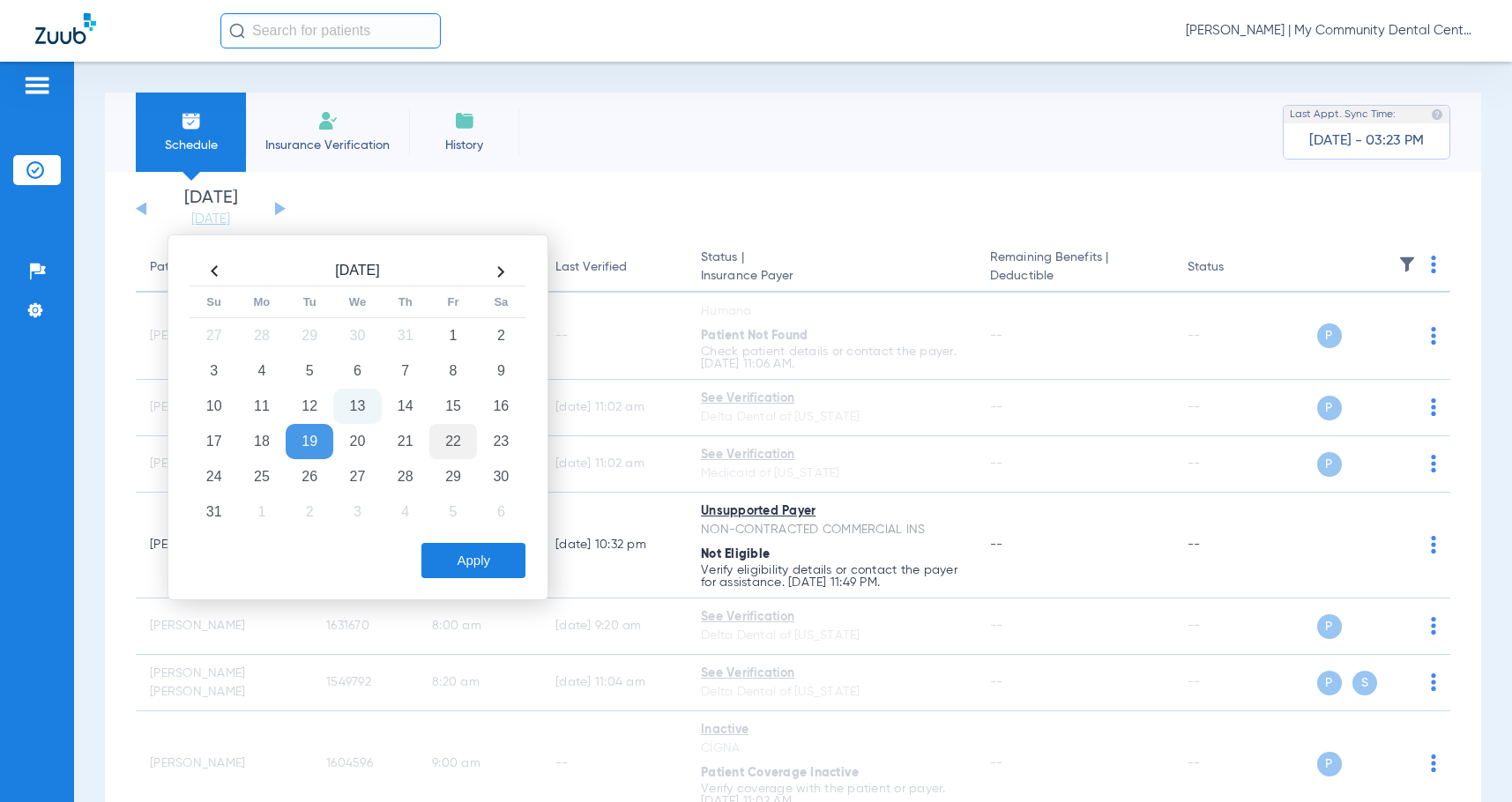
click at [467, 439] on td "22" at bounding box center [453, 442] width 48 height 35
click at [467, 559] on button "Apply" at bounding box center [473, 561] width 104 height 35
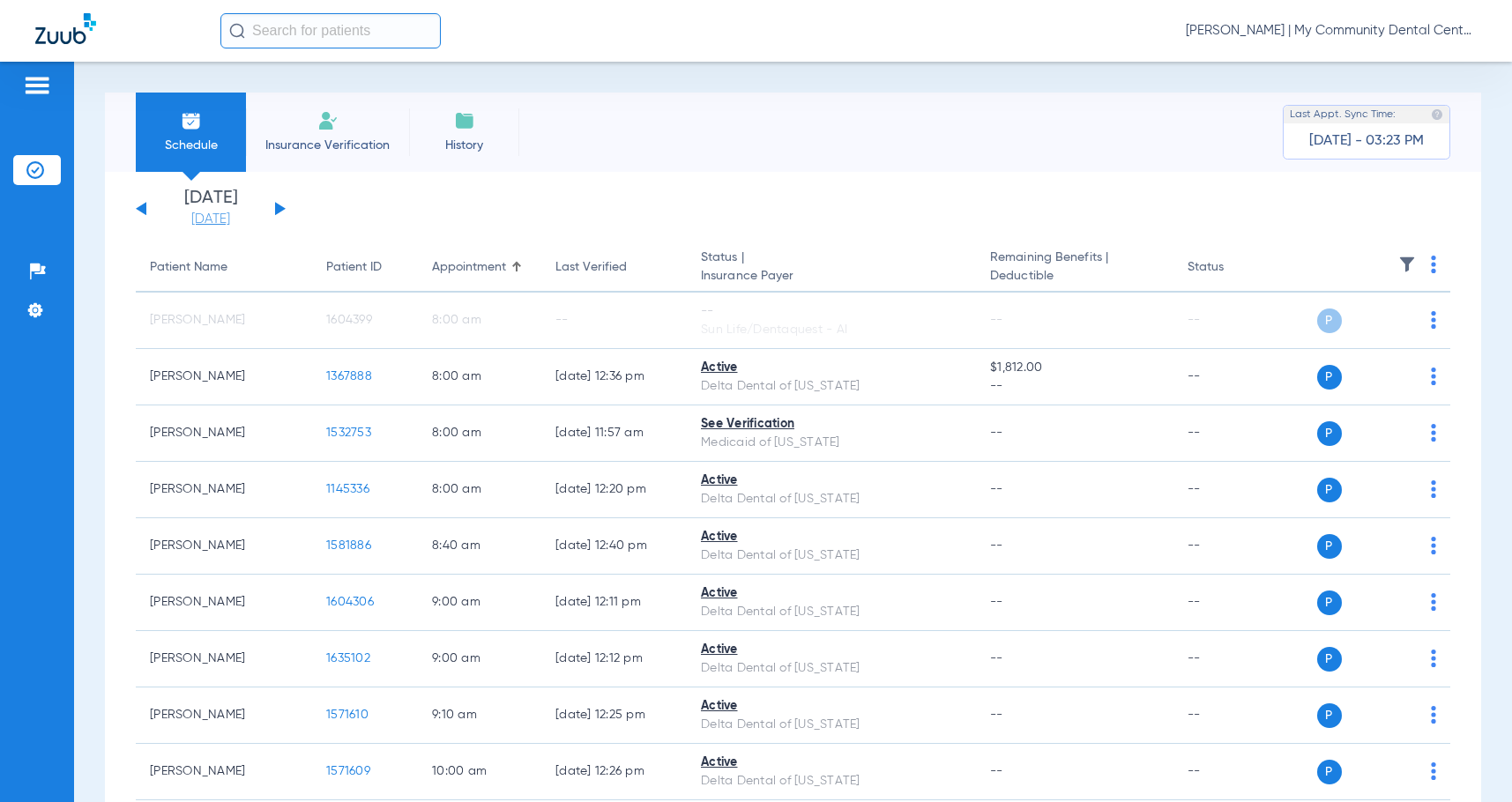
drag, startPoint x: 213, startPoint y: 218, endPoint x: 250, endPoint y: 218, distance: 37.0
click at [213, 218] on link "[DATE]" at bounding box center [211, 219] width 105 height 17
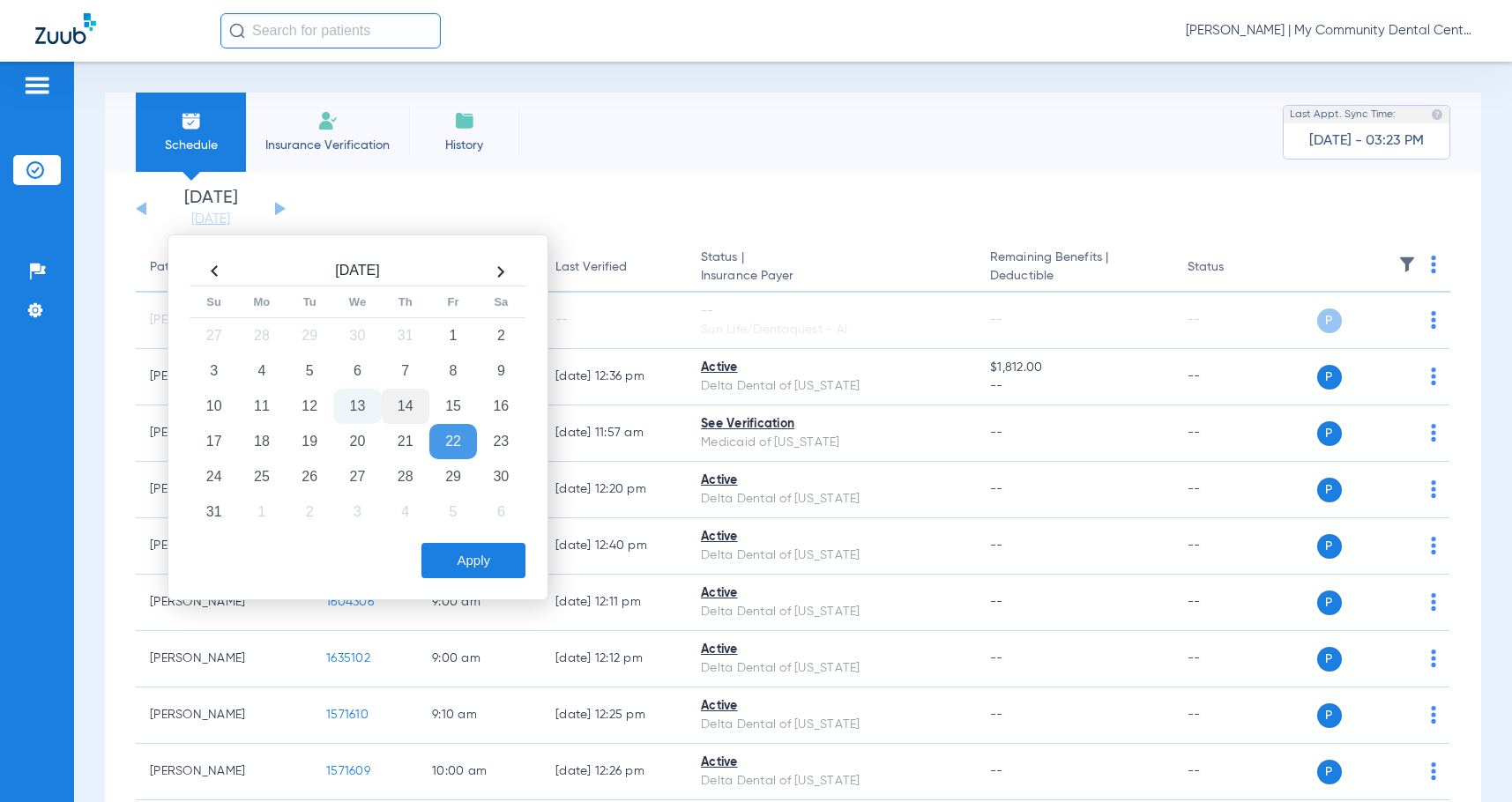
click at [400, 402] on td "14" at bounding box center [405, 406] width 48 height 35
click at [475, 561] on button "Apply" at bounding box center [473, 561] width 104 height 35
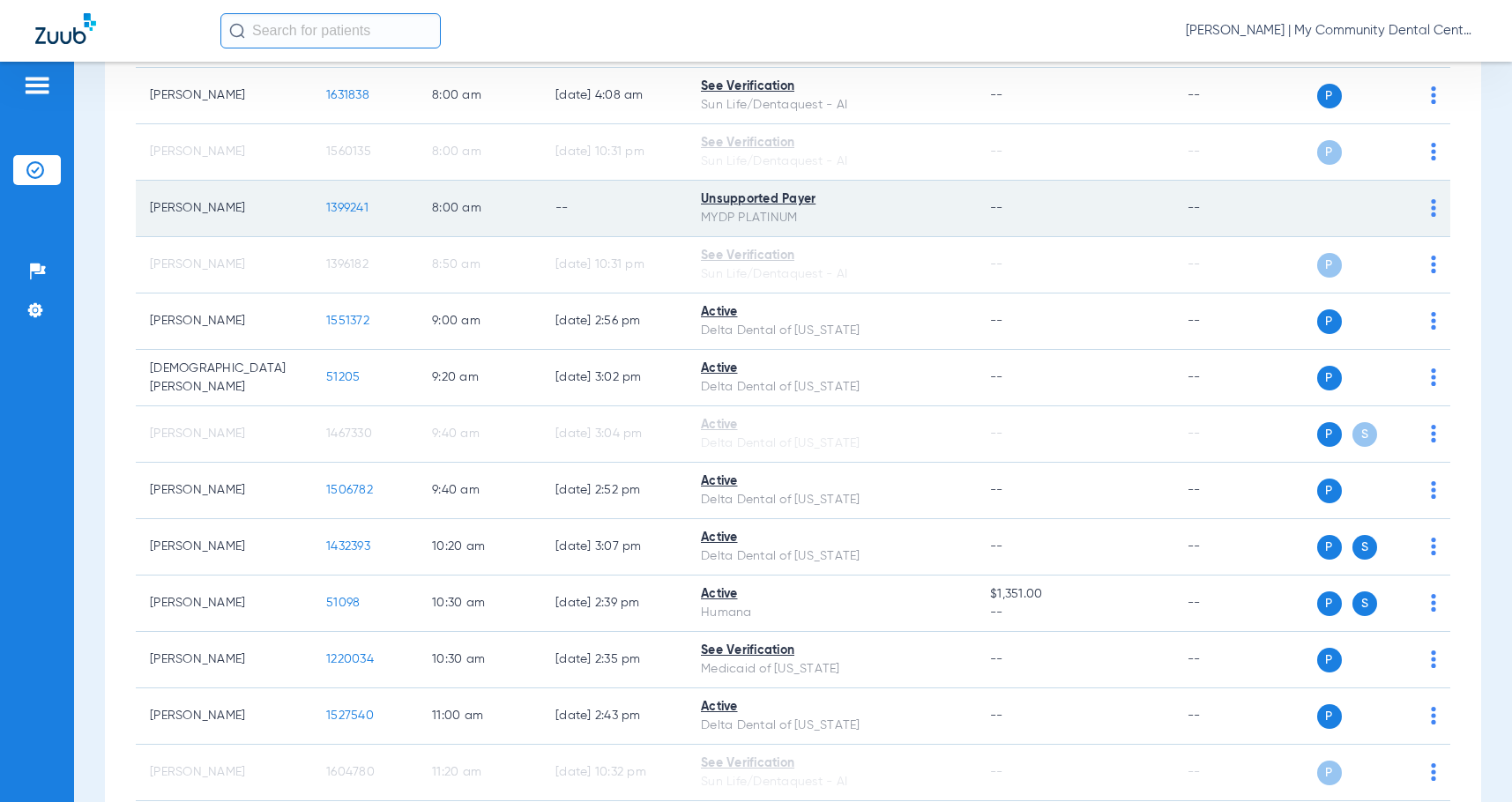
scroll to position [88, 0]
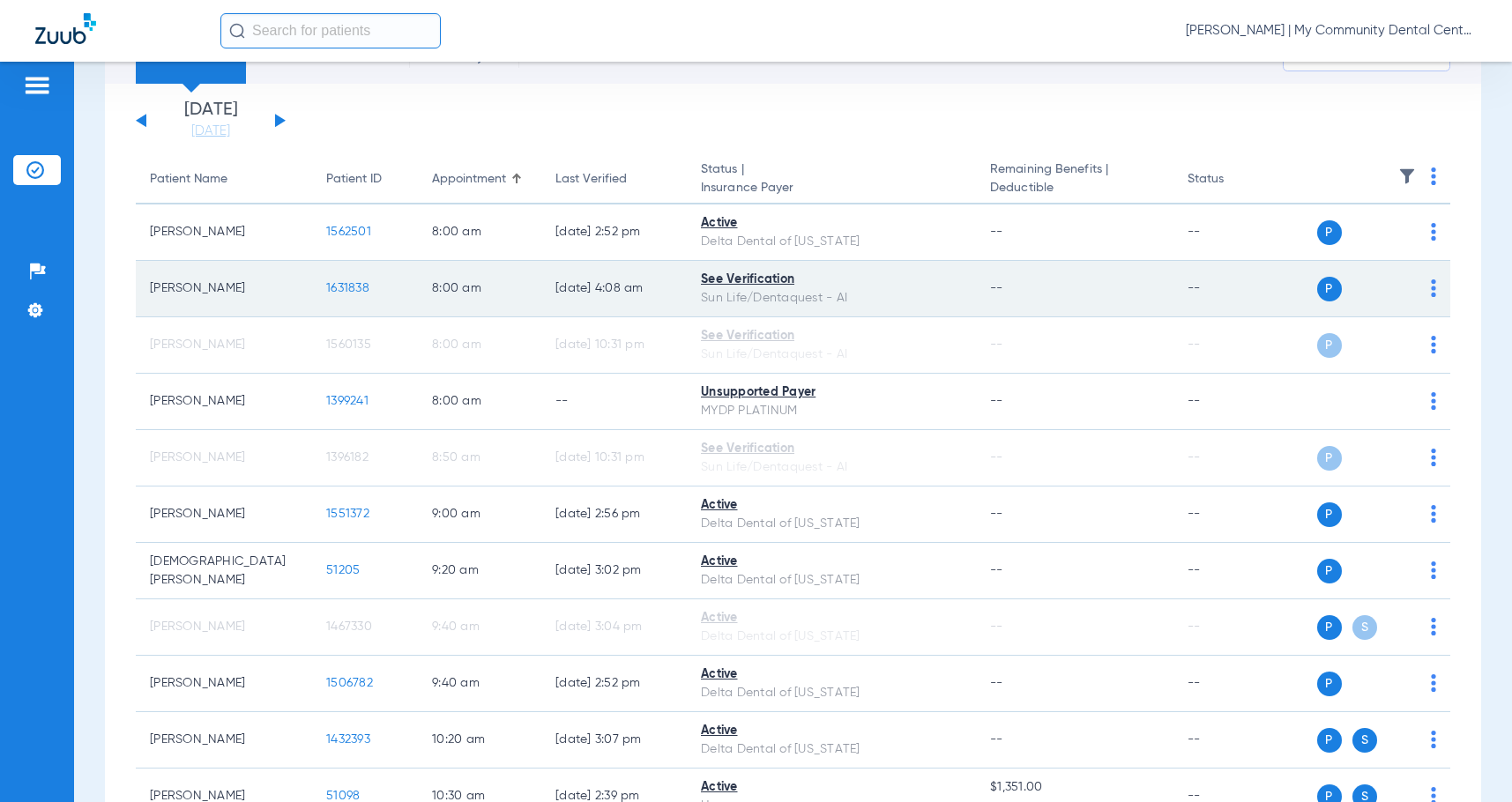
click at [1432, 293] on img at bounding box center [1434, 288] width 6 height 17
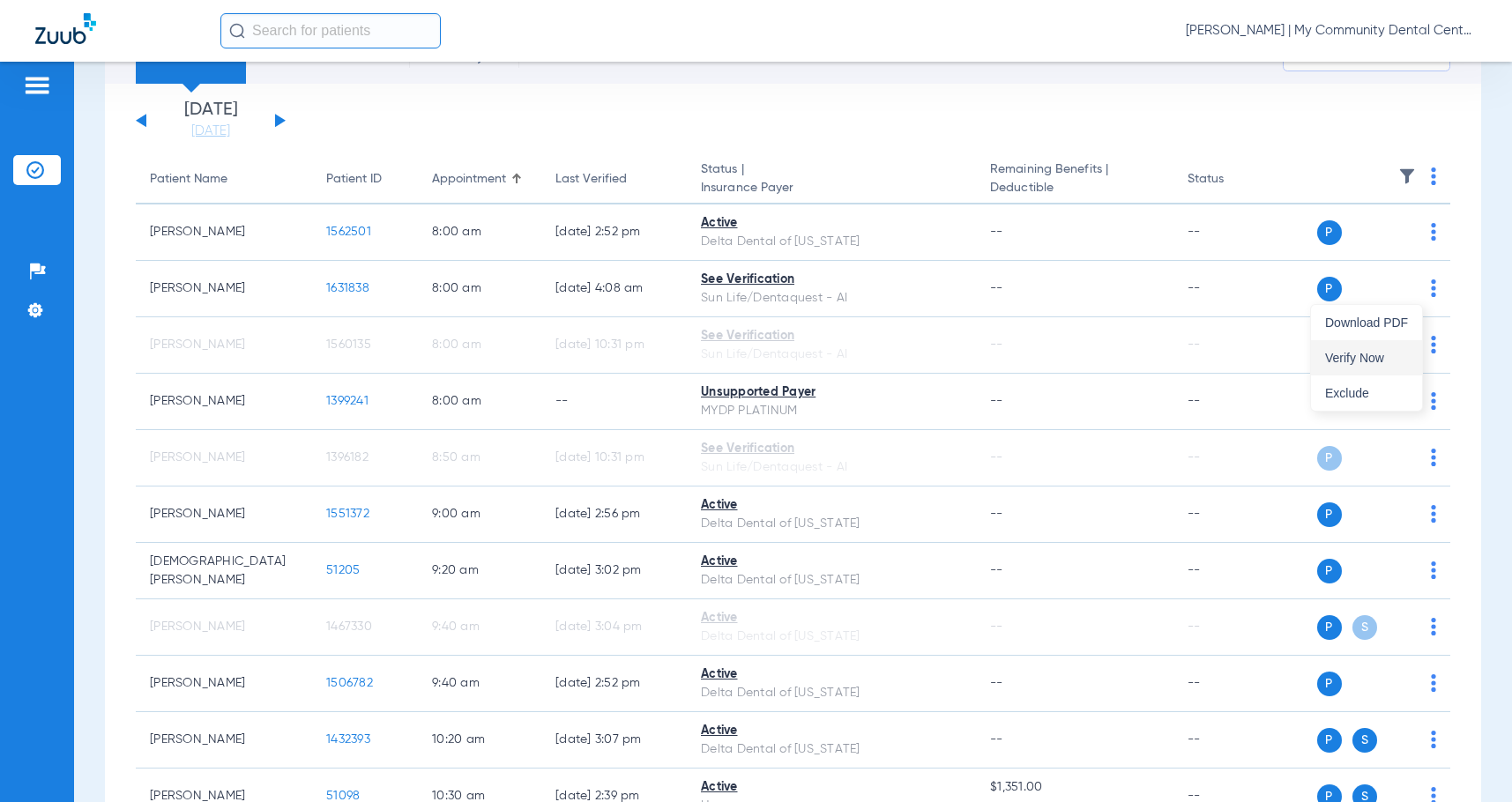
click at [1355, 360] on span "Verify Now" at bounding box center [1366, 357] width 83 height 12
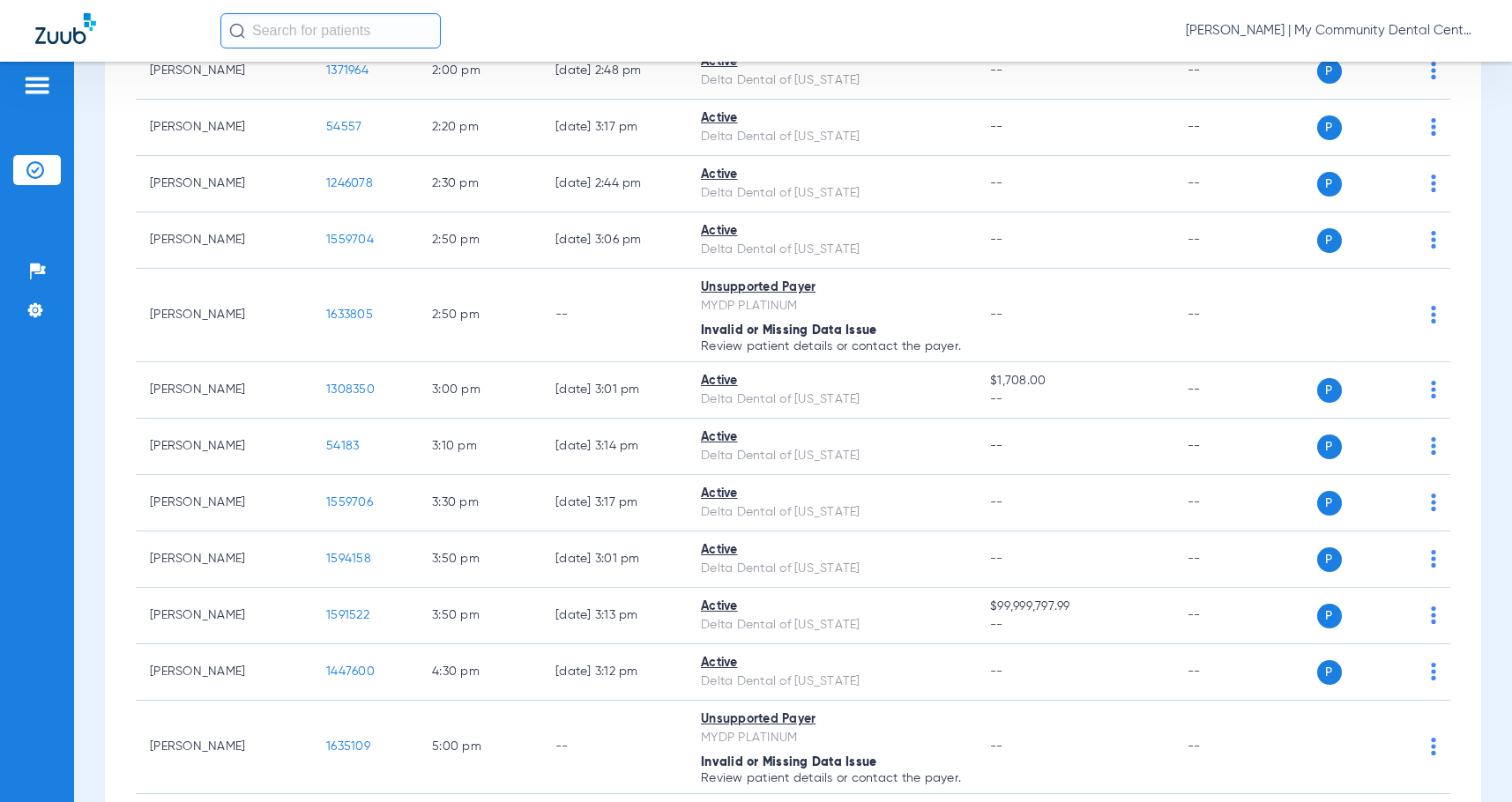
scroll to position [1940, 0]
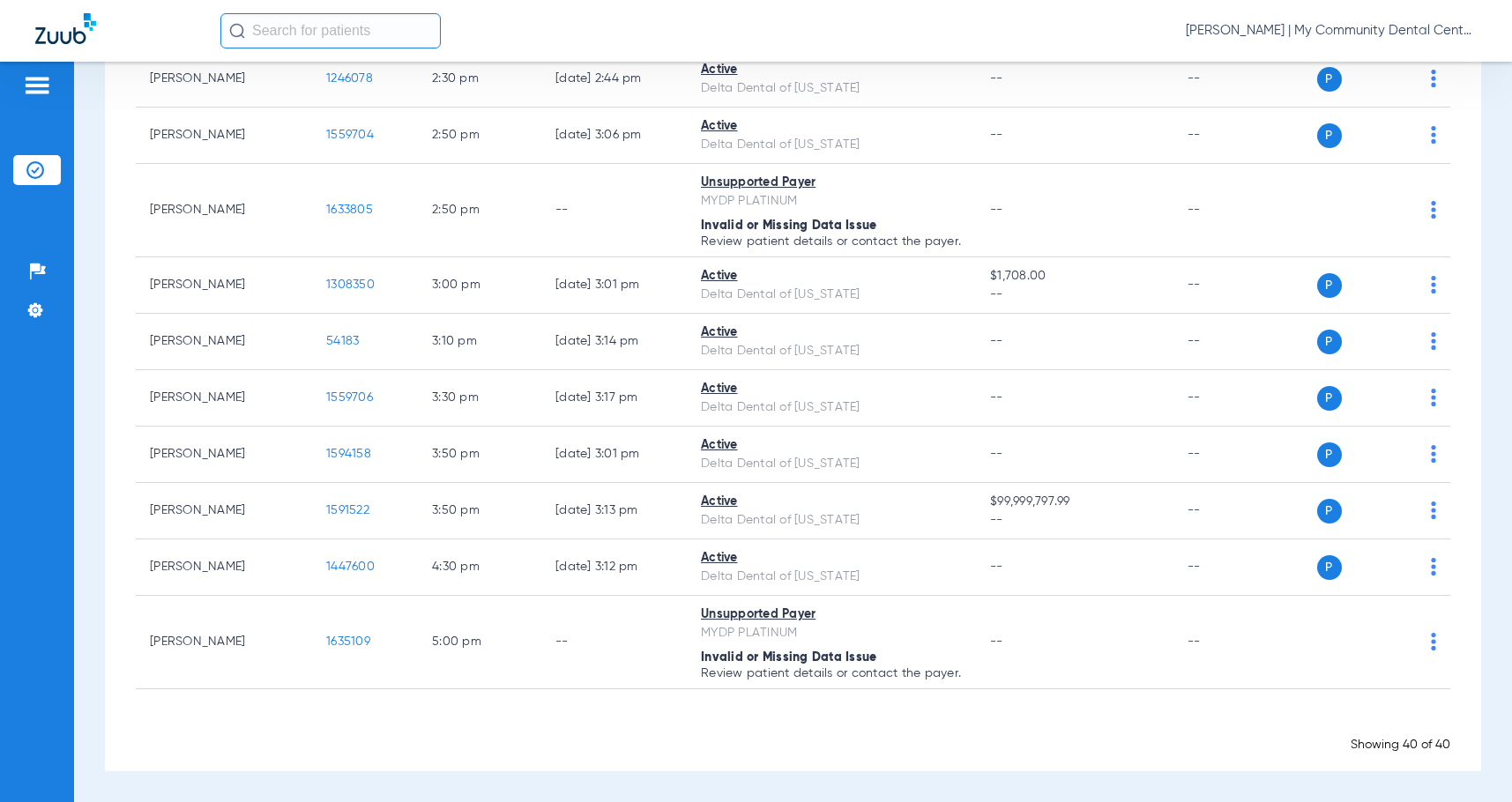
click at [1400, 31] on span "[PERSON_NAME] | My Community Dental Centers" at bounding box center [1332, 31] width 291 height 17
click at [1386, 65] on span "Account Selection" at bounding box center [1410, 62] width 99 height 12
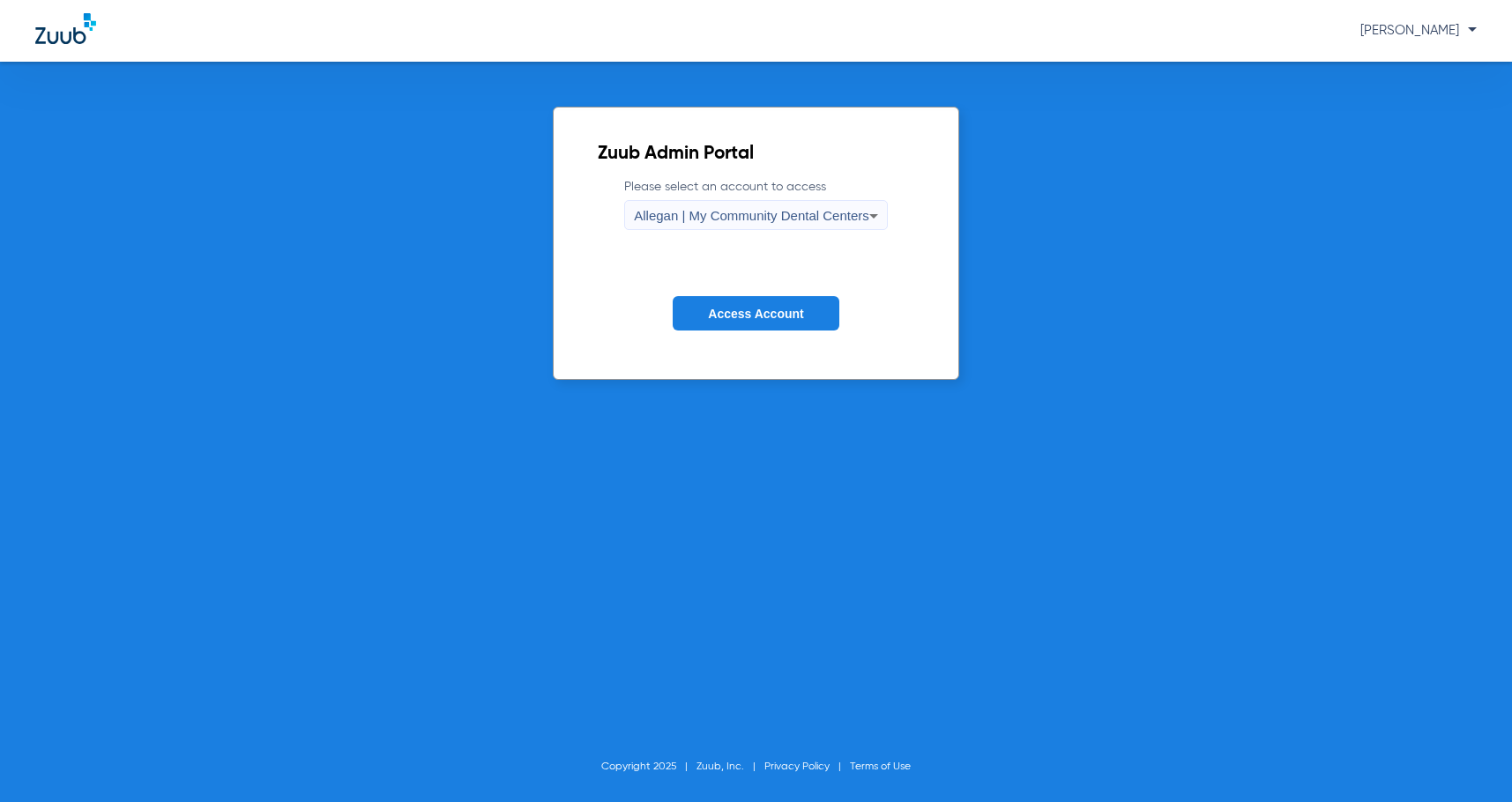
click at [802, 215] on span "Allegan | My Community Dental Centers" at bounding box center [752, 216] width 236 height 15
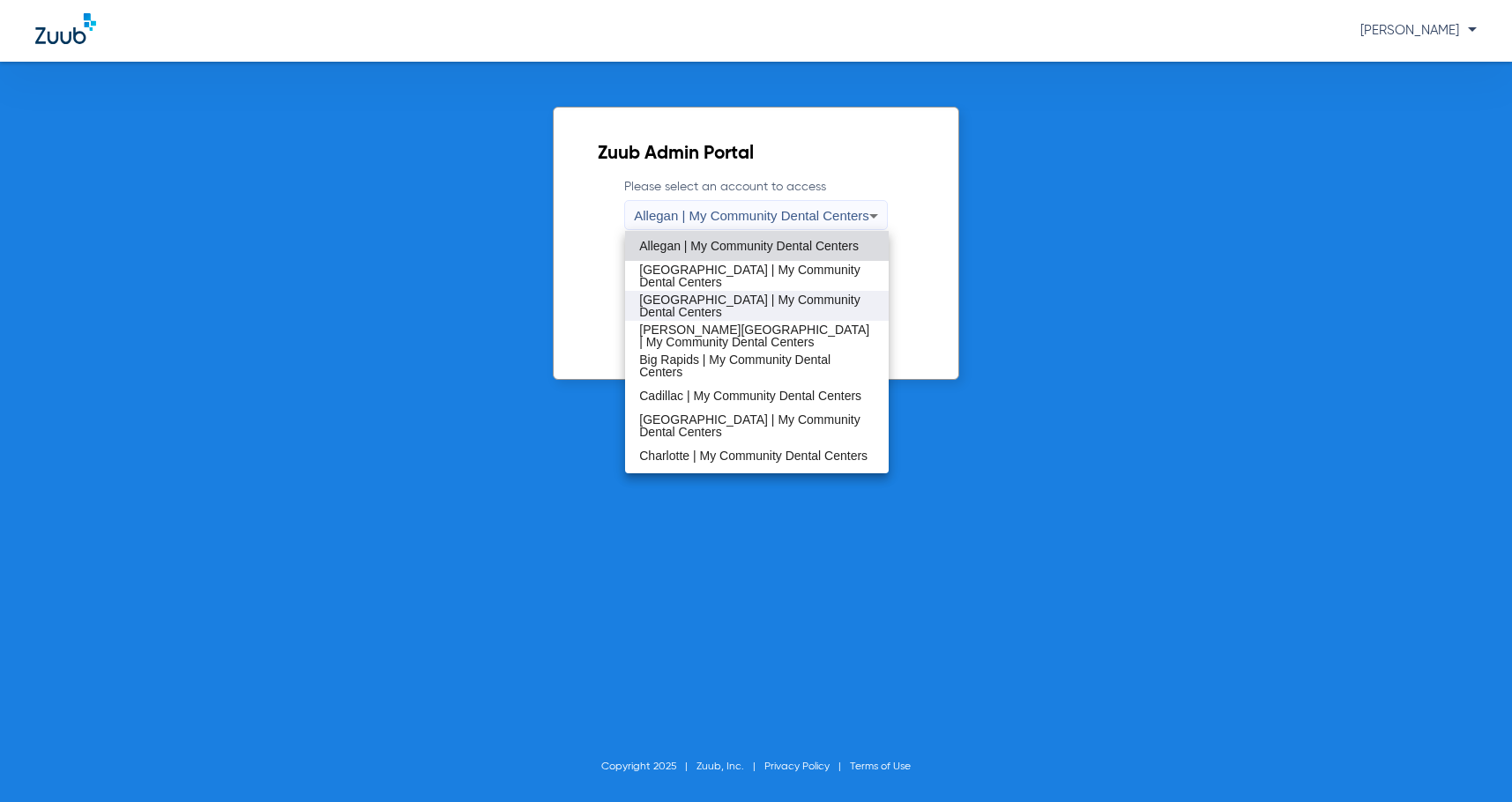
click at [745, 309] on span "[GEOGRAPHIC_DATA] | My Community Dental Centers" at bounding box center [757, 306] width 236 height 25
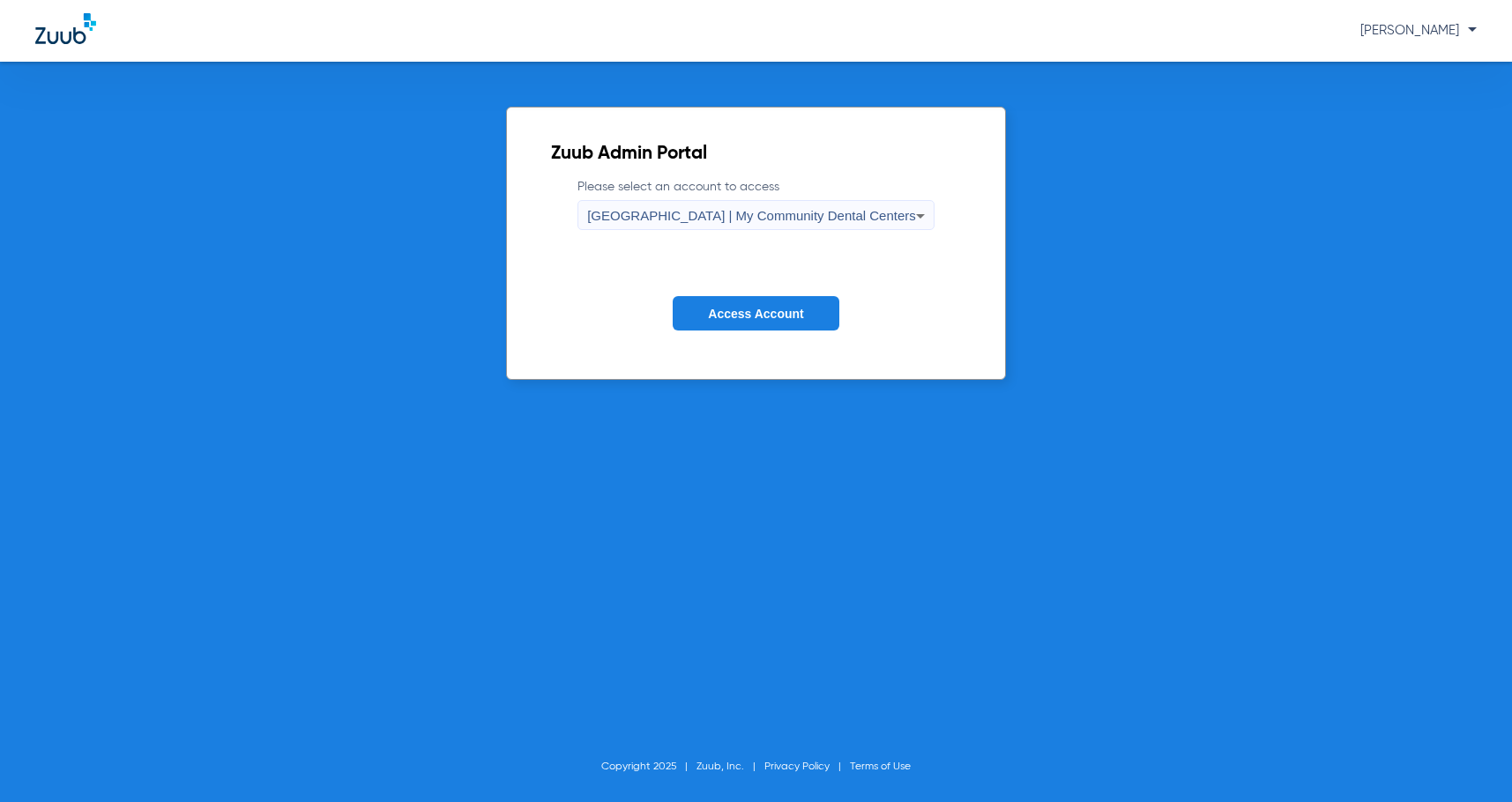
click at [745, 309] on span "Access Account" at bounding box center [755, 313] width 95 height 14
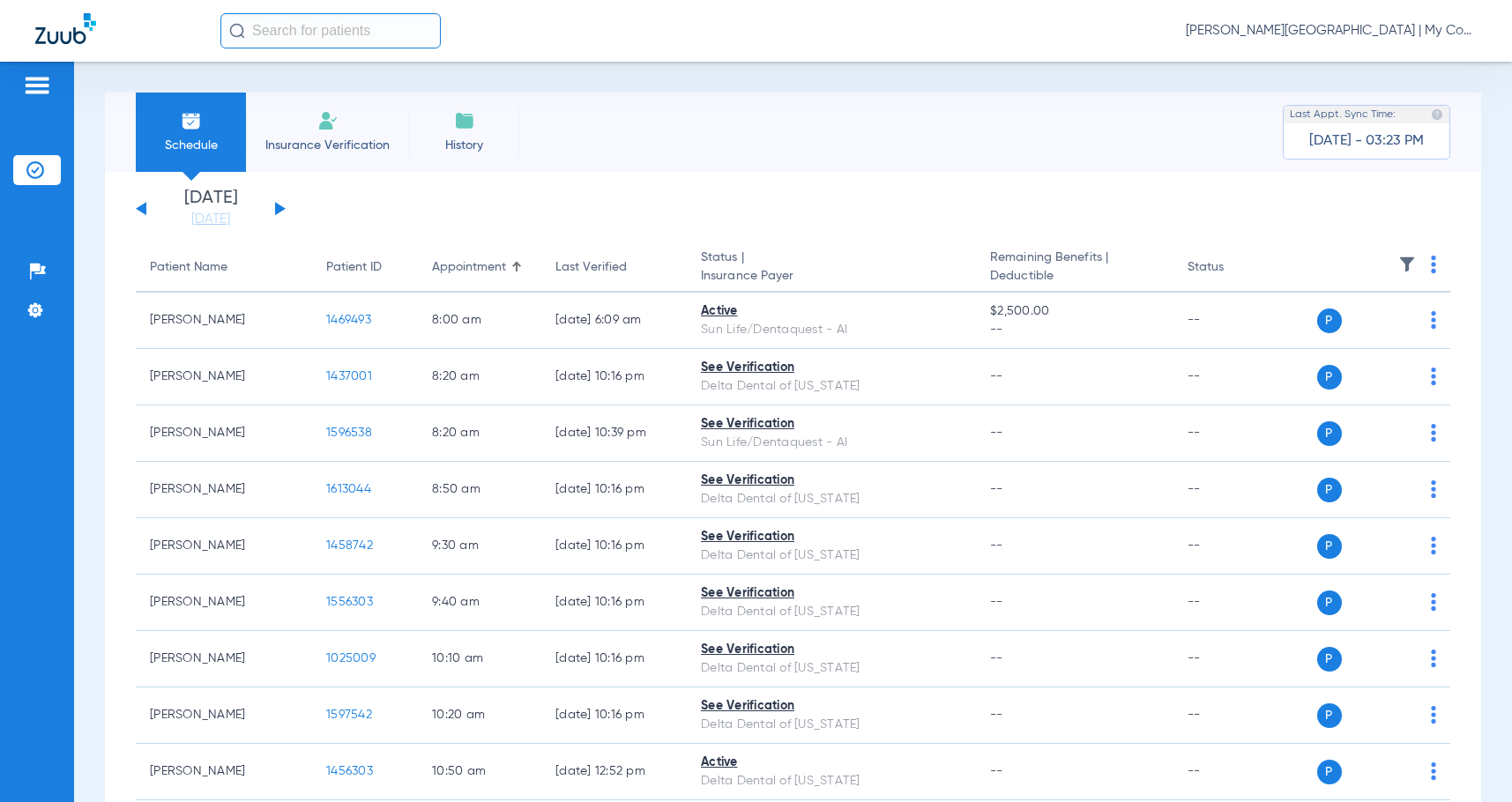
click at [276, 211] on button at bounding box center [280, 209] width 11 height 13
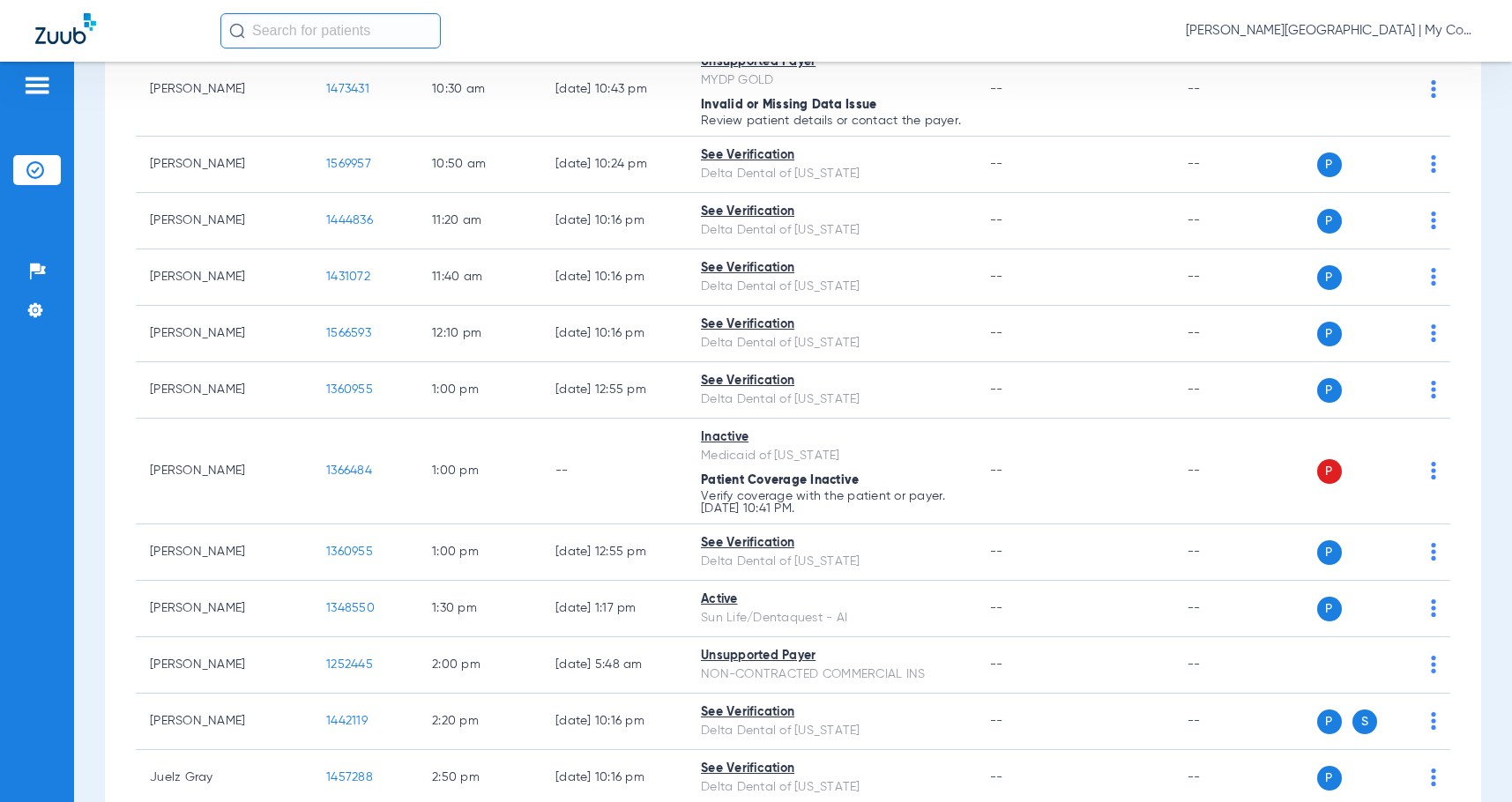
scroll to position [793, 0]
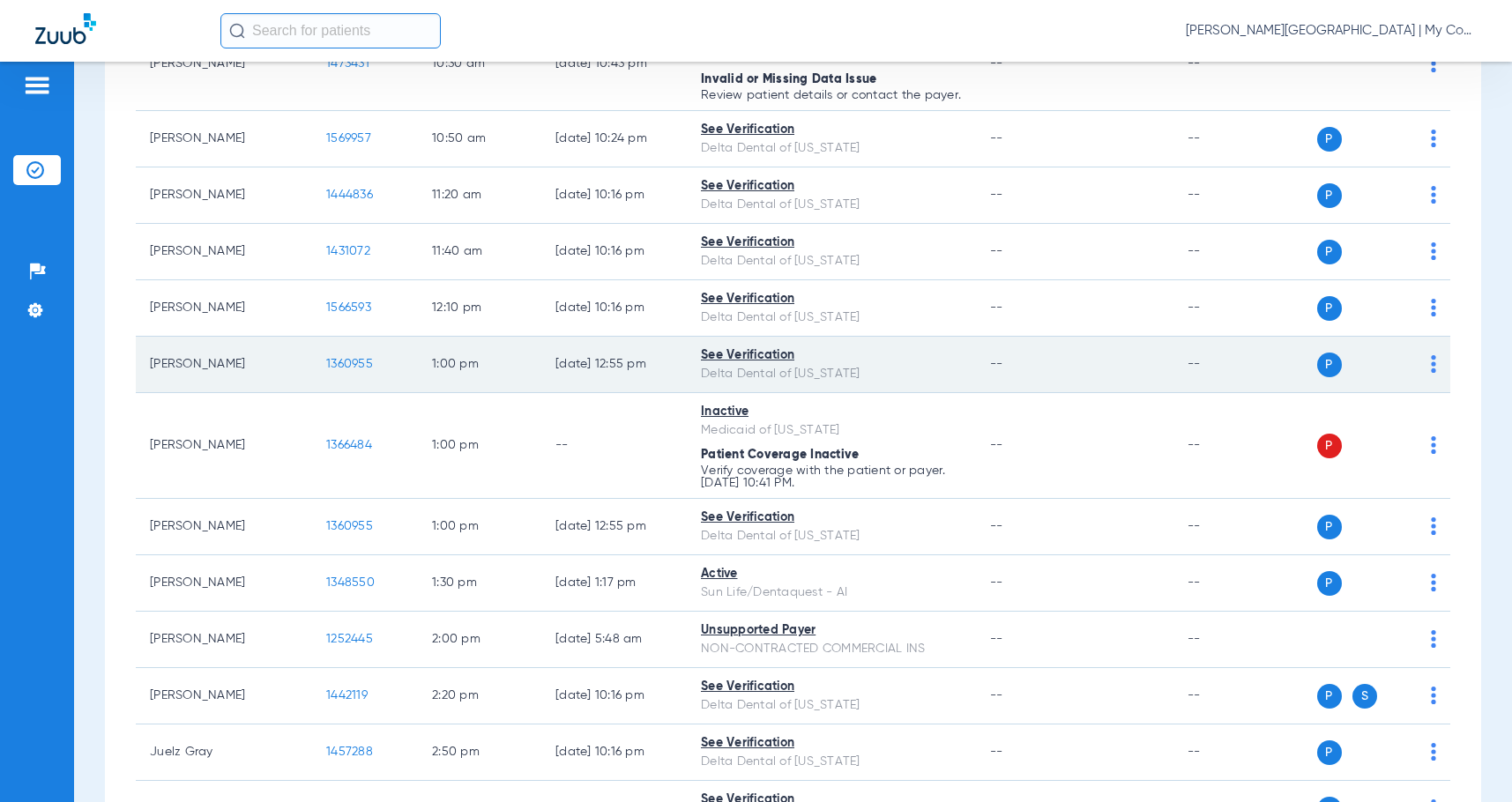
click at [1432, 373] on img at bounding box center [1434, 364] width 6 height 17
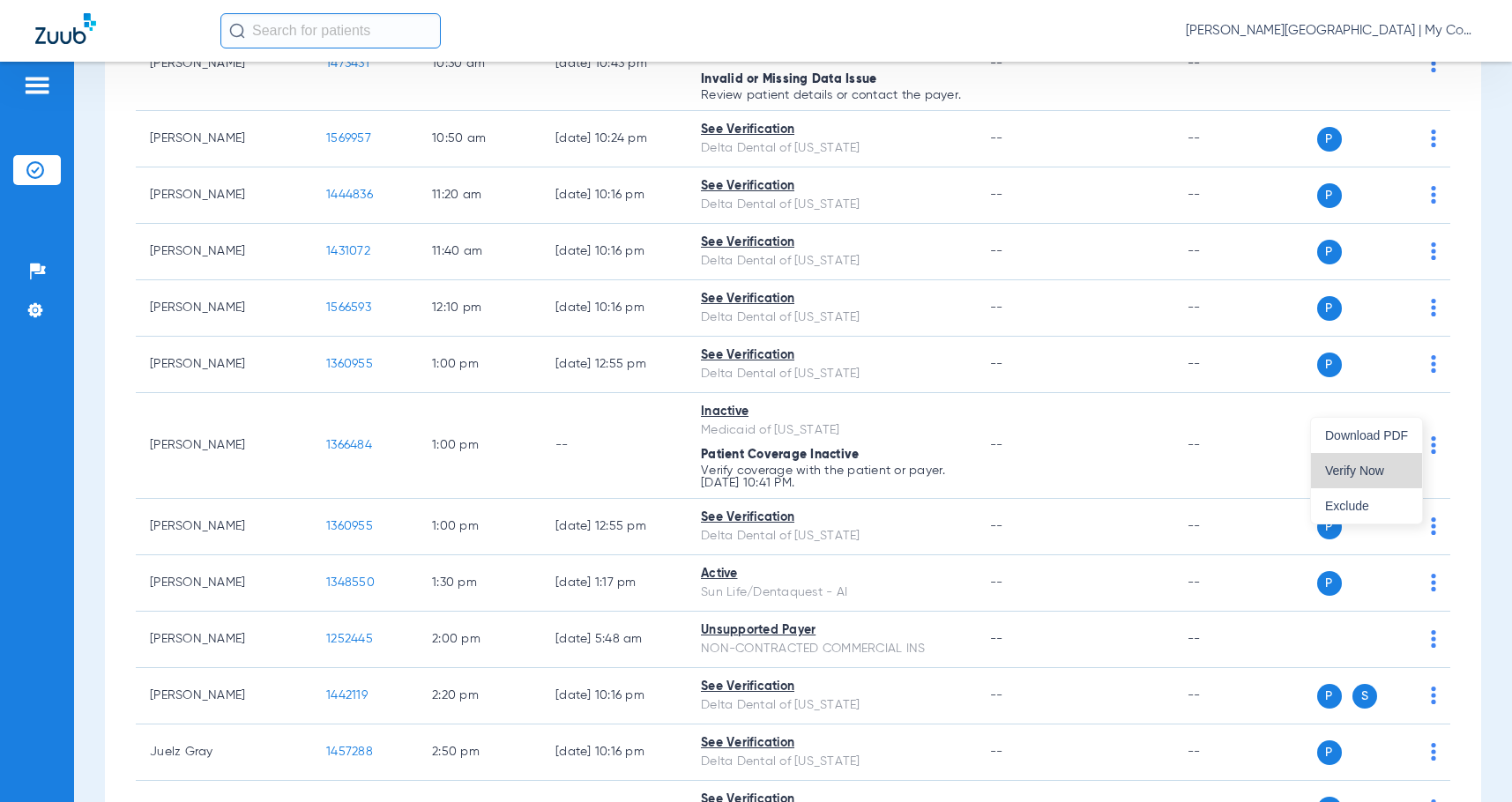
click at [1351, 469] on span "Verify Now" at bounding box center [1366, 470] width 83 height 12
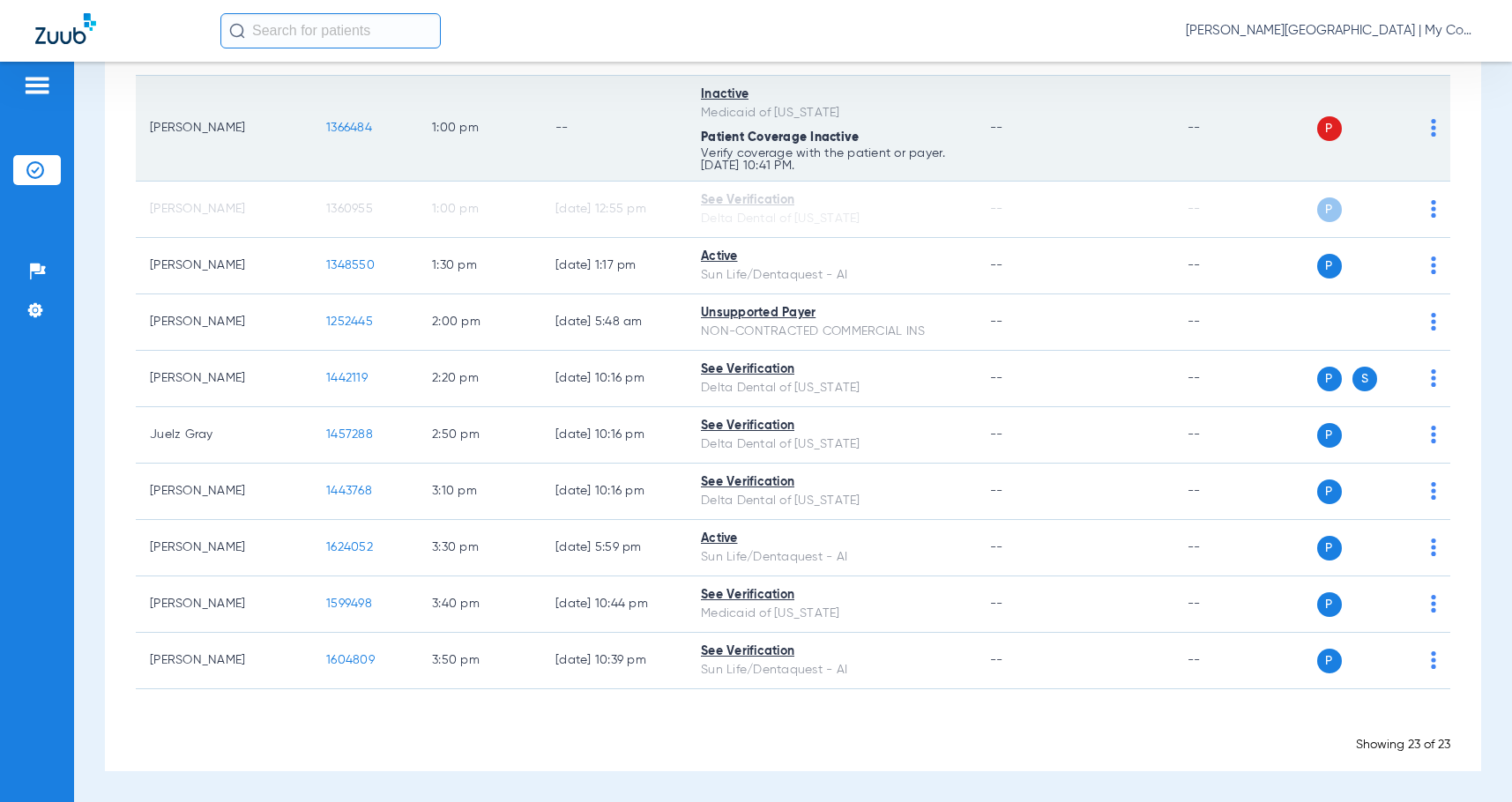
scroll to position [1146, 0]
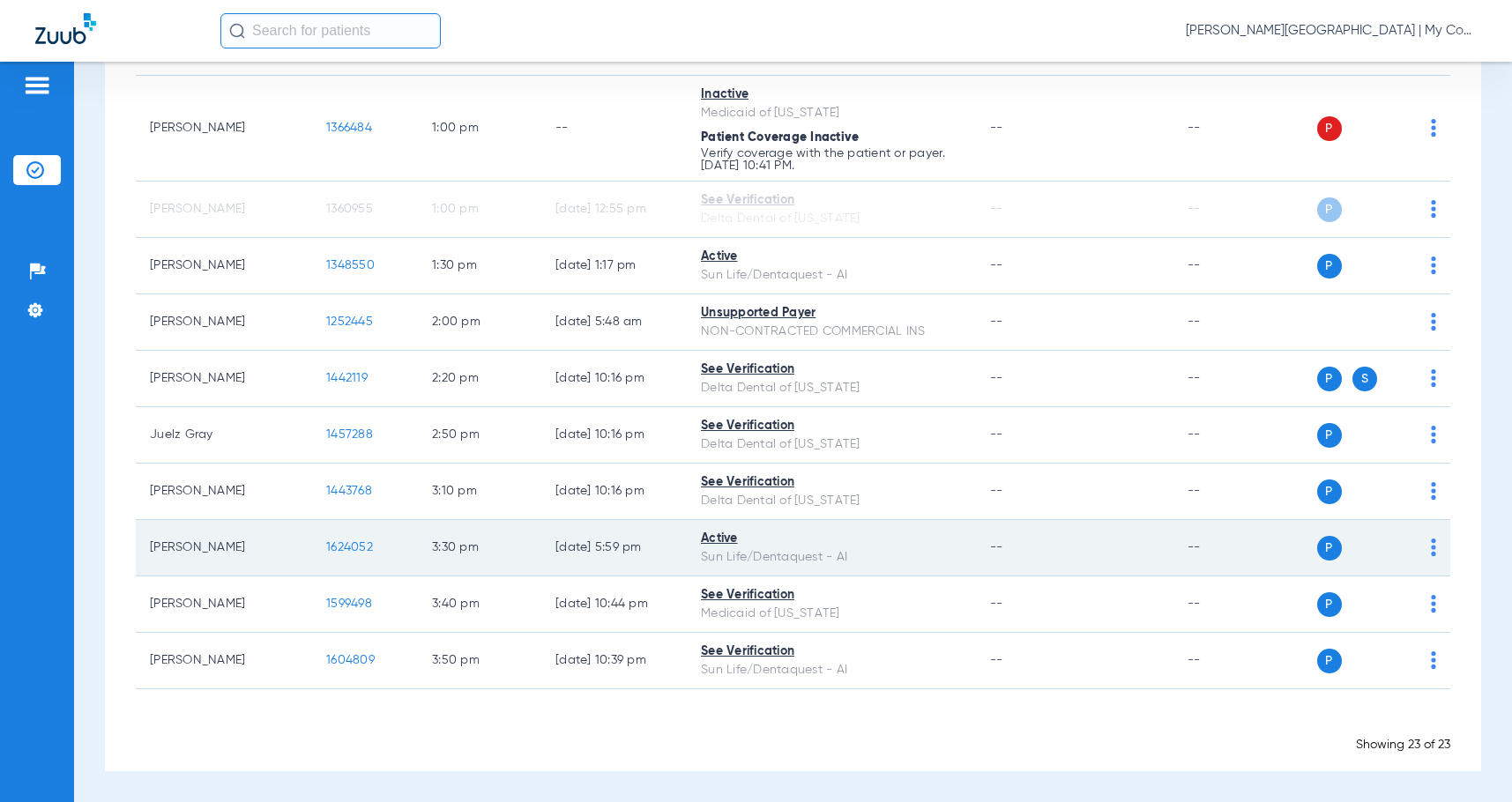
click at [1432, 554] on img at bounding box center [1434, 547] width 6 height 17
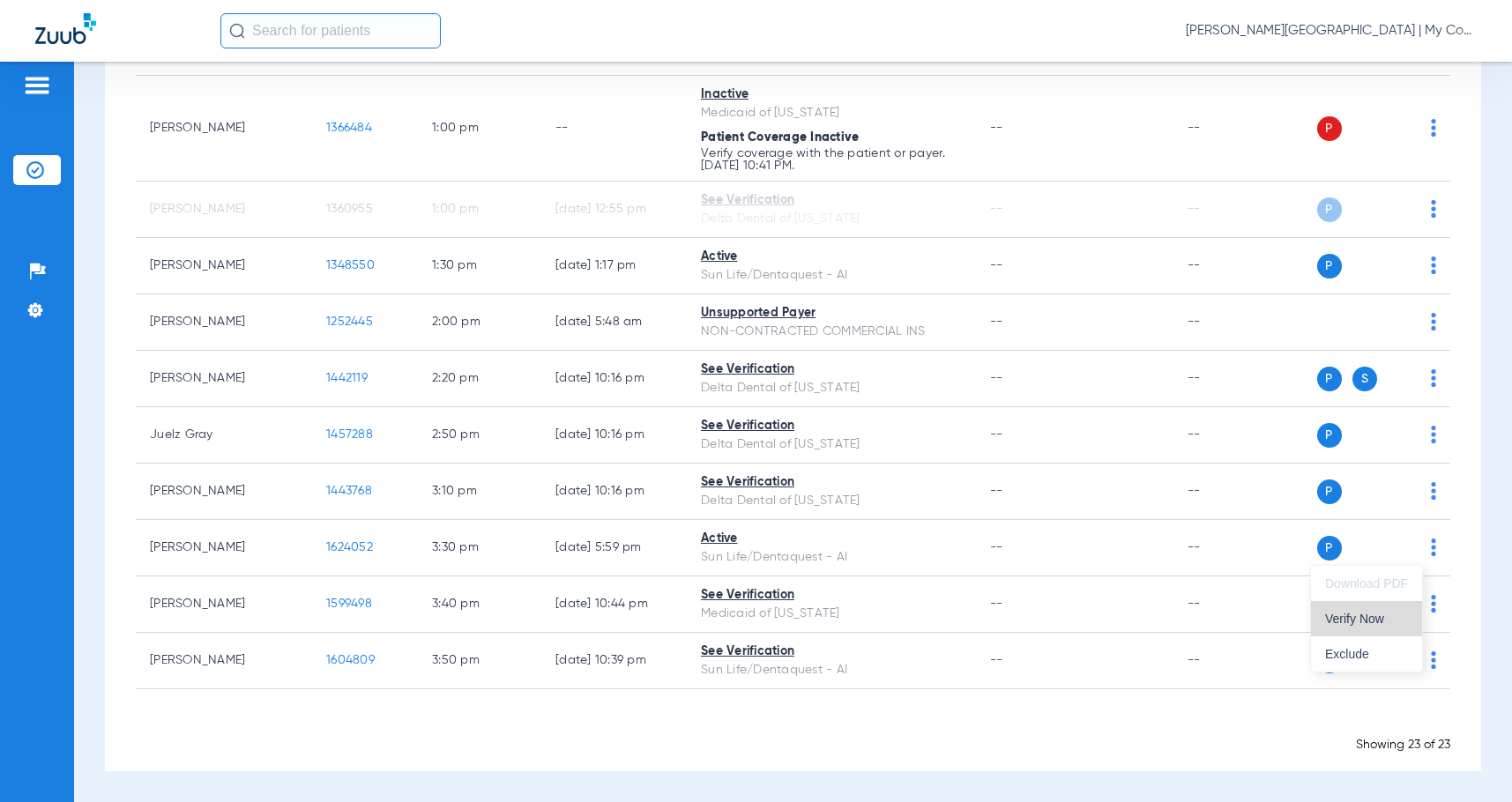
click at [1376, 613] on span "Verify Now" at bounding box center [1366, 619] width 83 height 12
click at [1305, 28] on span "[PERSON_NAME][GEOGRAPHIC_DATA] | My Community Dental Centers" at bounding box center [1332, 31] width 291 height 17
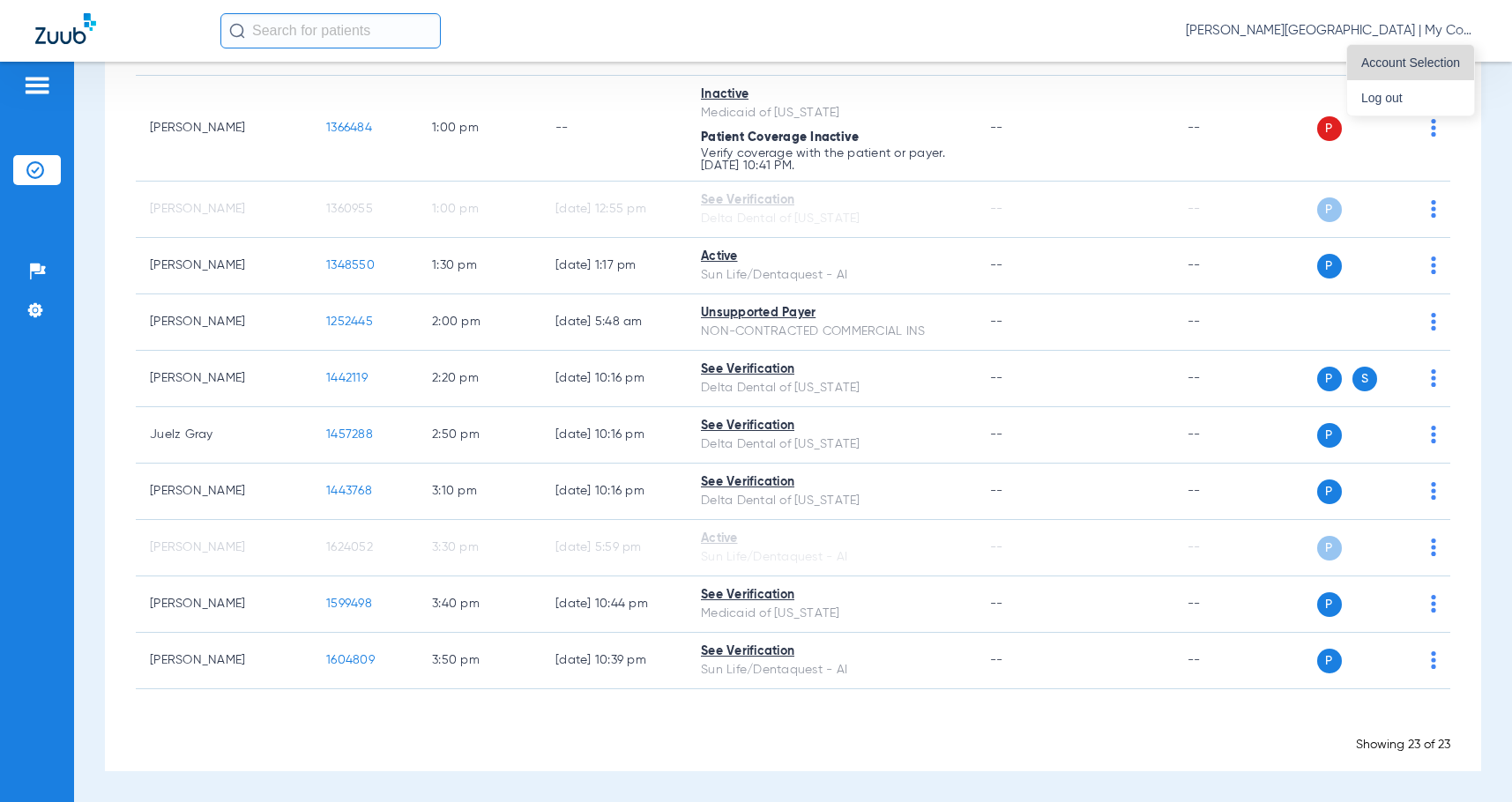
click at [1365, 71] on button "Account Selection" at bounding box center [1410, 62] width 127 height 35
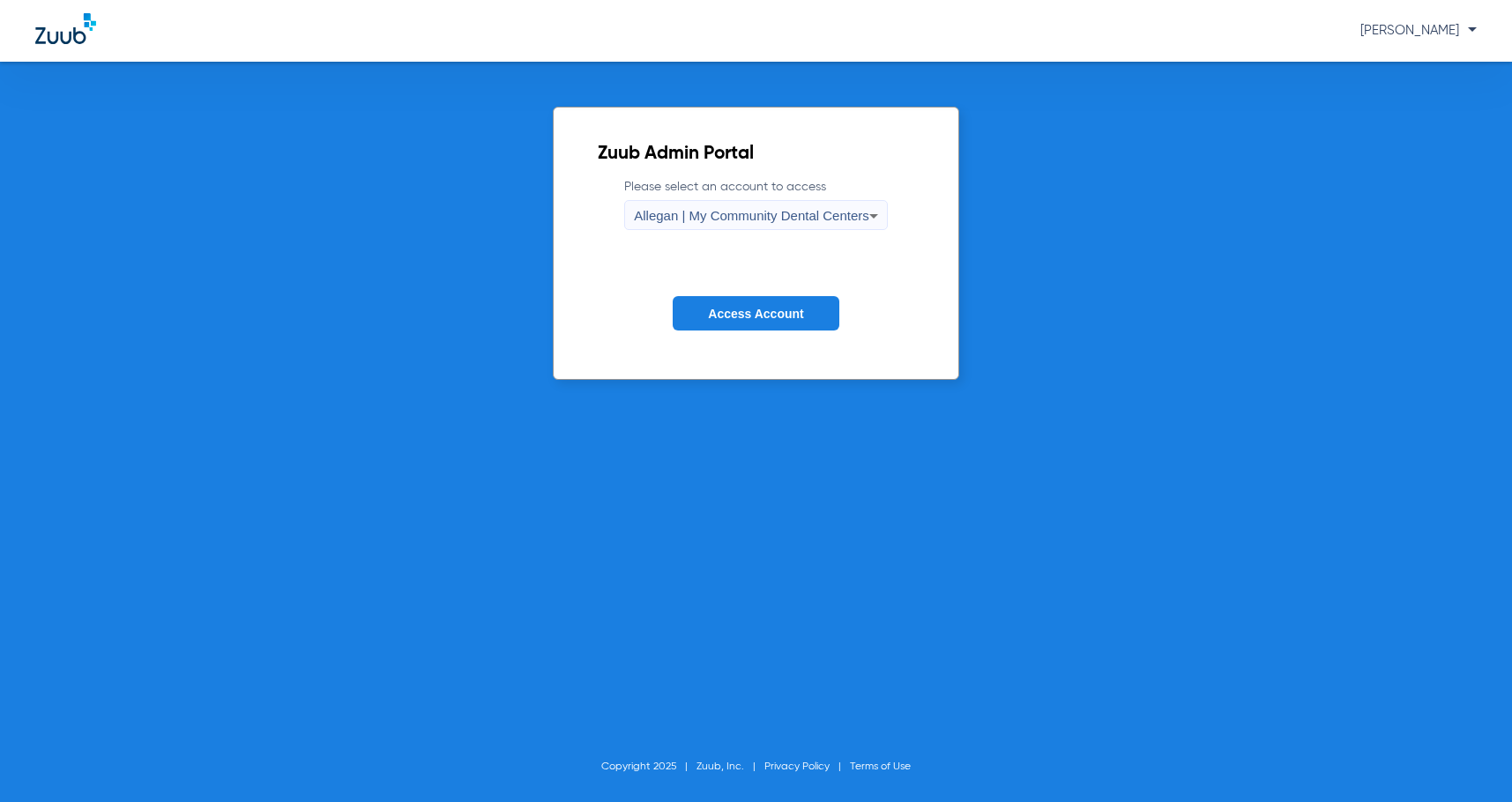
click at [785, 193] on label "Please select an account to access Allegan | My Community Dental Centers" at bounding box center [756, 204] width 263 height 52
click at [790, 204] on div "Allegan | My Community Dental Centers" at bounding box center [752, 216] width 236 height 30
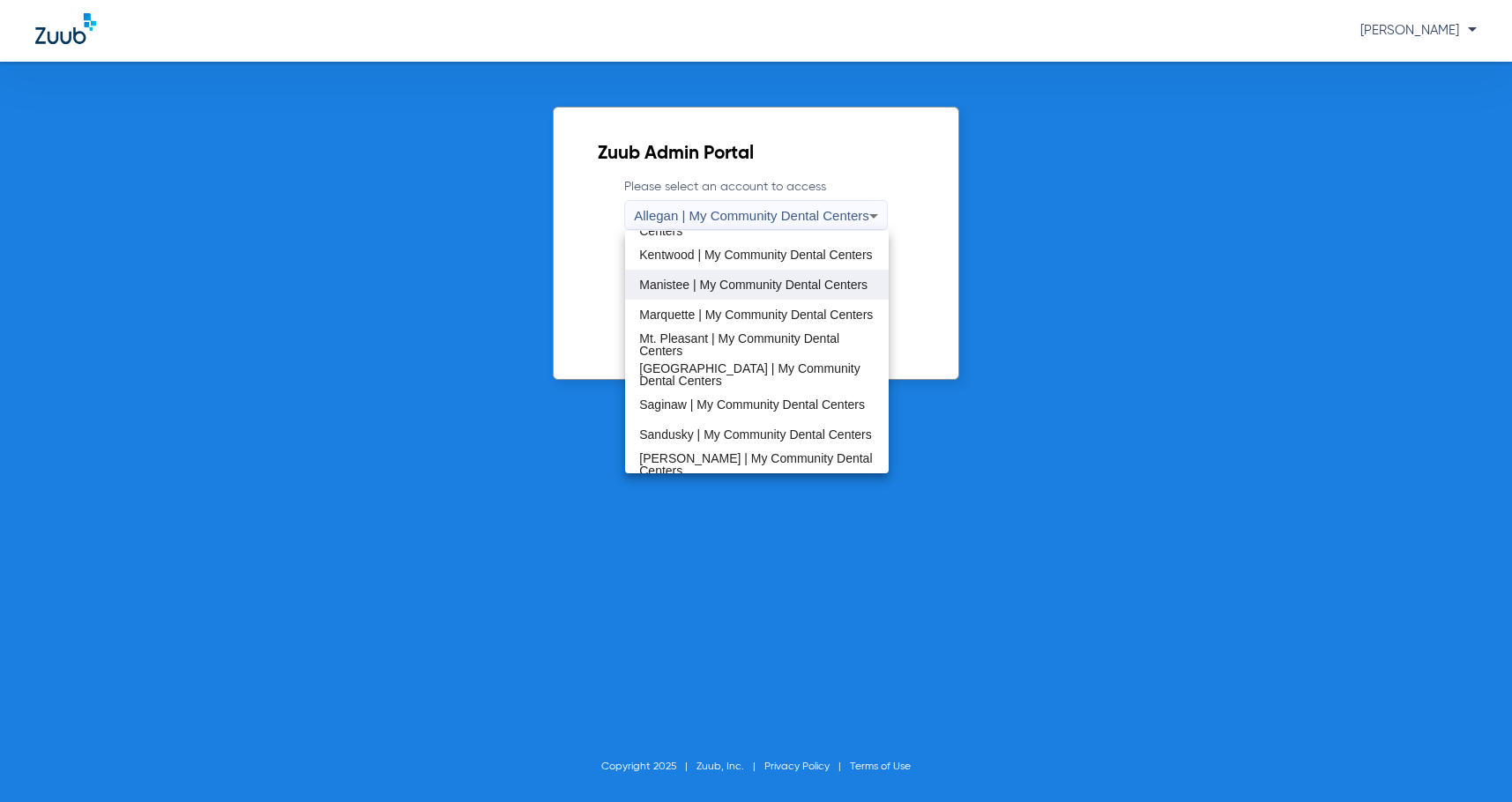
scroll to position [353, 0]
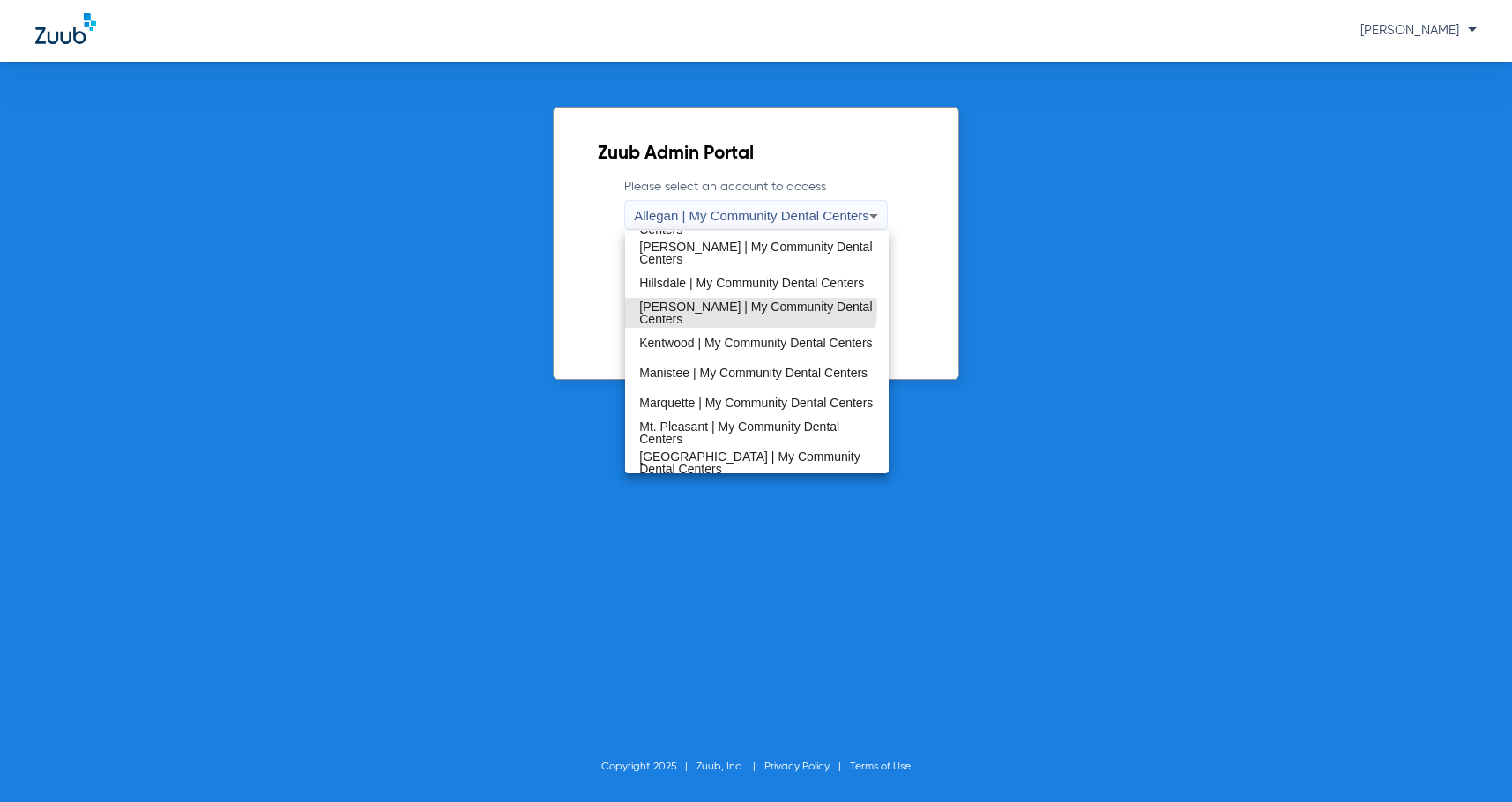
click at [737, 308] on span "[PERSON_NAME] | My Community Dental Centers" at bounding box center [757, 313] width 236 height 25
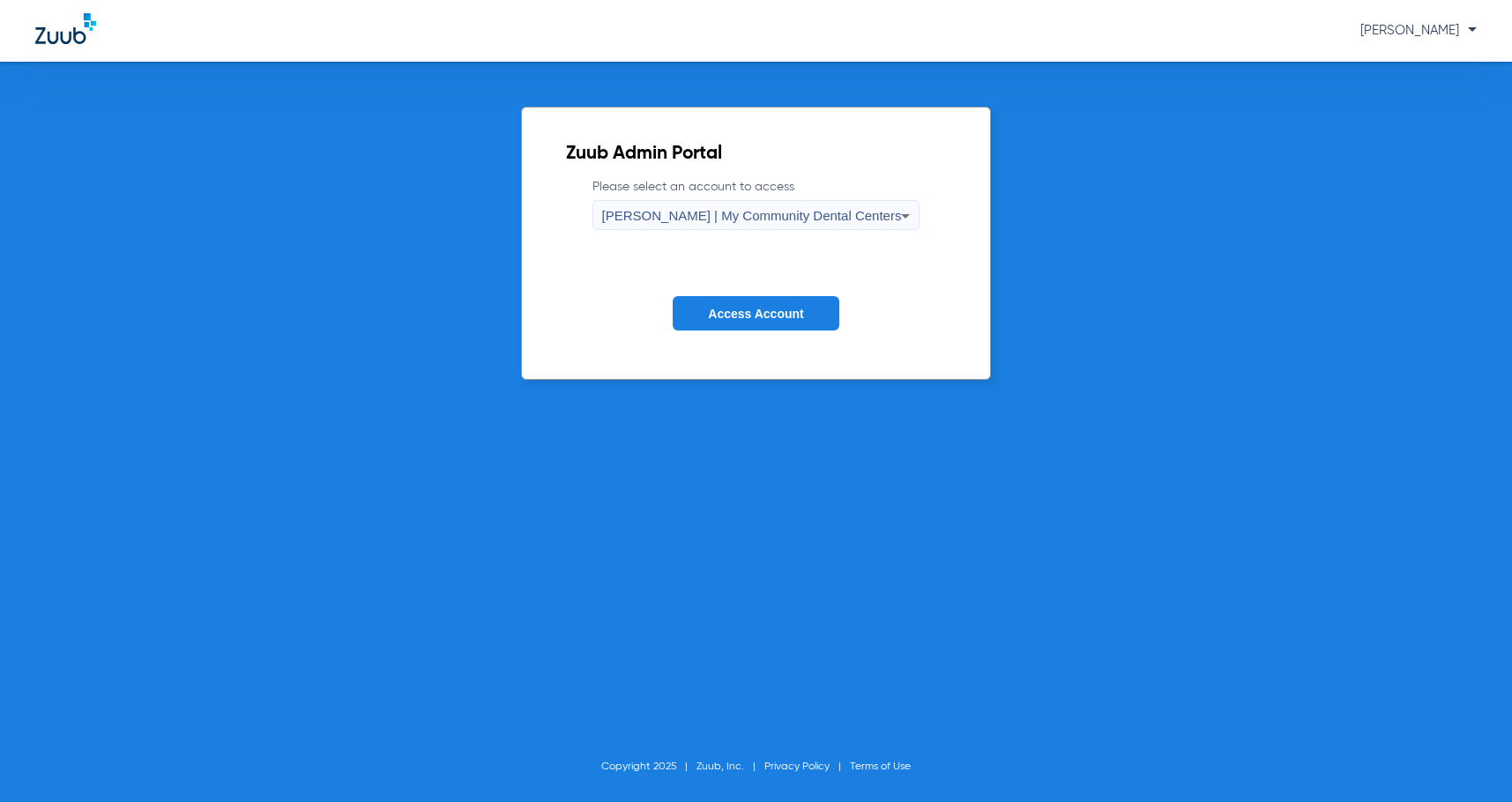
click at [744, 296] on button "Access Account" at bounding box center [755, 313] width 166 height 34
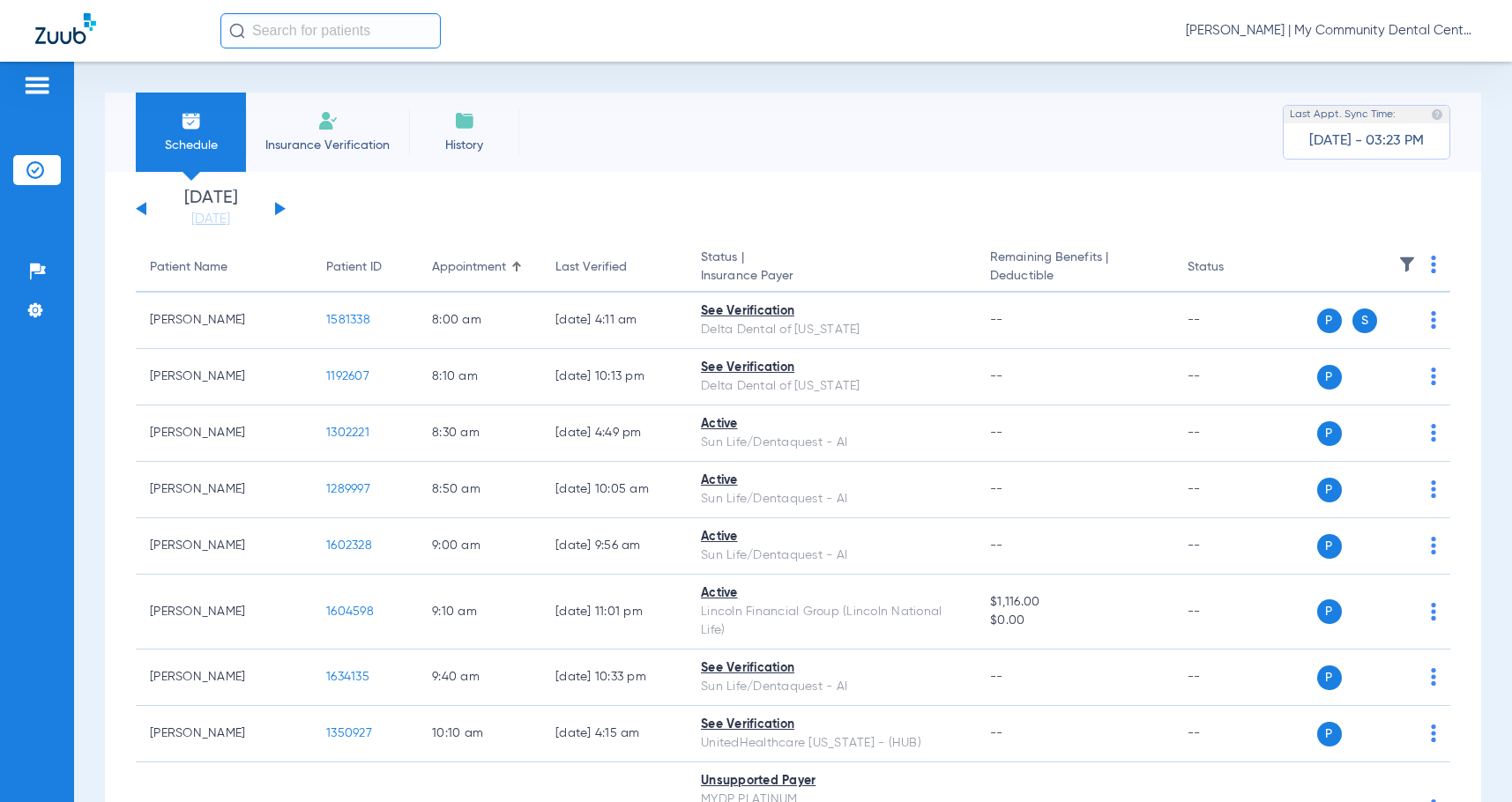
click at [279, 206] on button at bounding box center [280, 209] width 11 height 13
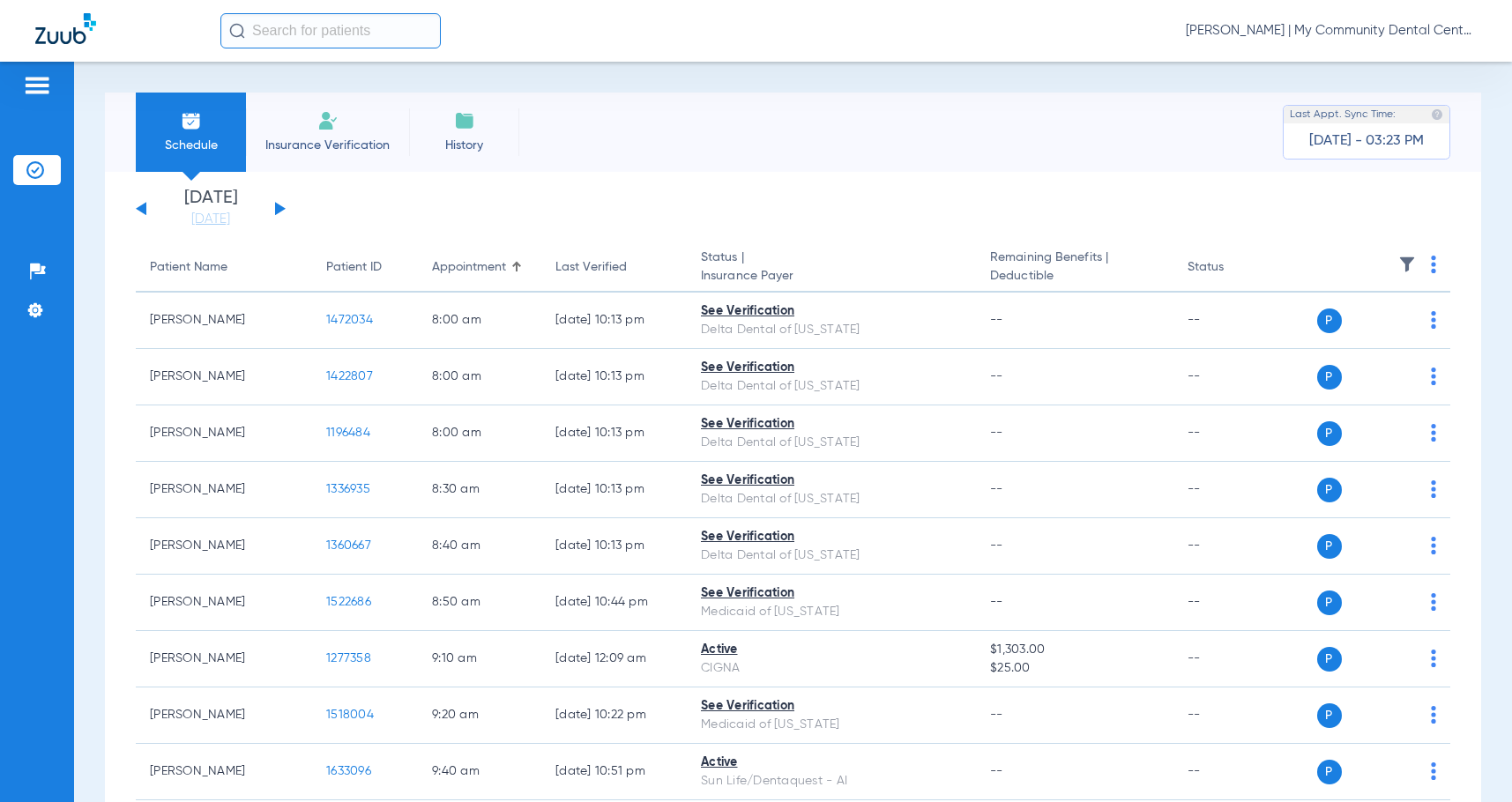
click at [1377, 34] on span "[PERSON_NAME] | My Community Dental Centers" at bounding box center [1332, 31] width 291 height 17
click at [1400, 60] on span "Account Selection" at bounding box center [1410, 62] width 99 height 12
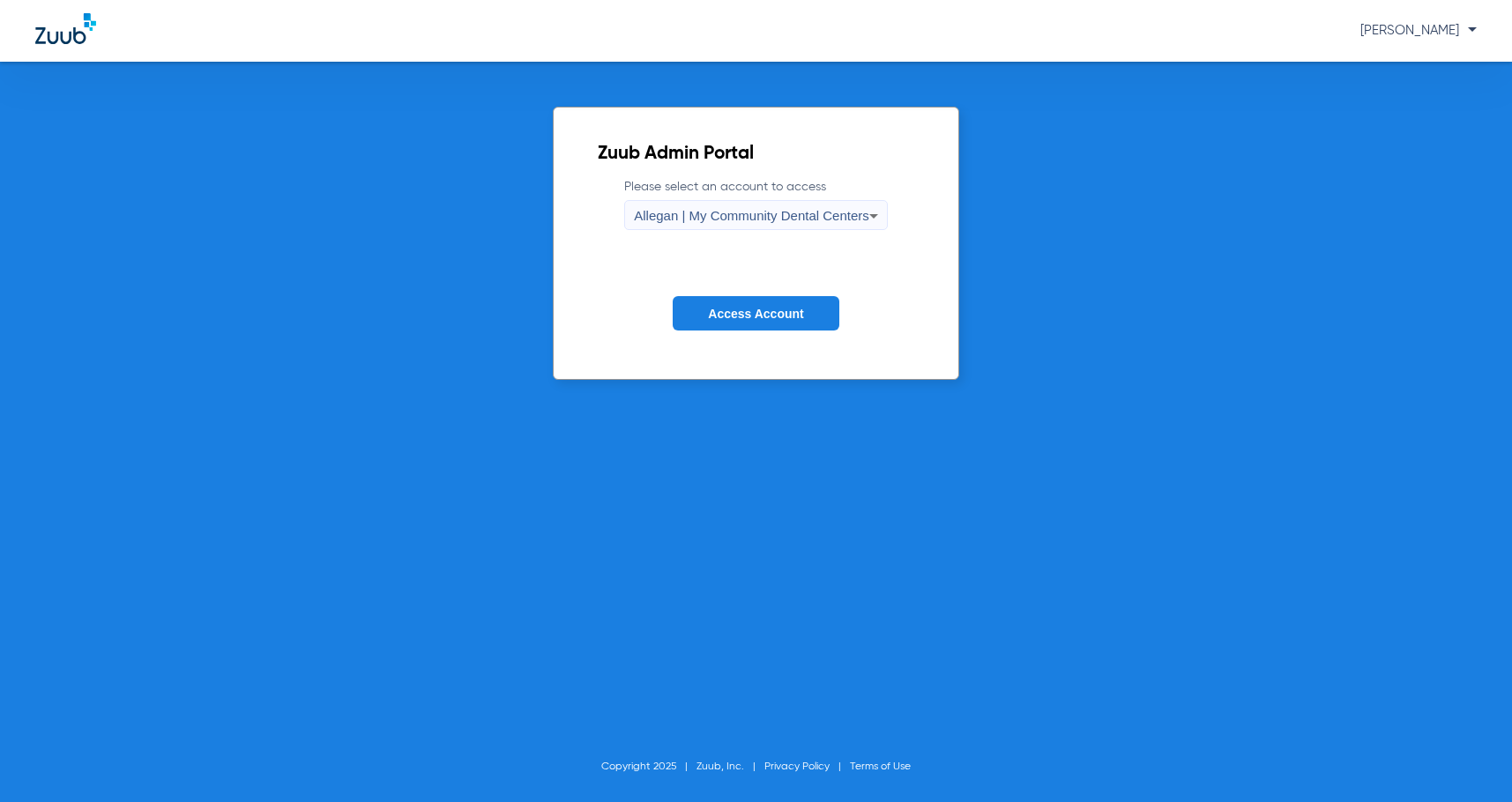
click at [769, 214] on span "Allegan | My Community Dental Centers" at bounding box center [752, 216] width 236 height 15
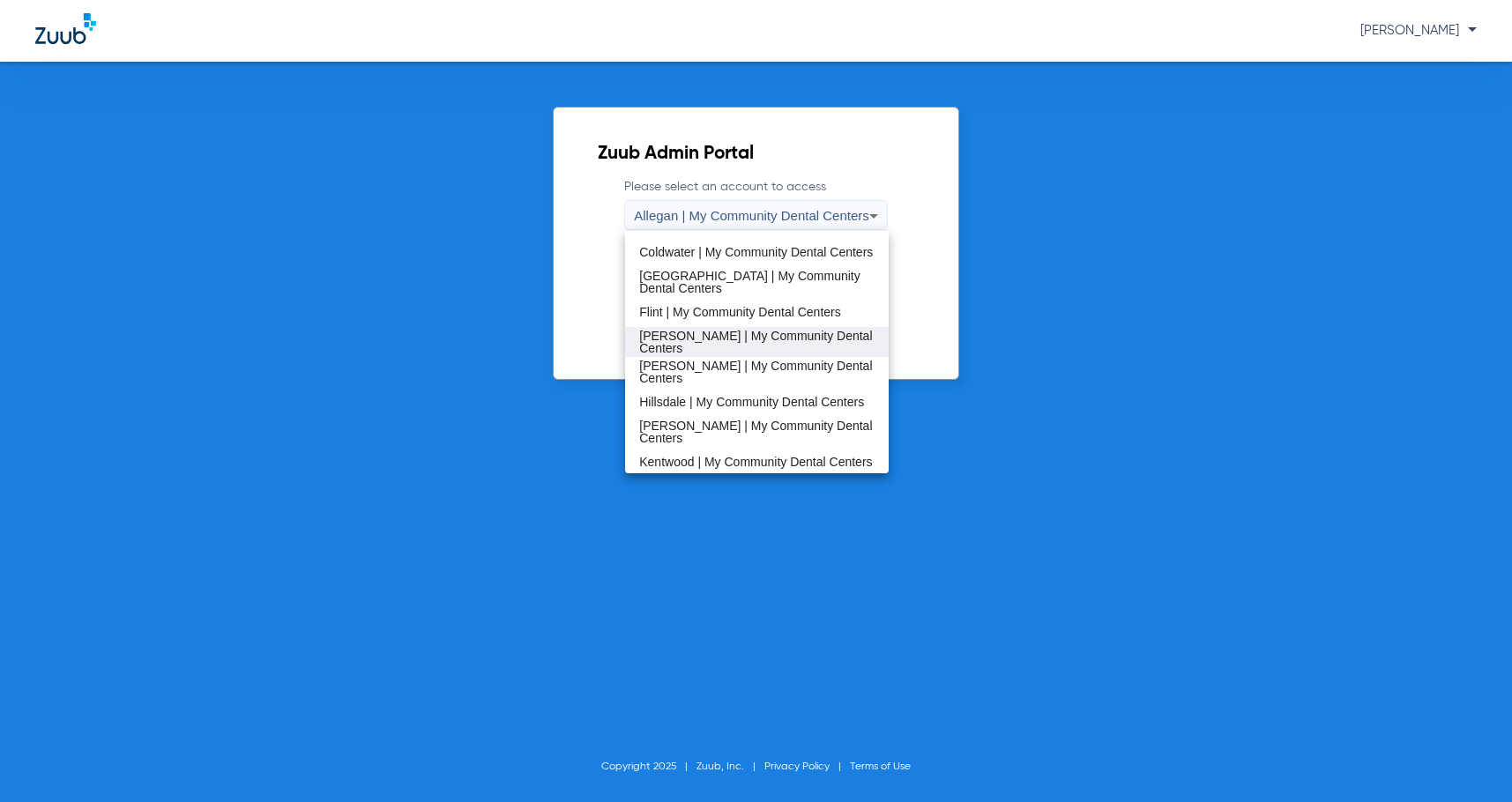
scroll to position [264, 0]
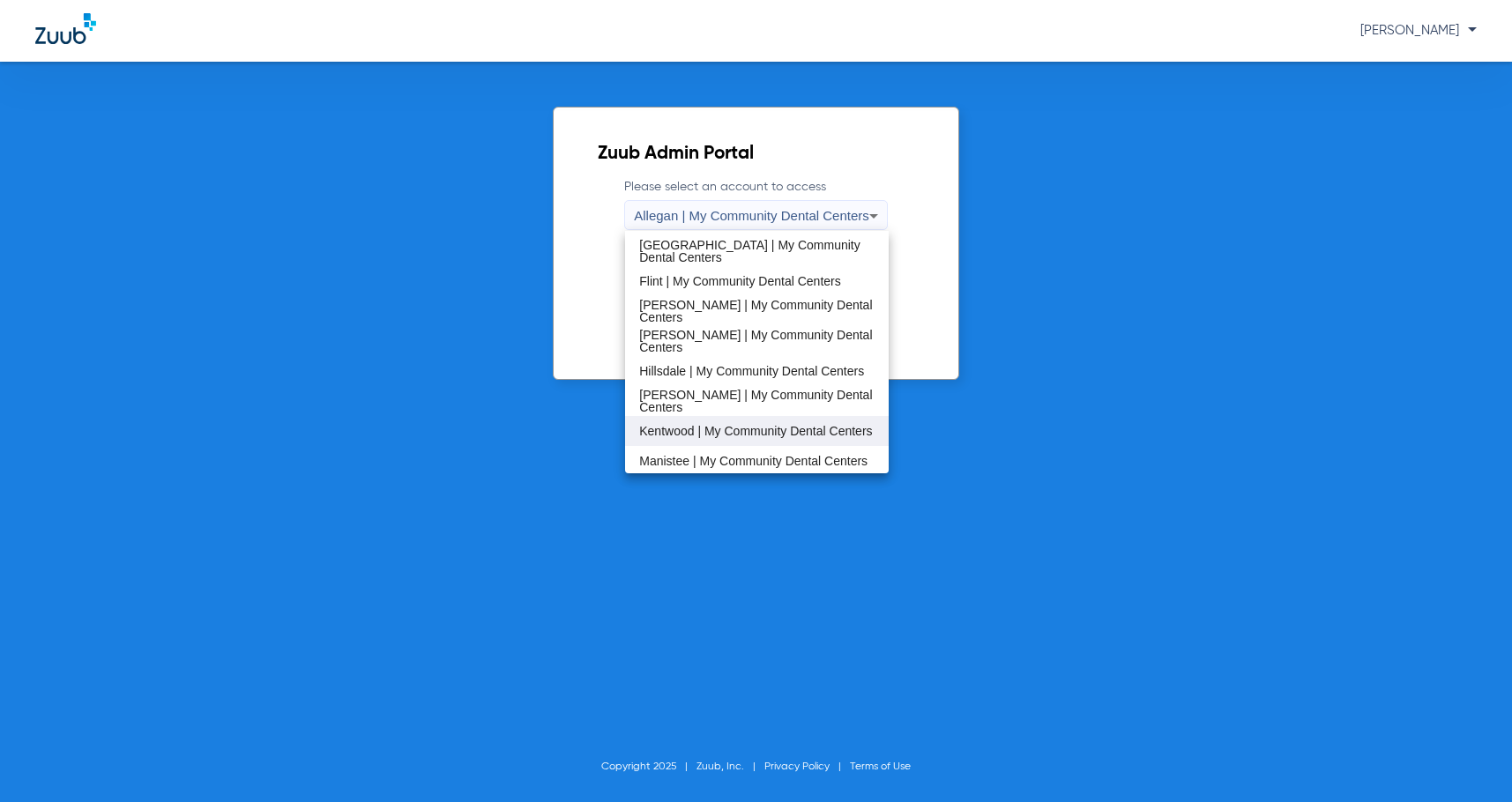
click at [701, 426] on span "Kentwood | My Community Dental Centers" at bounding box center [755, 431] width 233 height 12
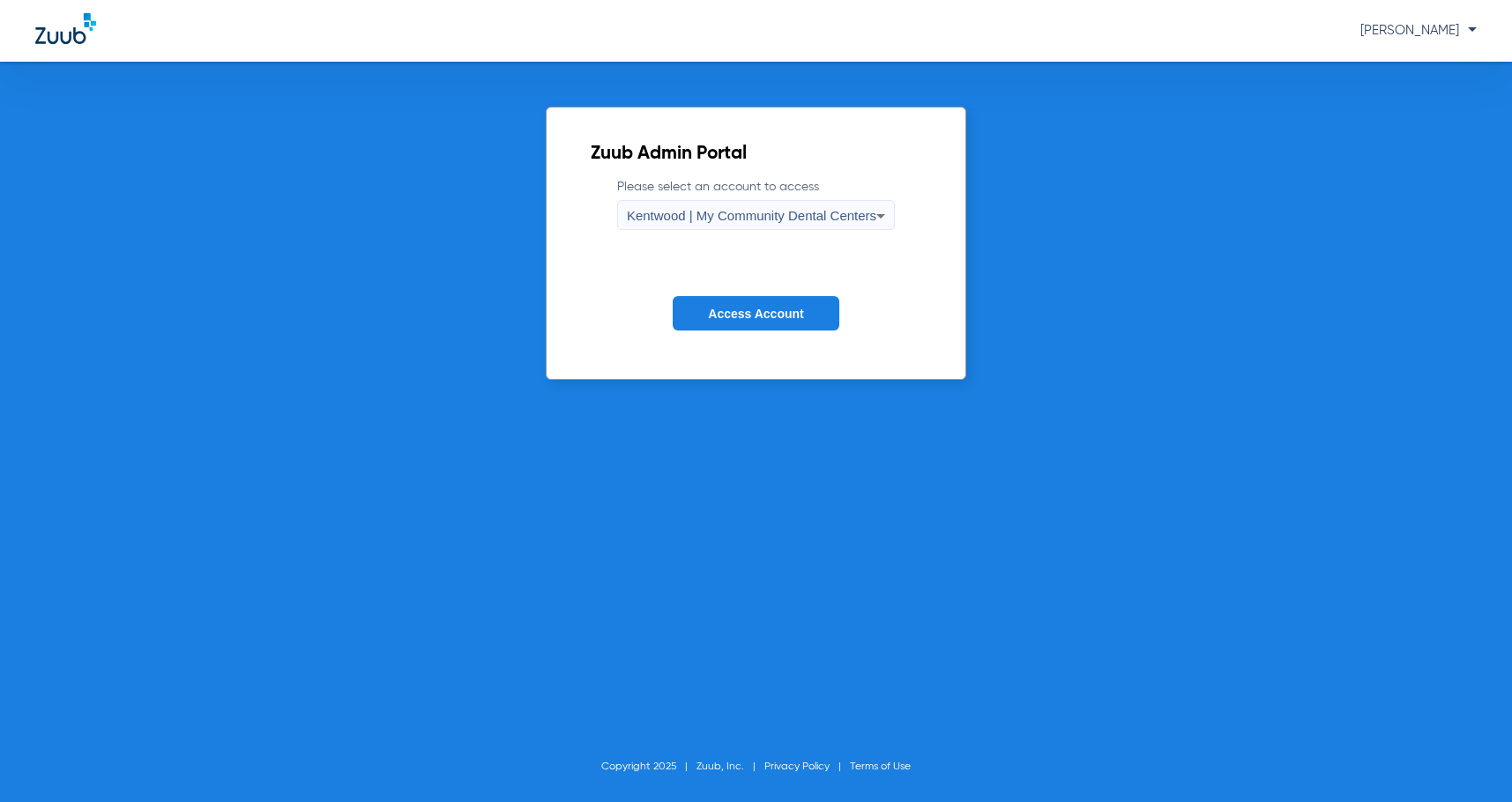
click at [758, 317] on span "Access Account" at bounding box center [755, 313] width 95 height 14
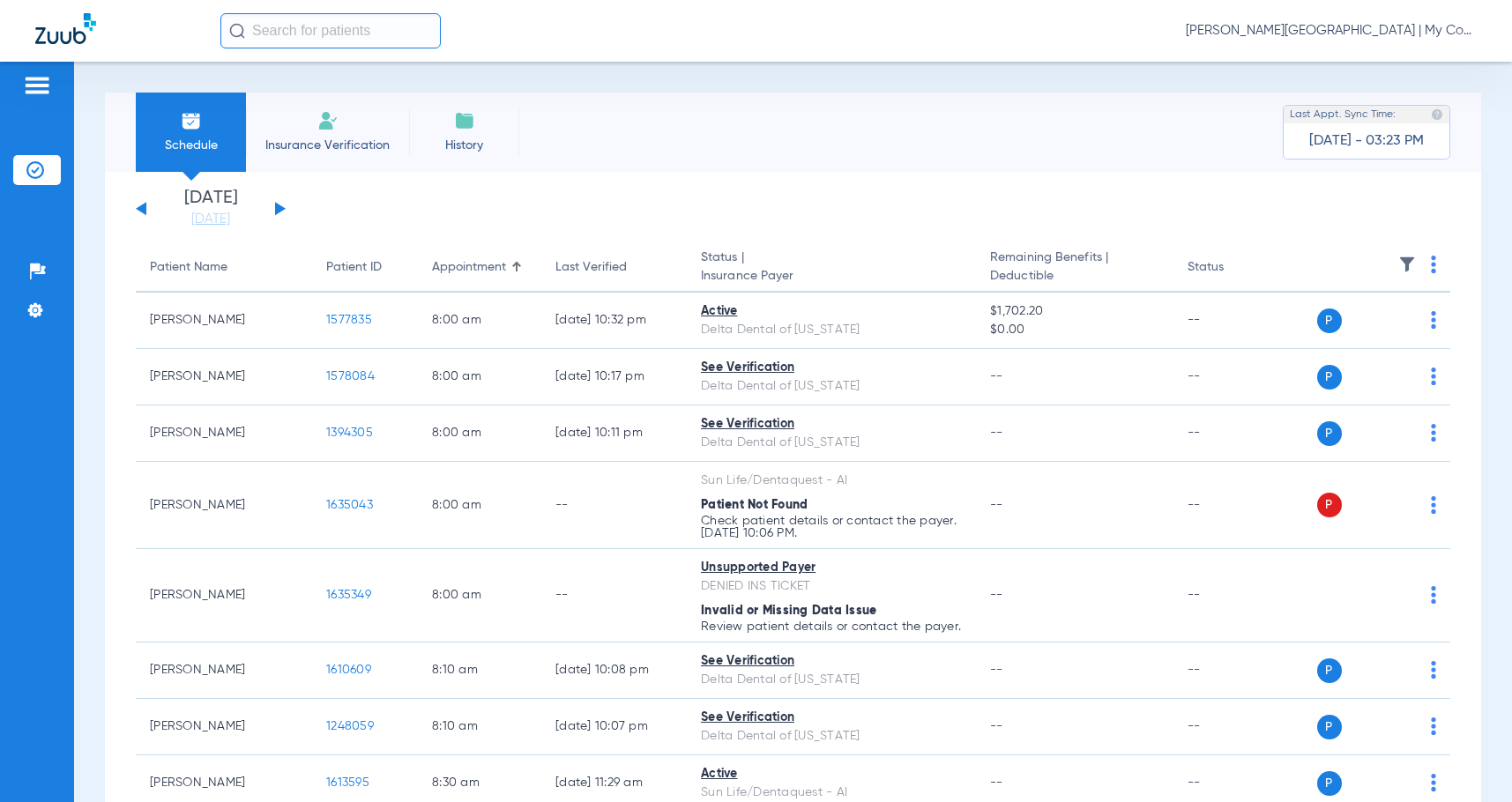
click at [276, 212] on button at bounding box center [280, 209] width 11 height 13
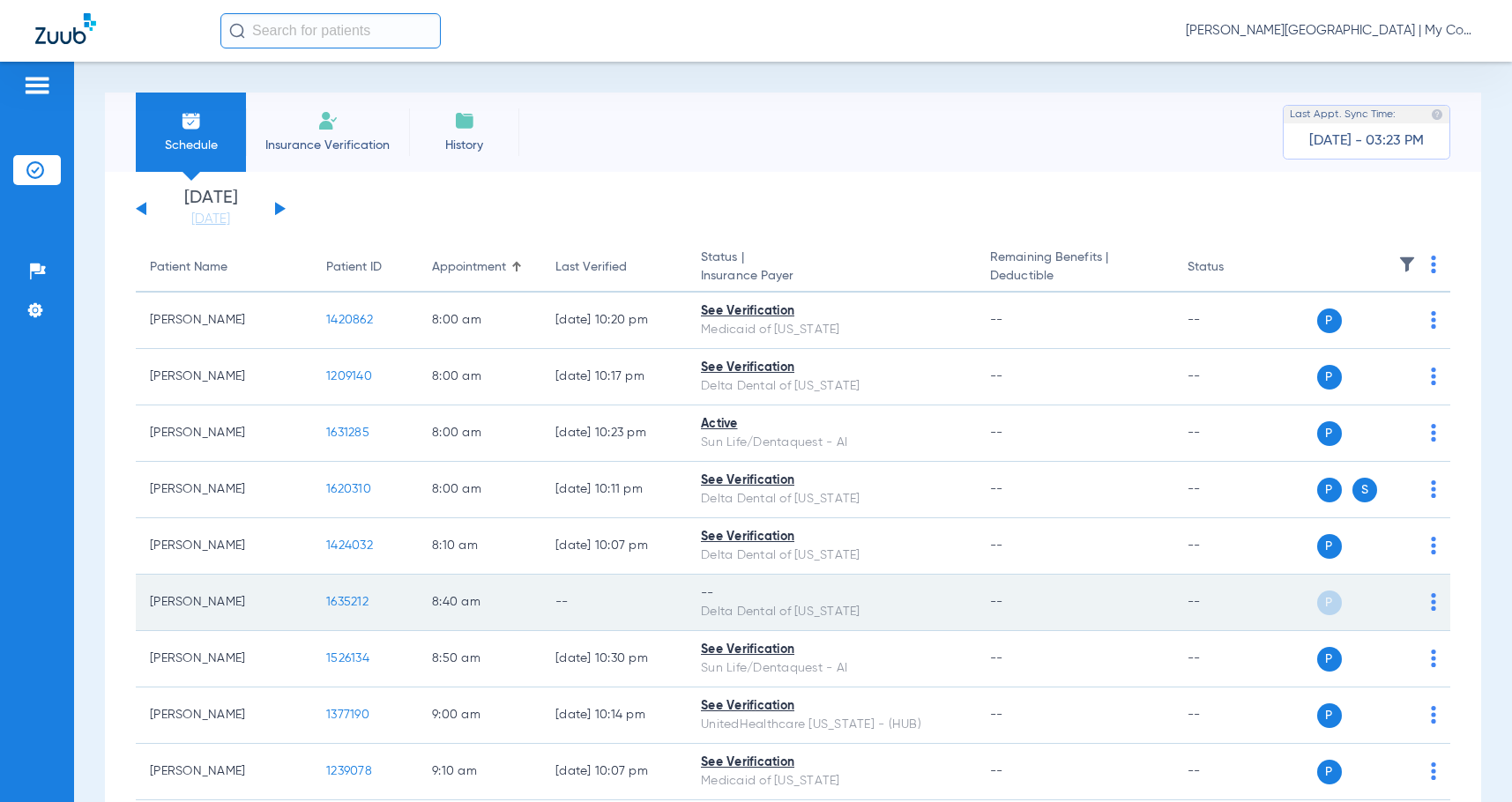
click at [1432, 598] on img at bounding box center [1434, 602] width 6 height 17
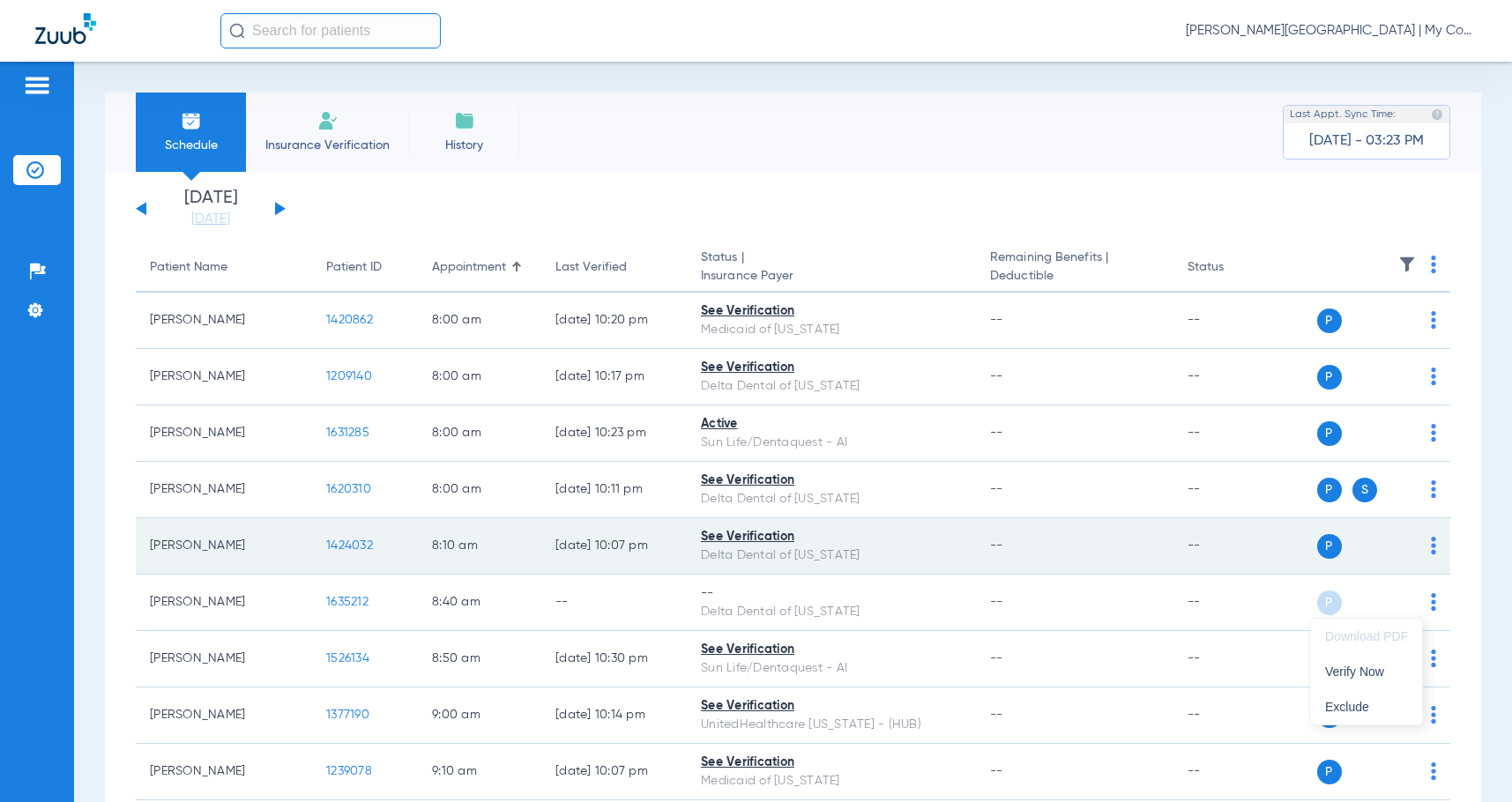
drag, startPoint x: 1353, startPoint y: 672, endPoint x: 1383, endPoint y: 574, distance: 102.5
click at [1352, 672] on span "Verify Now" at bounding box center [1366, 672] width 83 height 12
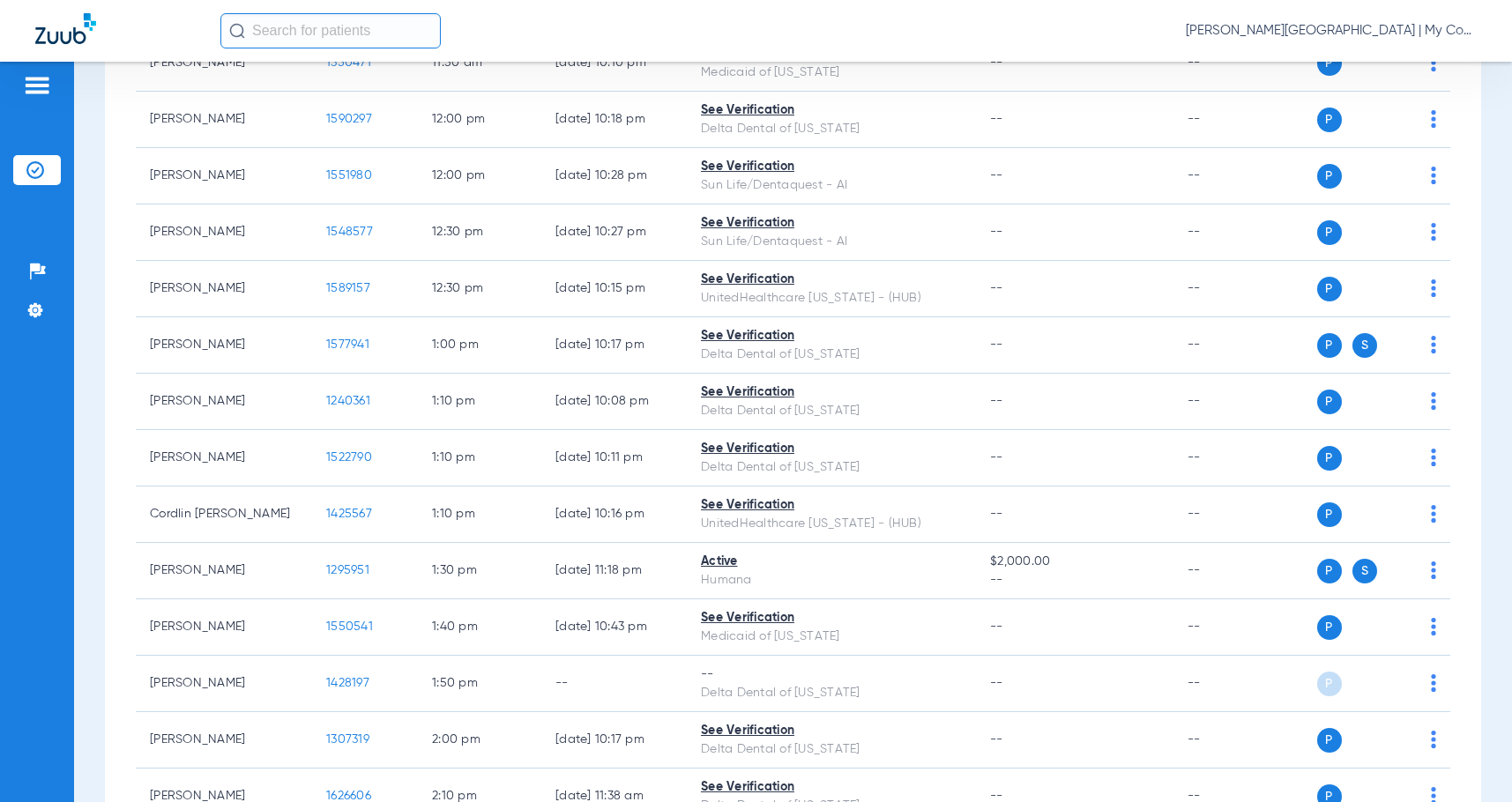
scroll to position [1852, 0]
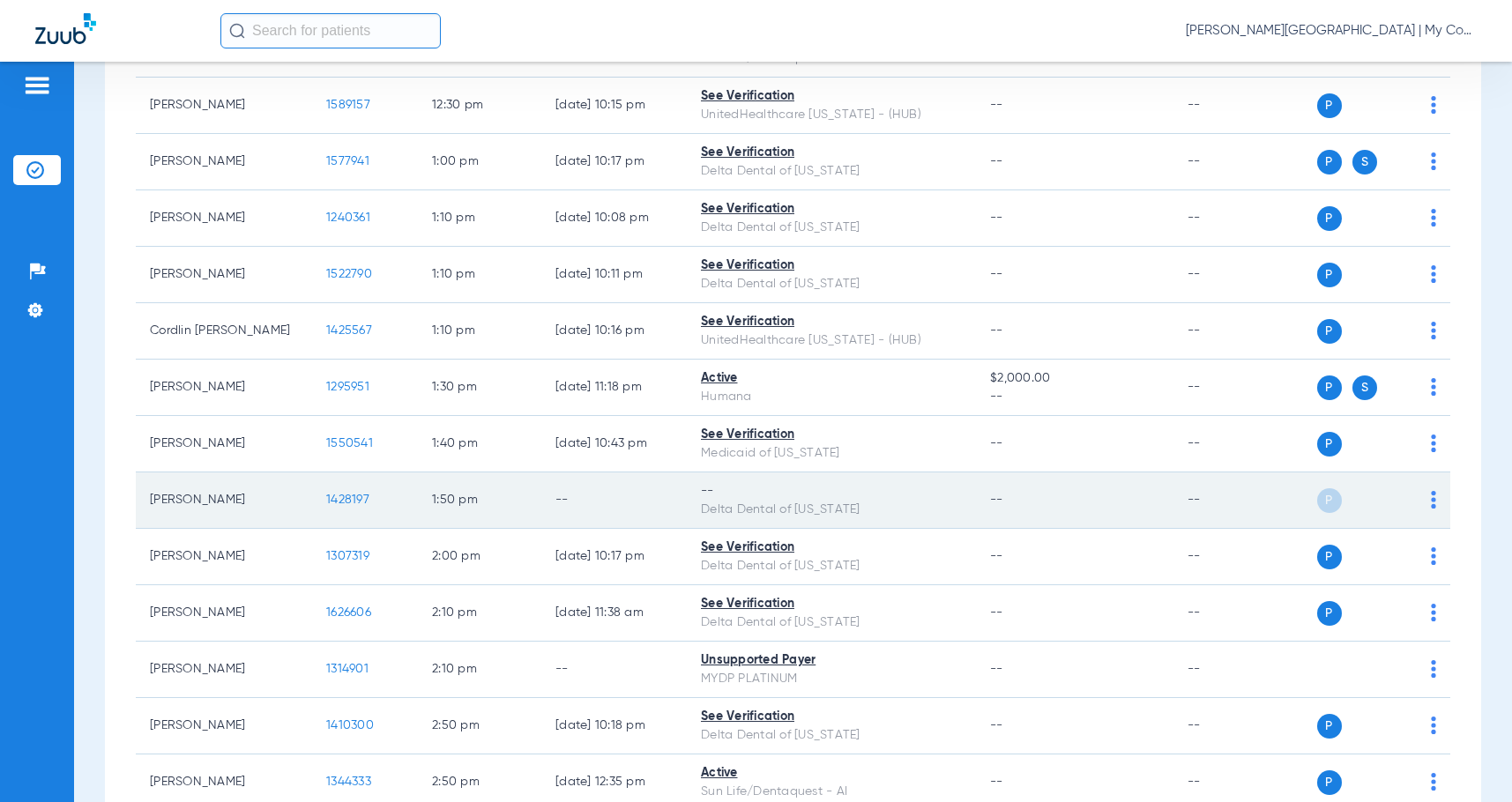
click at [1432, 510] on span at bounding box center [1434, 505] width 6 height 12
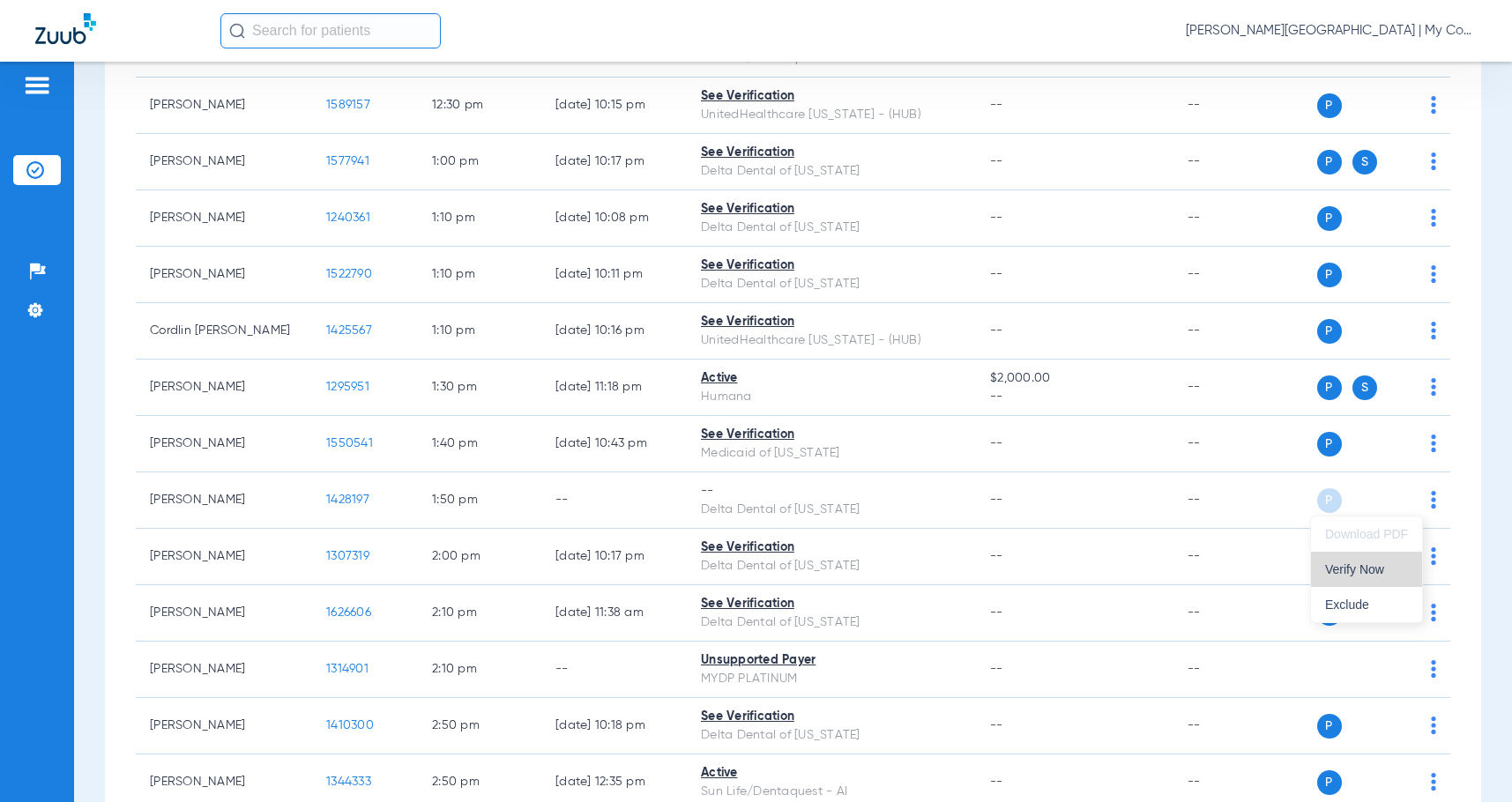
click at [1388, 566] on span "Verify Now" at bounding box center [1366, 569] width 83 height 12
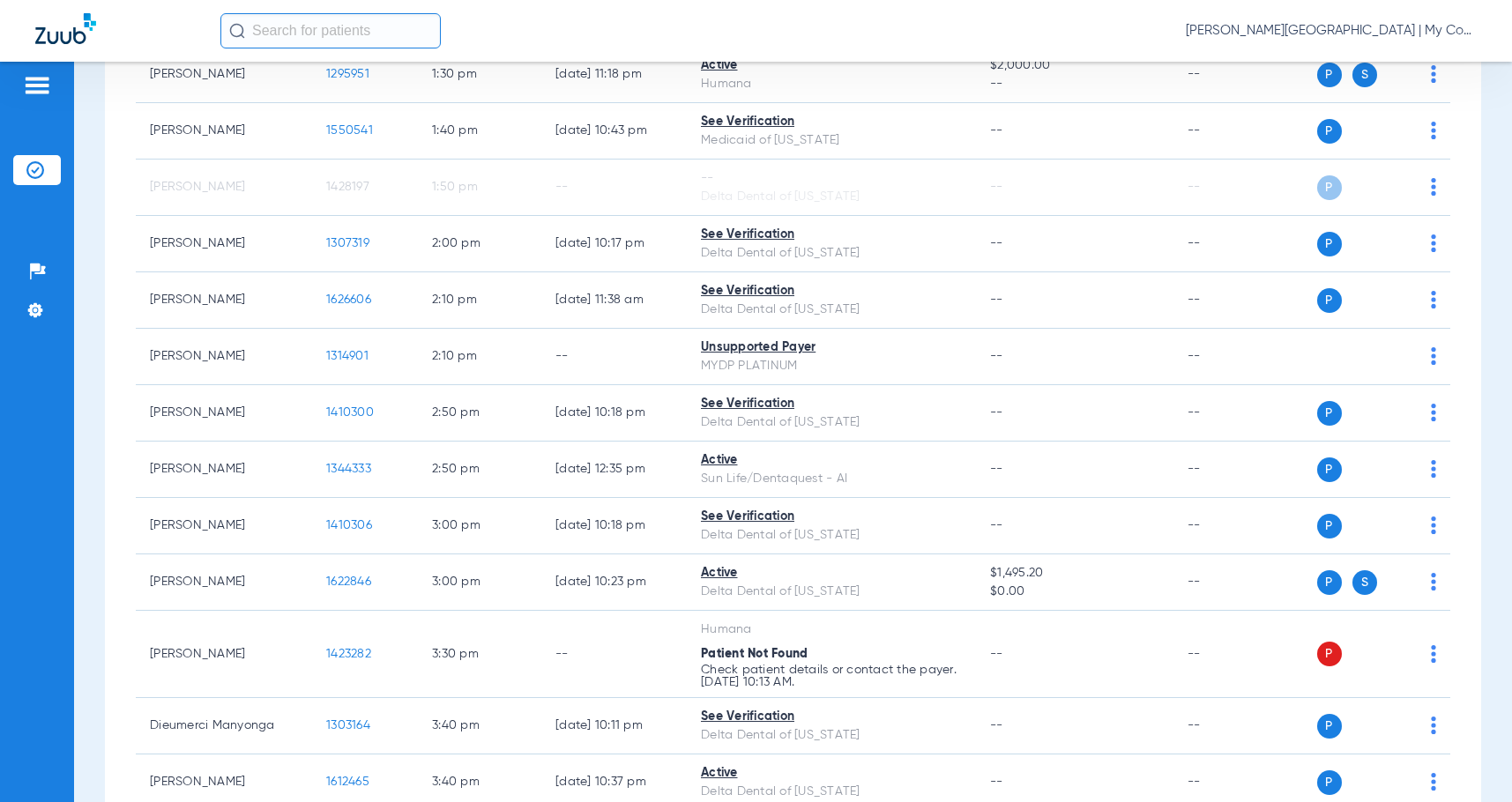
scroll to position [2205, 0]
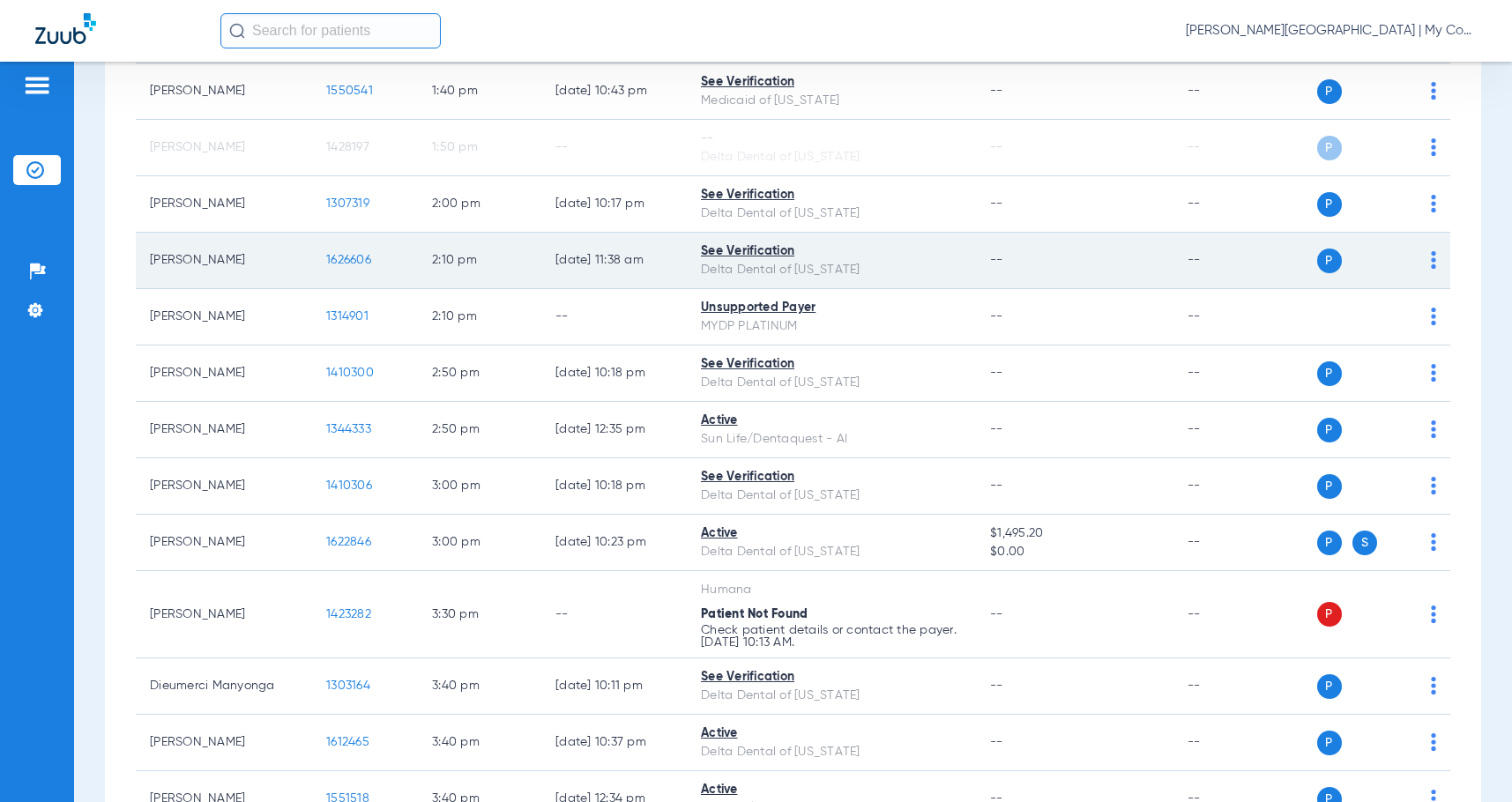
click at [1417, 260] on div "P S" at bounding box center [1364, 262] width 144 height 25
click at [1432, 263] on img at bounding box center [1434, 260] width 6 height 17
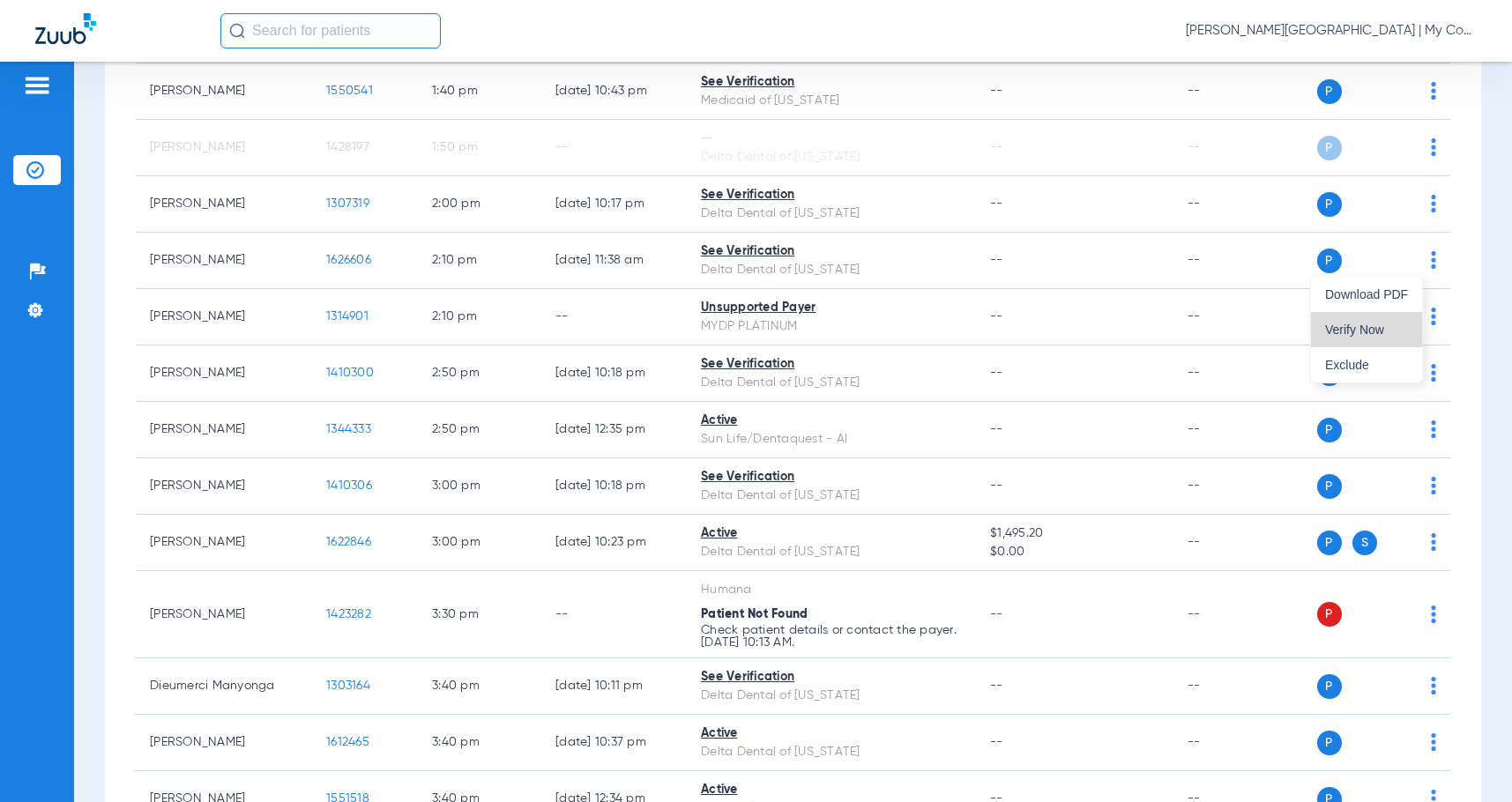
click at [1381, 329] on span "Verify Now" at bounding box center [1366, 330] width 83 height 12
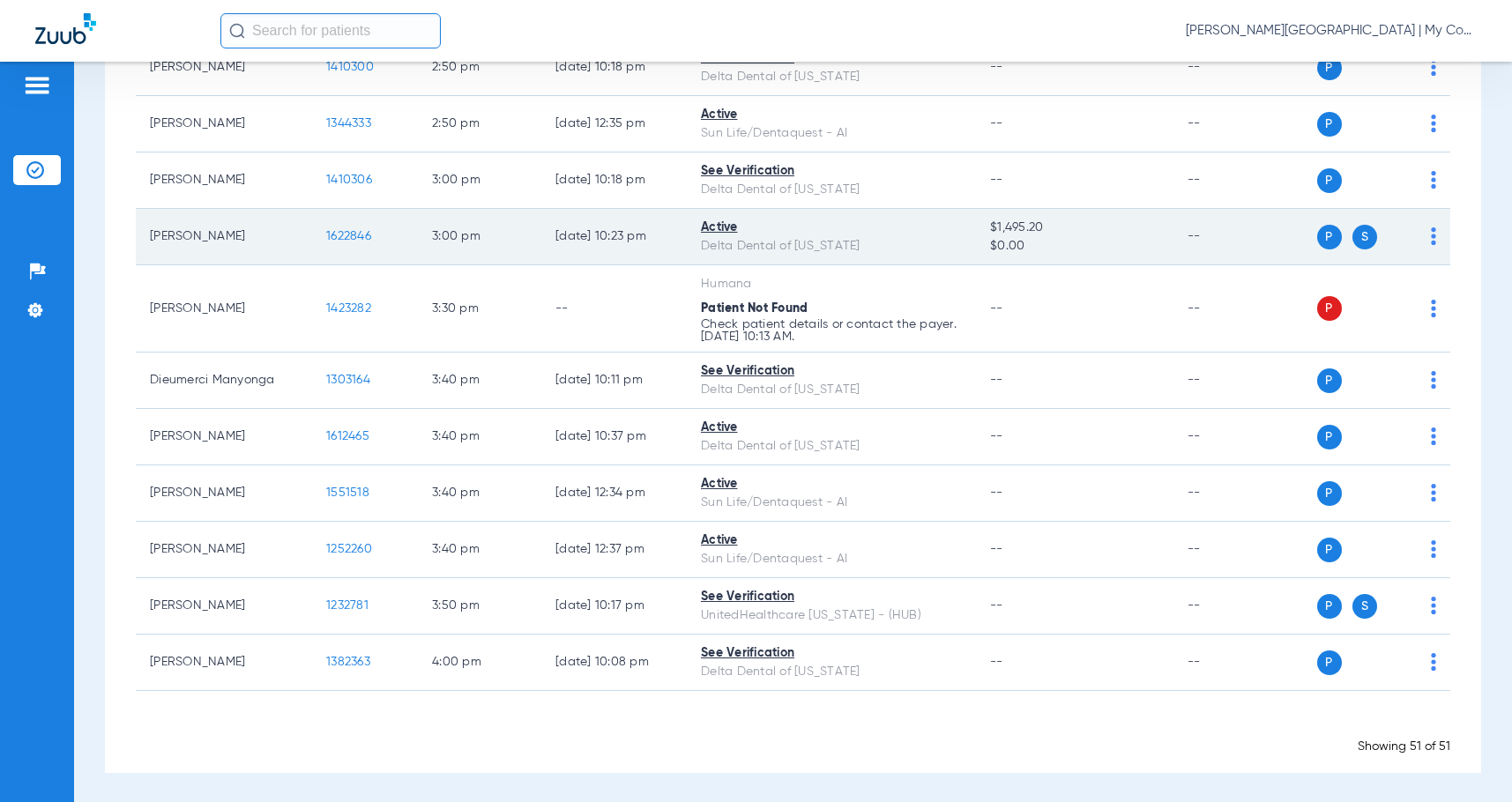
scroll to position [2512, 0]
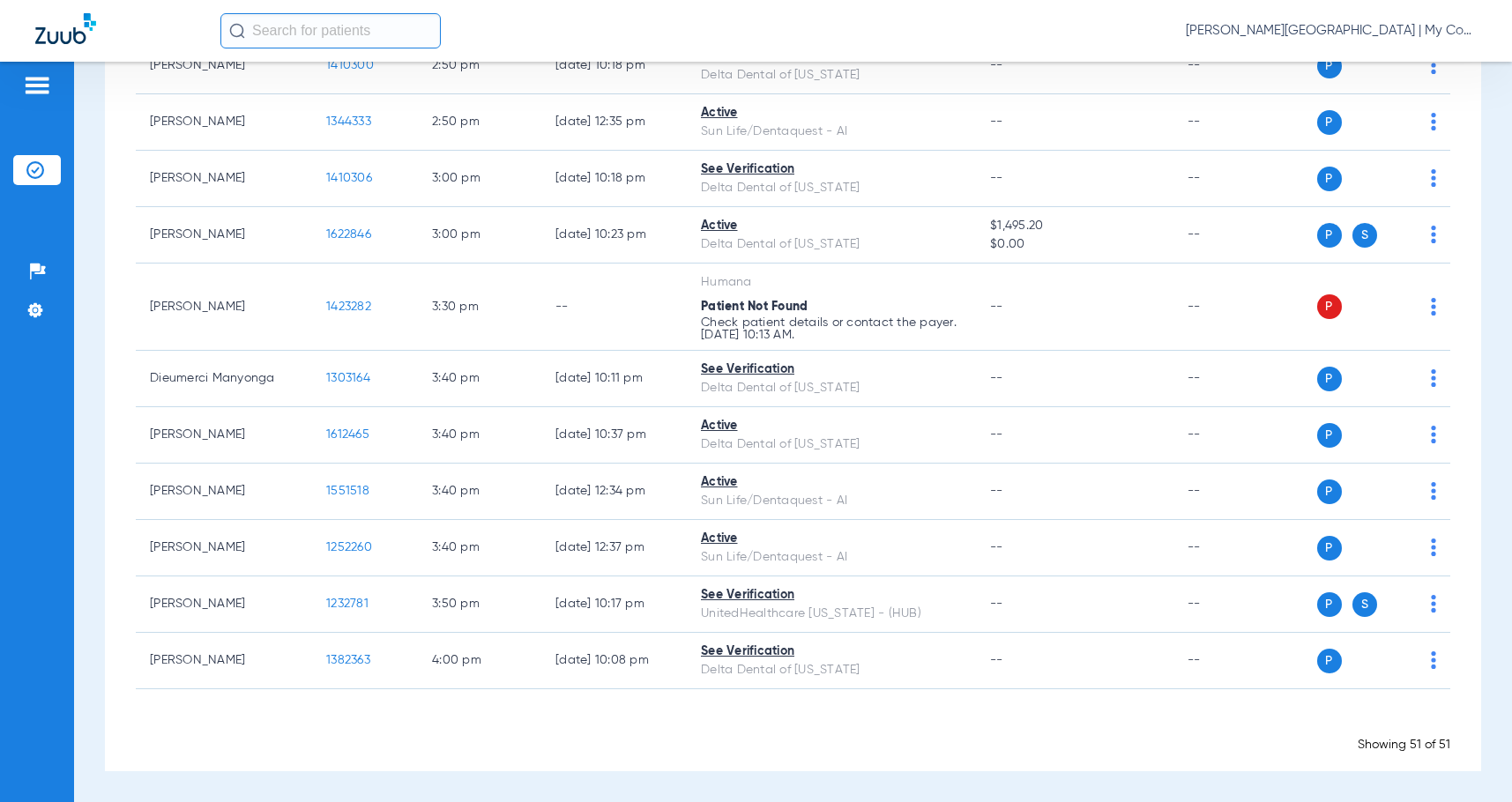
click at [1283, 40] on div "[PERSON_NAME][GEOGRAPHIC_DATA] | My Community Dental Centers" at bounding box center [848, 31] width 1256 height 35
click at [1285, 36] on span "[PERSON_NAME][GEOGRAPHIC_DATA] | My Community Dental Centers" at bounding box center [1332, 31] width 291 height 17
click at [1361, 67] on button "Account Selection" at bounding box center [1410, 62] width 127 height 35
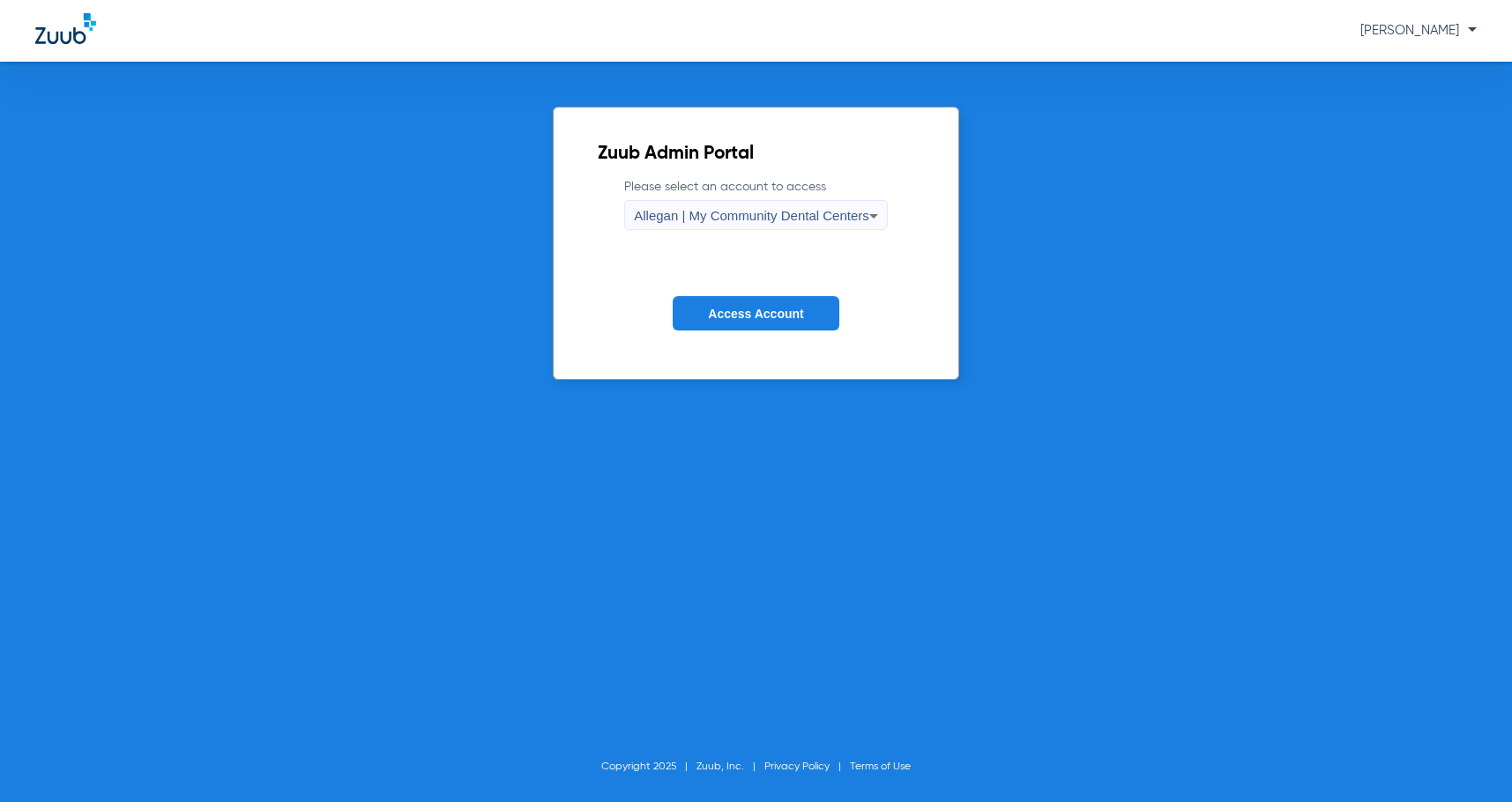
click at [773, 214] on span "Allegan | My Community Dental Centers" at bounding box center [752, 216] width 236 height 15
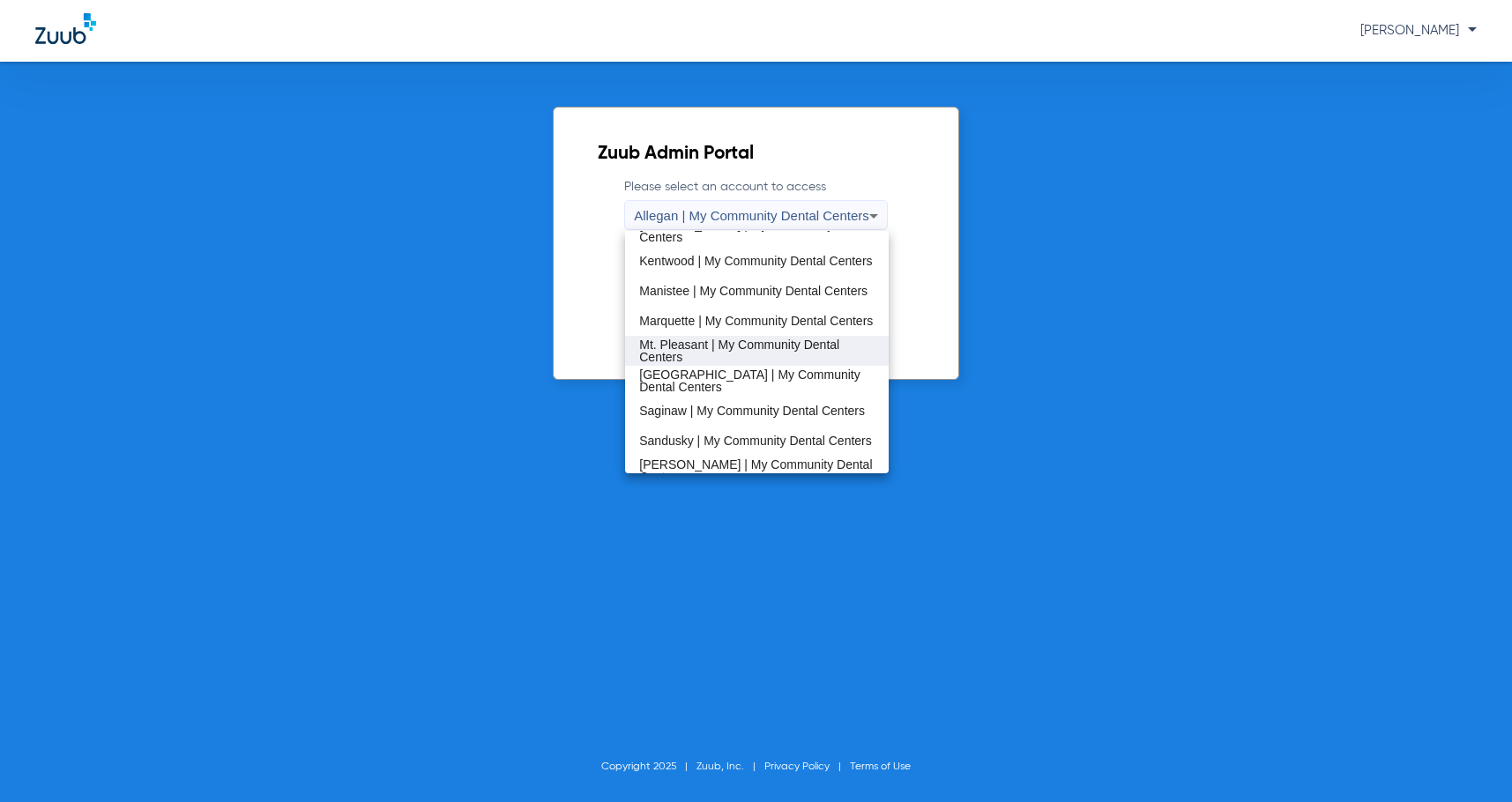
scroll to position [441, 0]
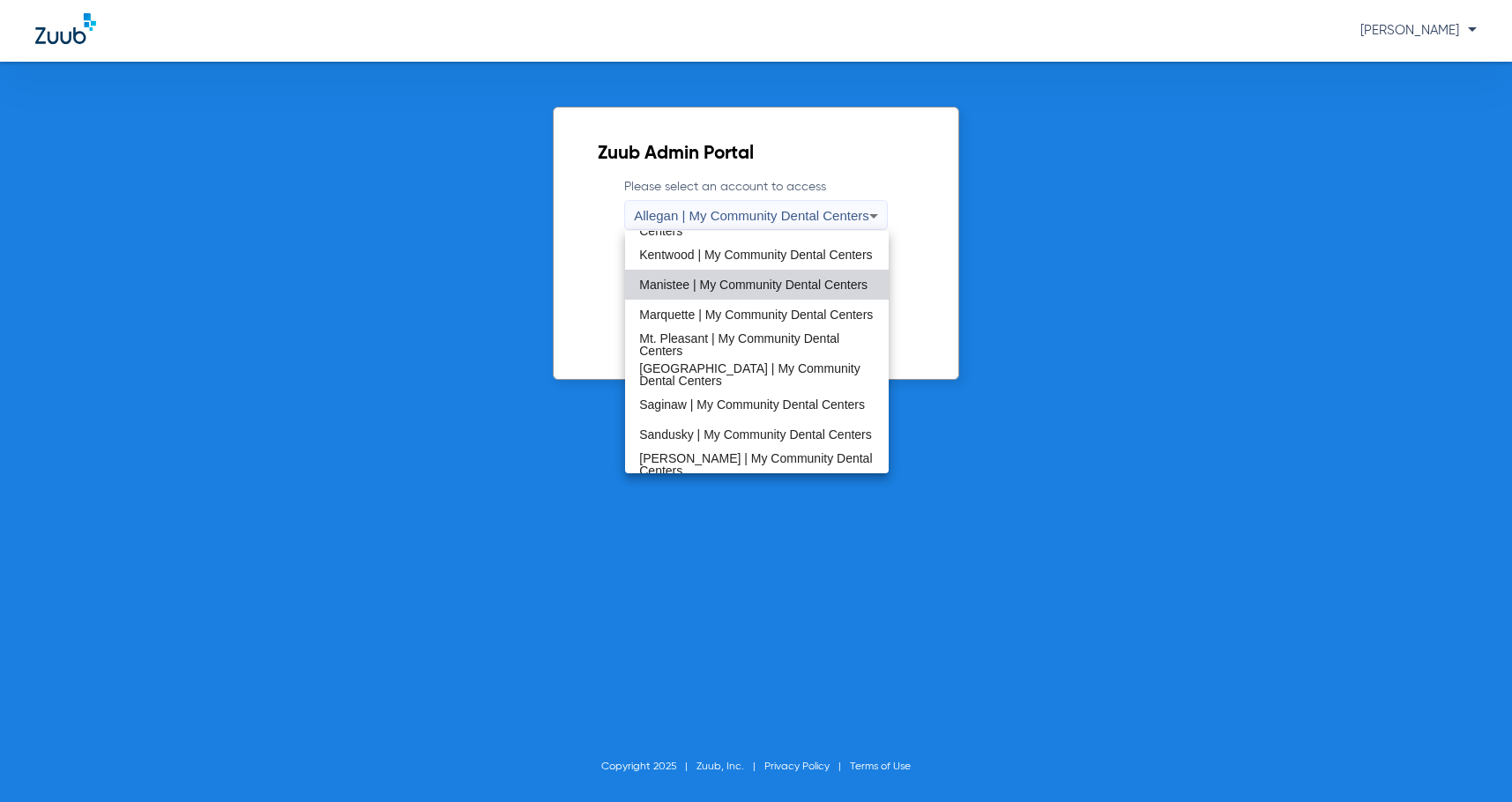
click at [761, 283] on span "Manistee | My Community Dental Centers" at bounding box center [753, 285] width 228 height 12
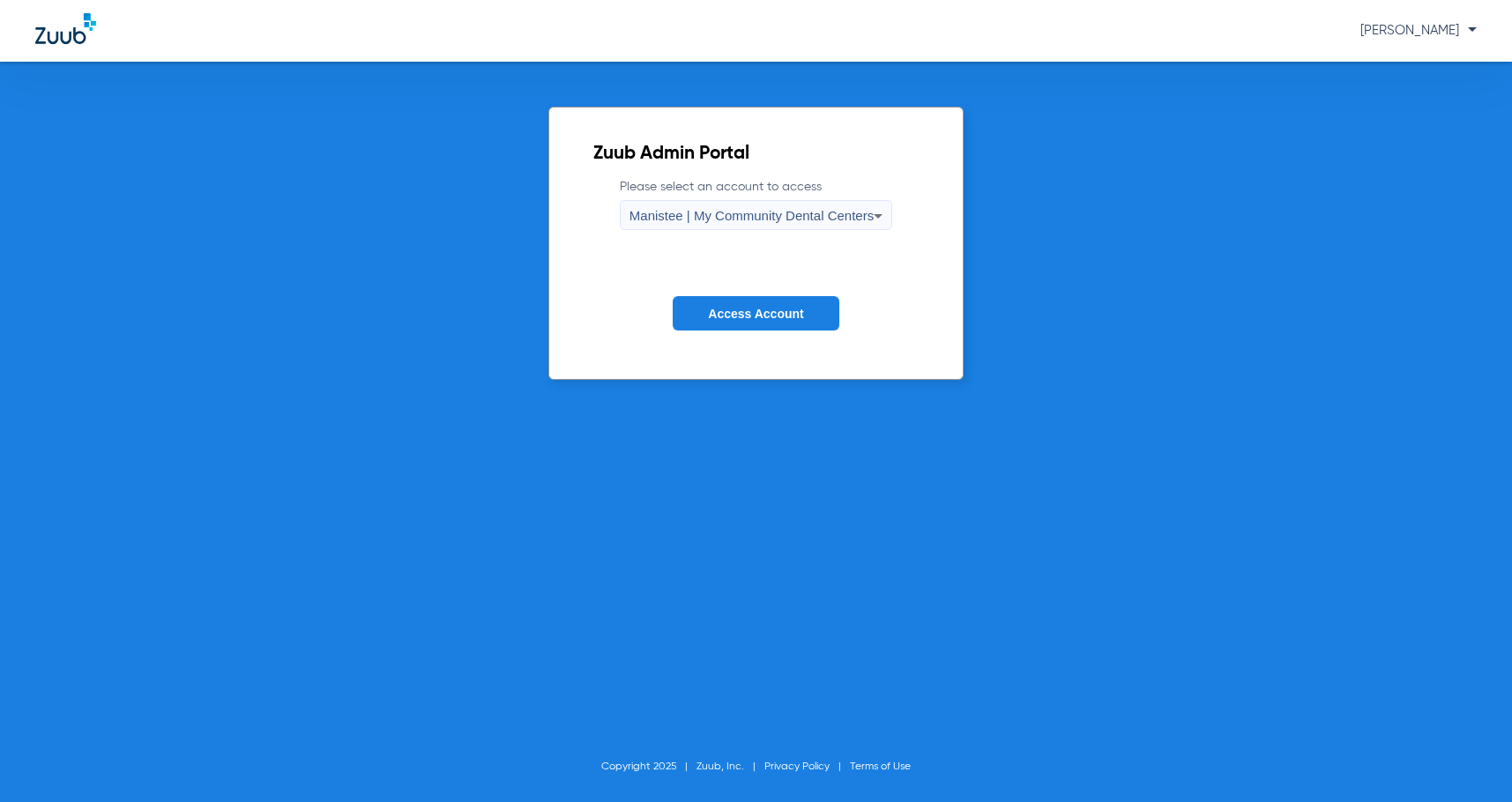
click at [763, 295] on form "Please select an account to access Manistee | My Community Dental Centers Acces…" at bounding box center [756, 267] width 326 height 179
click at [758, 312] on span "Access Account" at bounding box center [755, 313] width 95 height 14
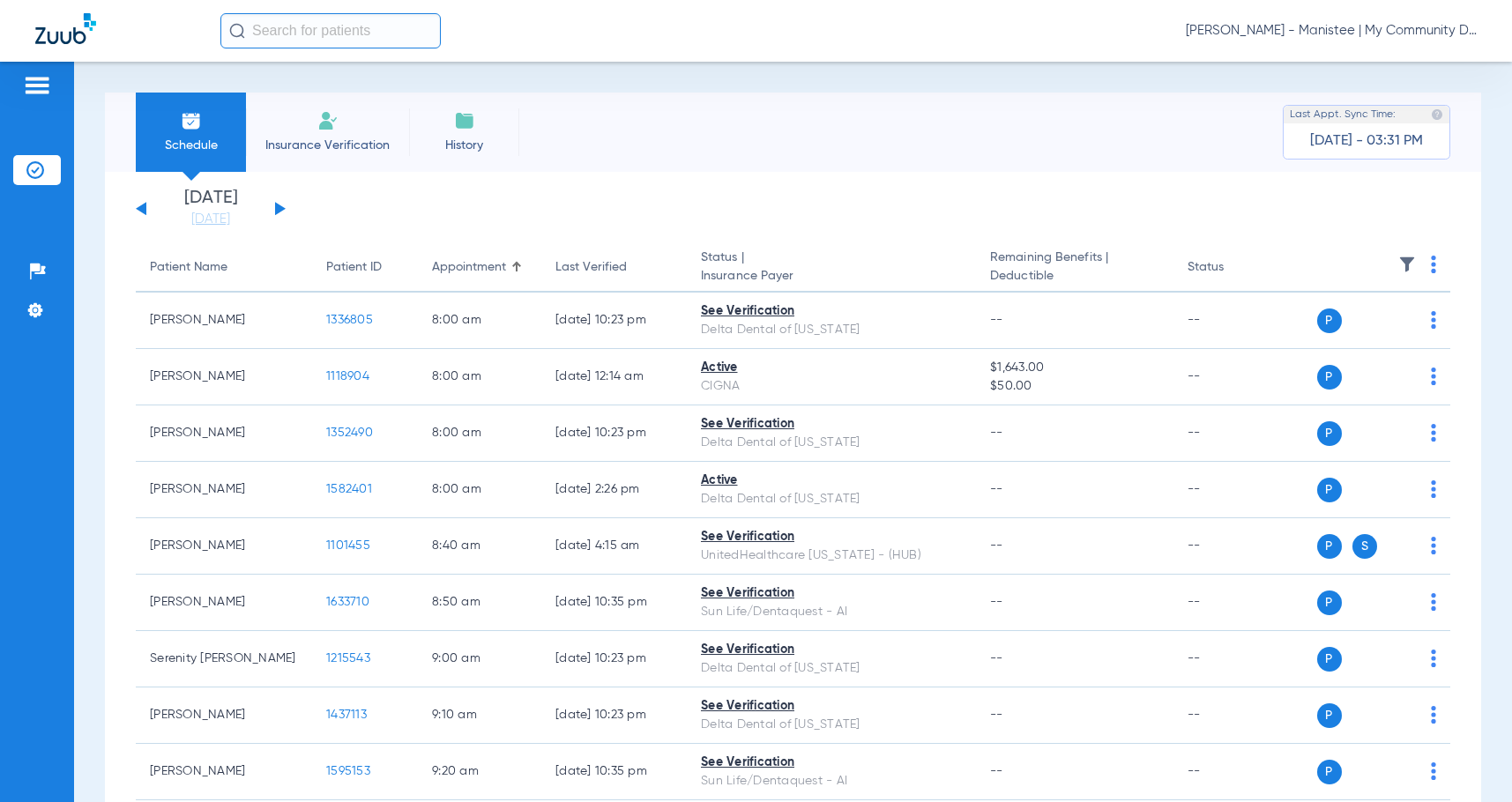
click at [276, 209] on button at bounding box center [280, 209] width 11 height 13
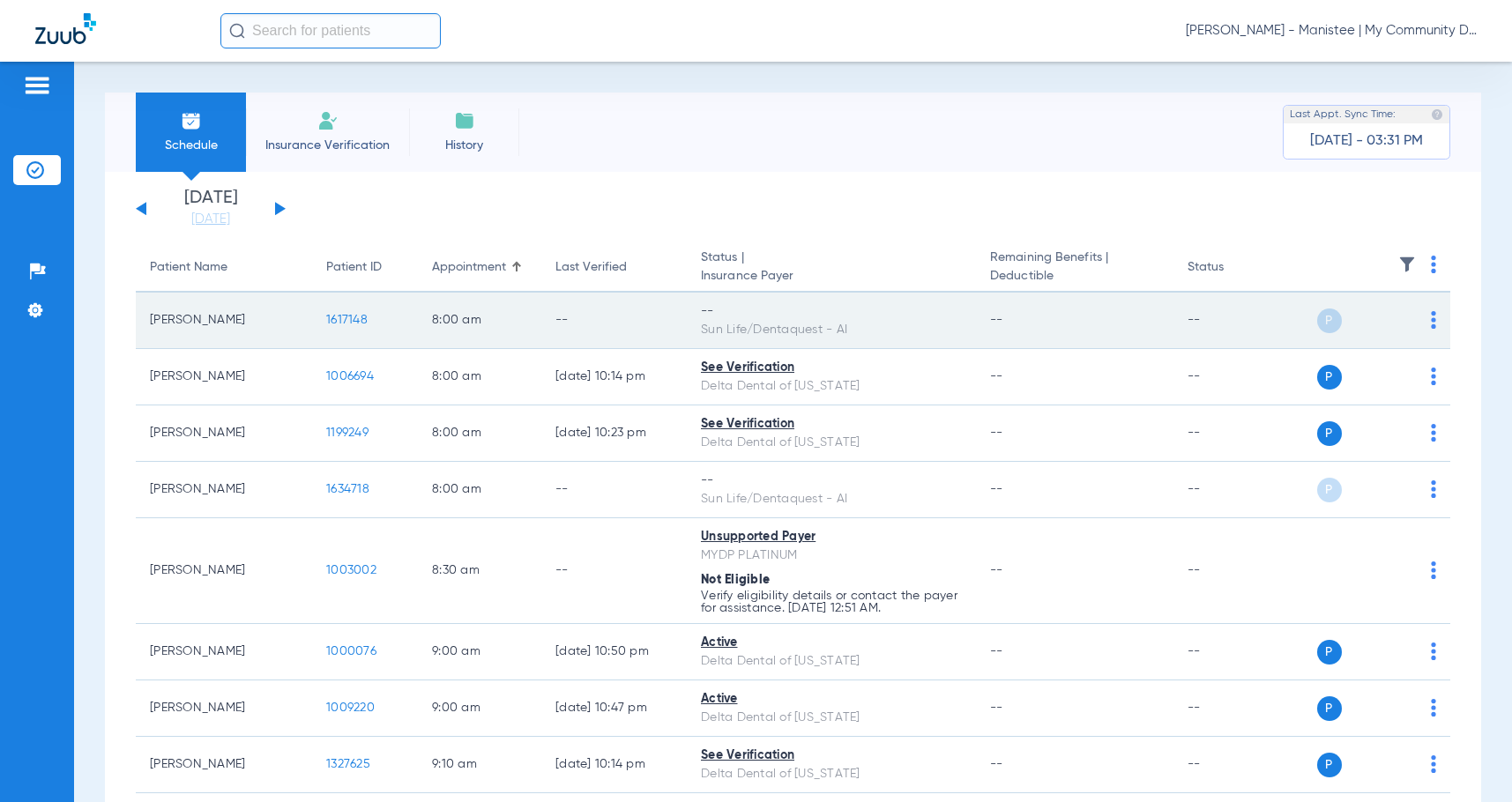
click at [1432, 323] on img at bounding box center [1434, 320] width 6 height 17
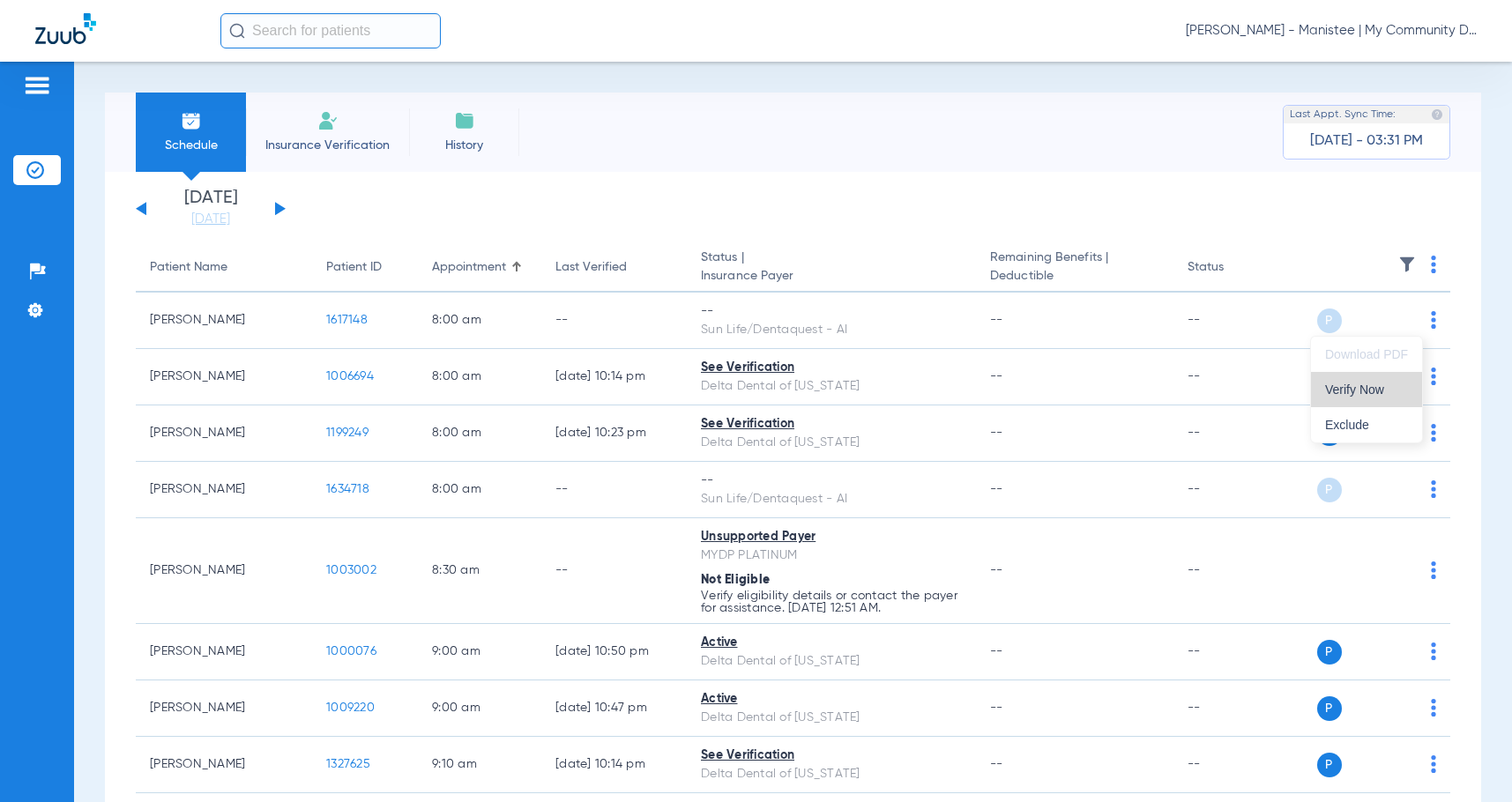
click at [1403, 390] on span "Verify Now" at bounding box center [1366, 389] width 83 height 12
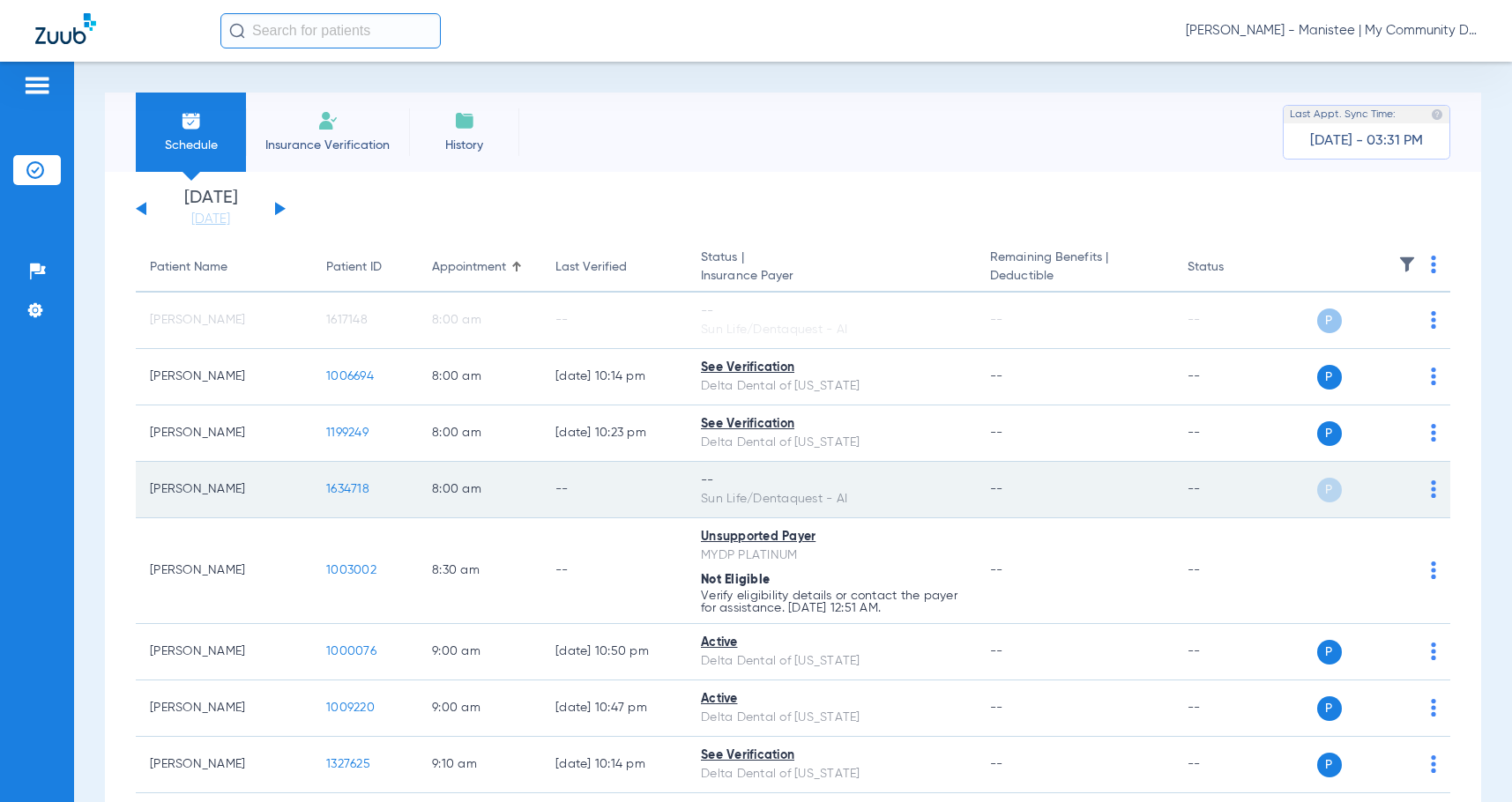
click at [1432, 493] on img at bounding box center [1434, 490] width 6 height 17
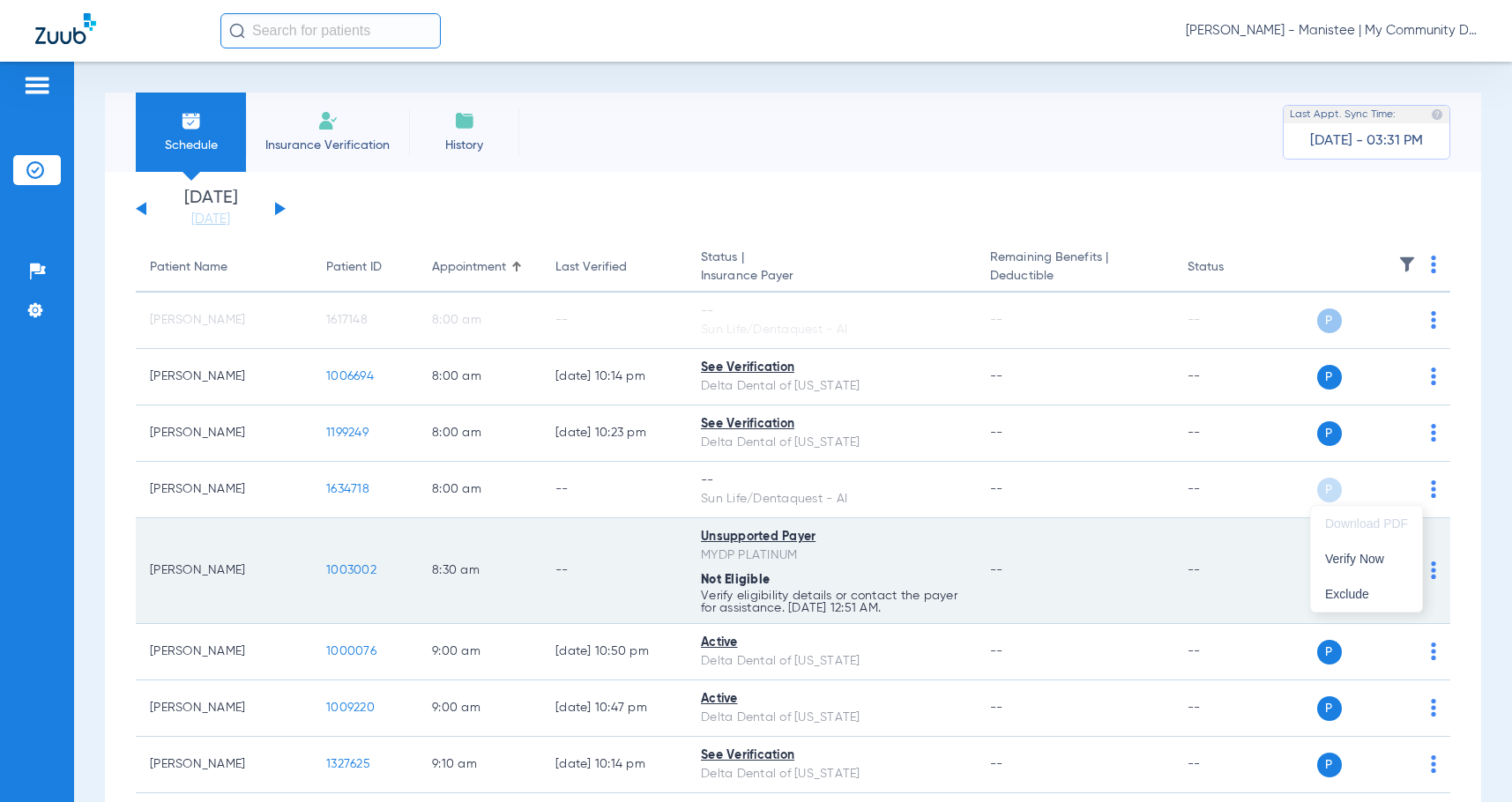
click at [1384, 558] on span "Verify Now" at bounding box center [1366, 559] width 83 height 12
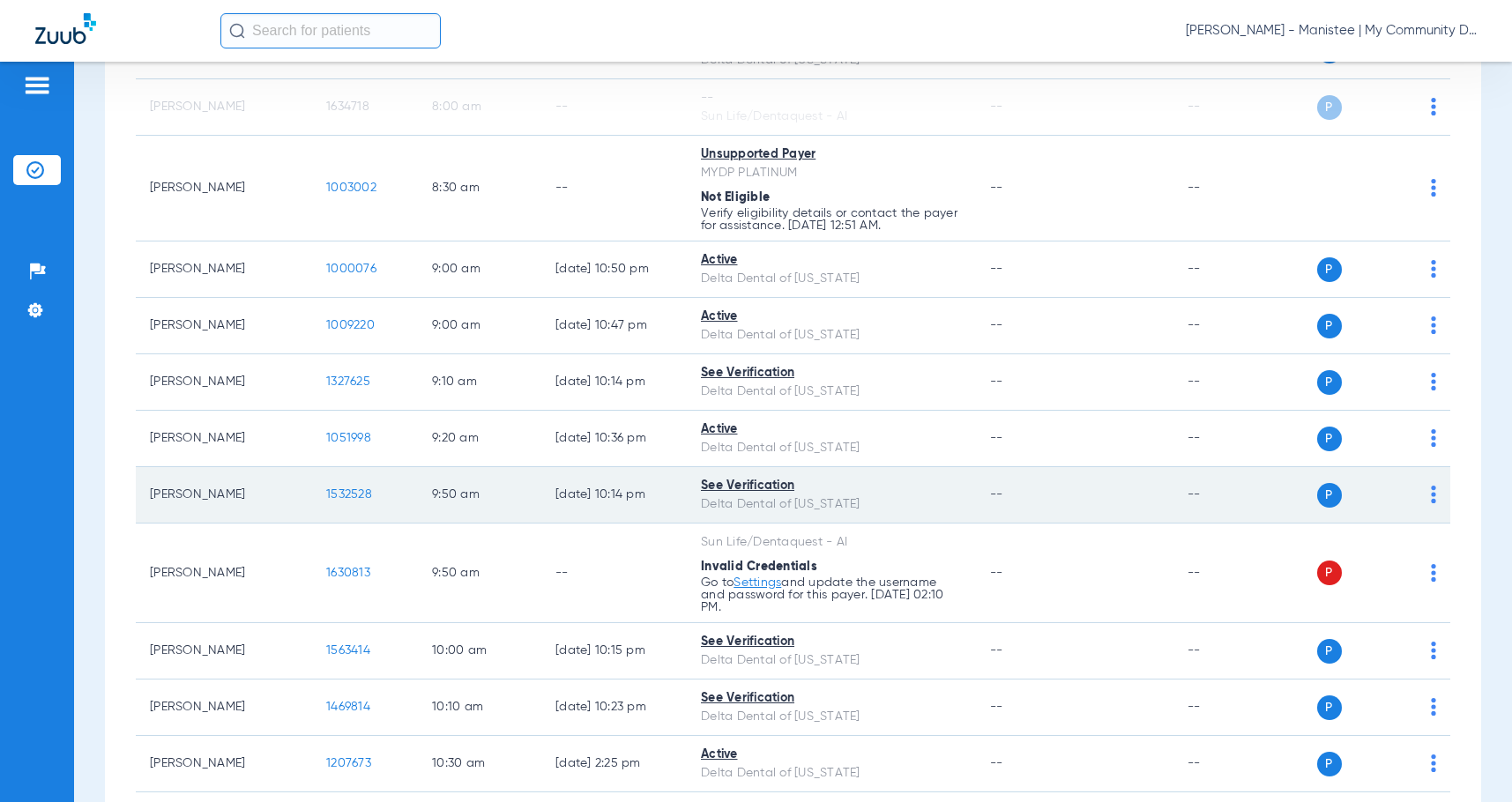
scroll to position [441, 0]
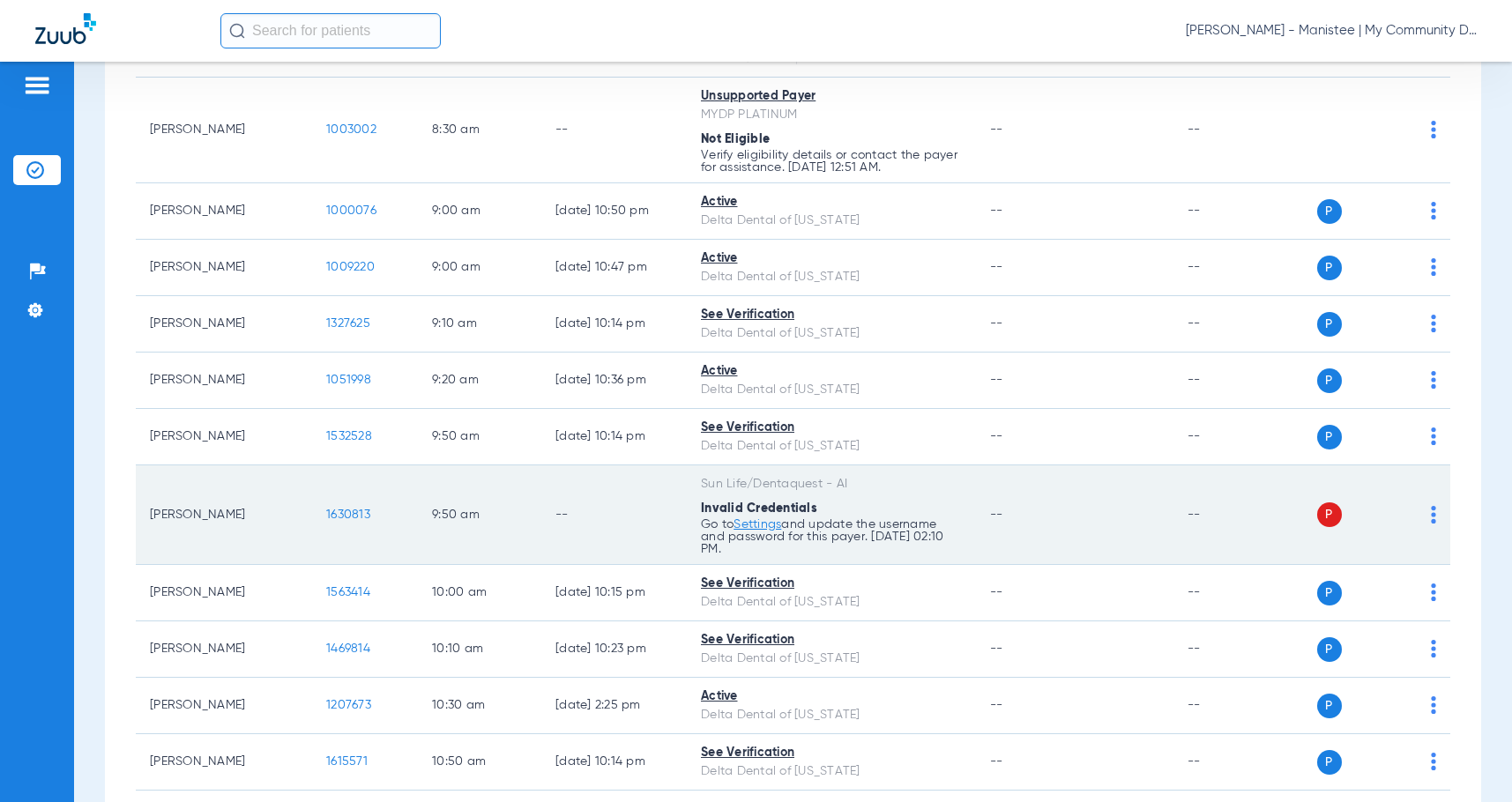
click at [1432, 511] on img at bounding box center [1434, 515] width 6 height 17
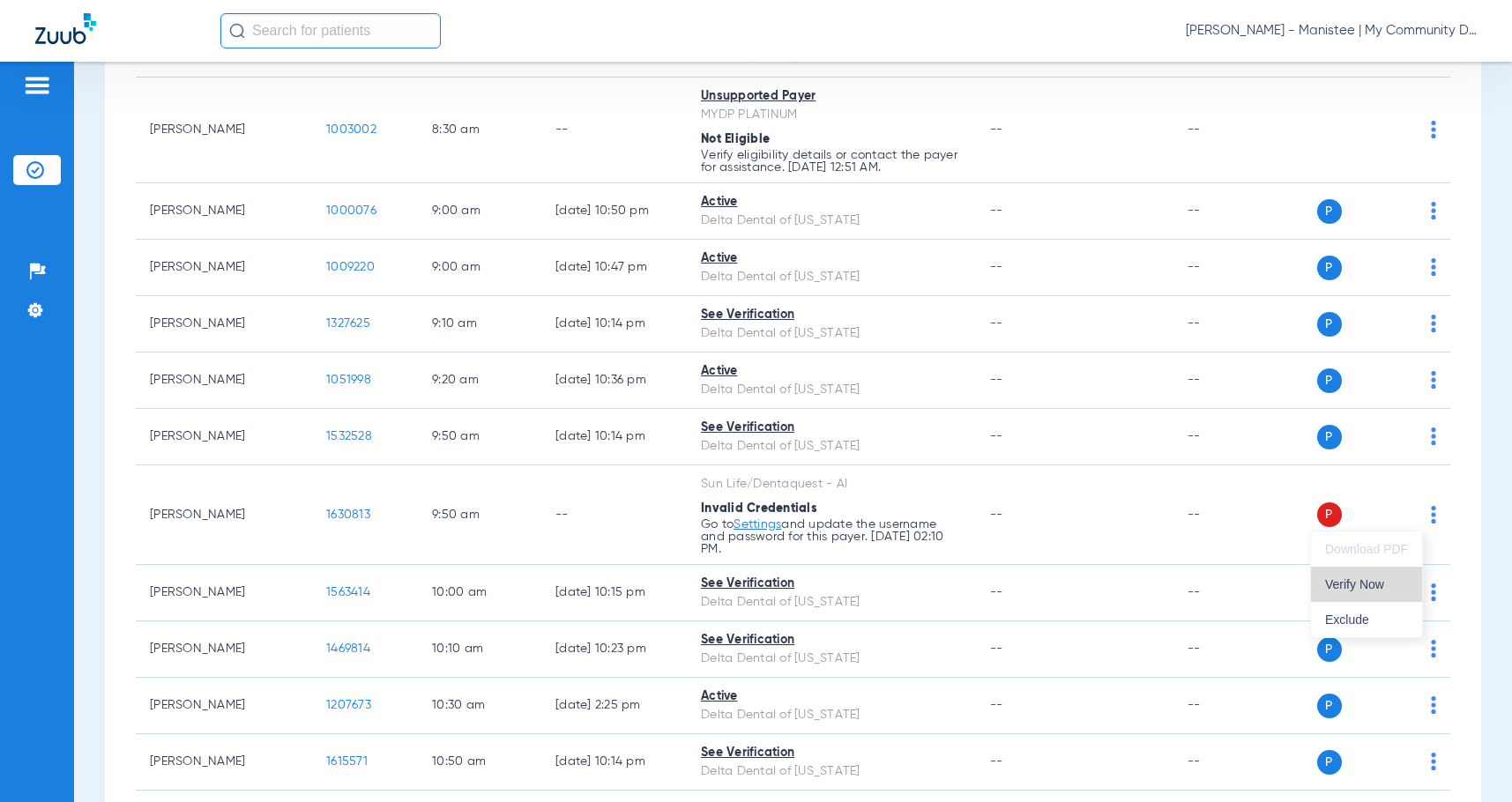
click at [1371, 595] on button "Verify Now" at bounding box center [1367, 584] width 111 height 35
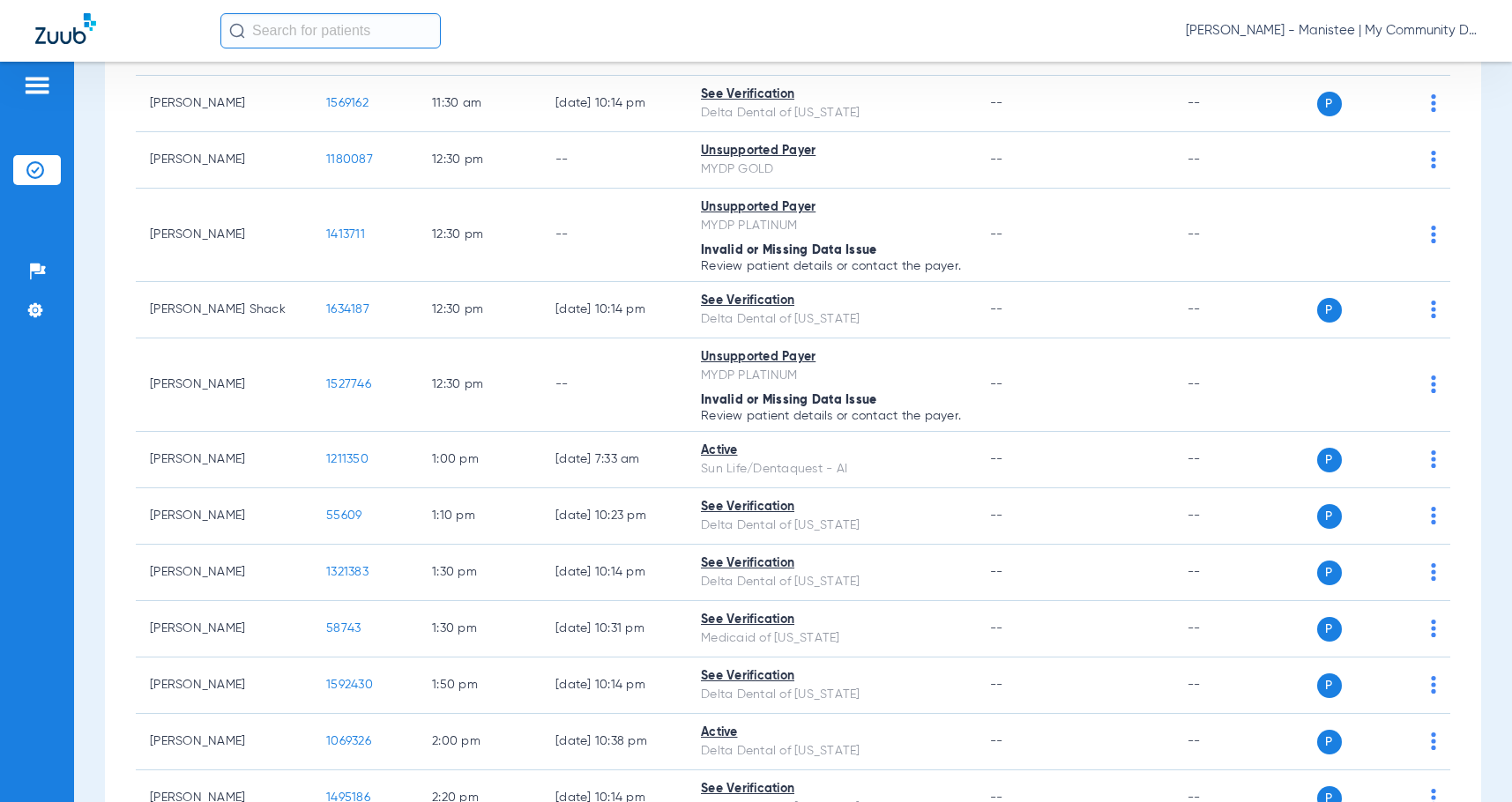
scroll to position [1234, 0]
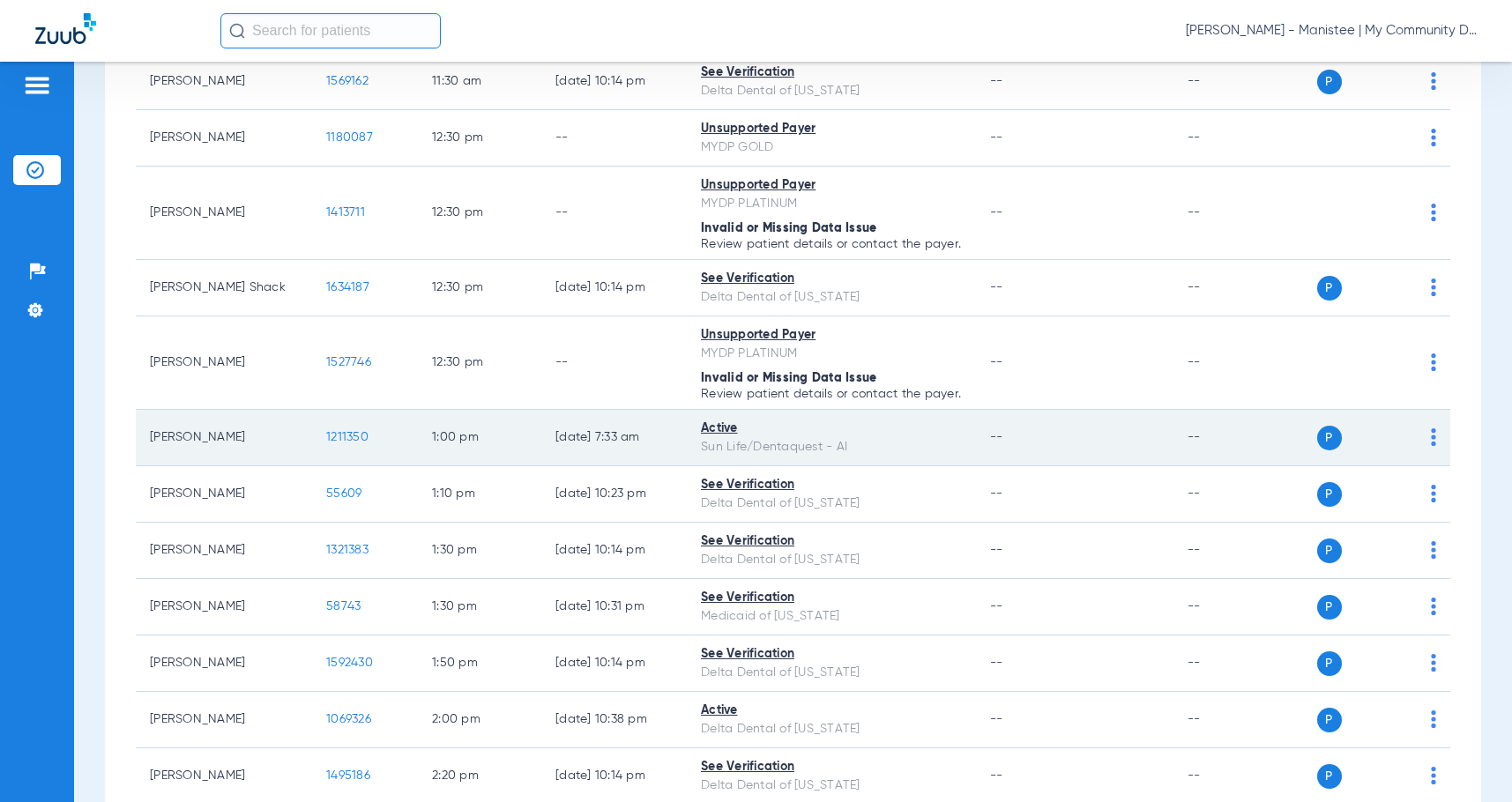
click at [1432, 447] on img at bounding box center [1434, 437] width 6 height 17
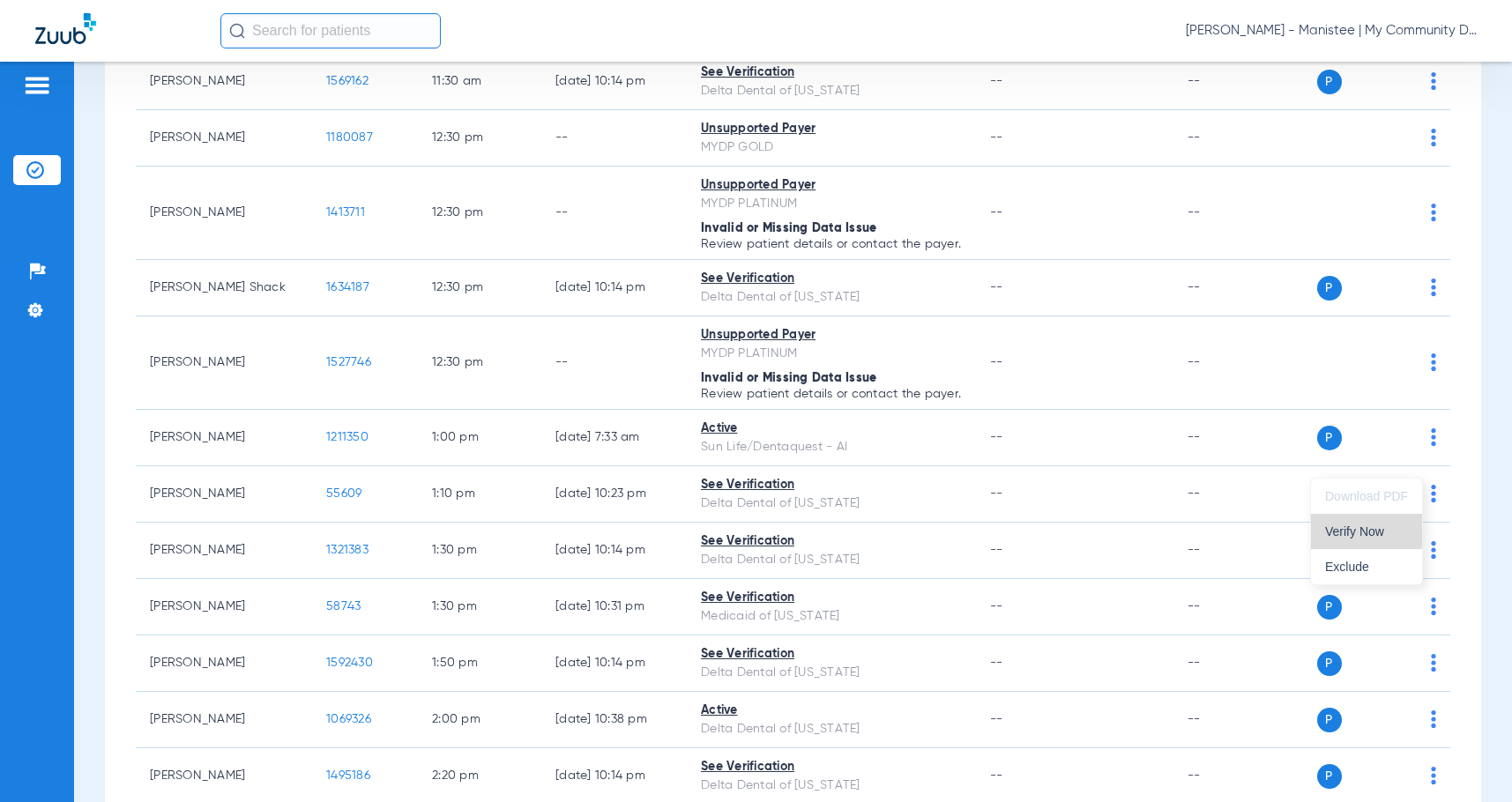
click at [1374, 526] on span "Verify Now" at bounding box center [1366, 532] width 83 height 12
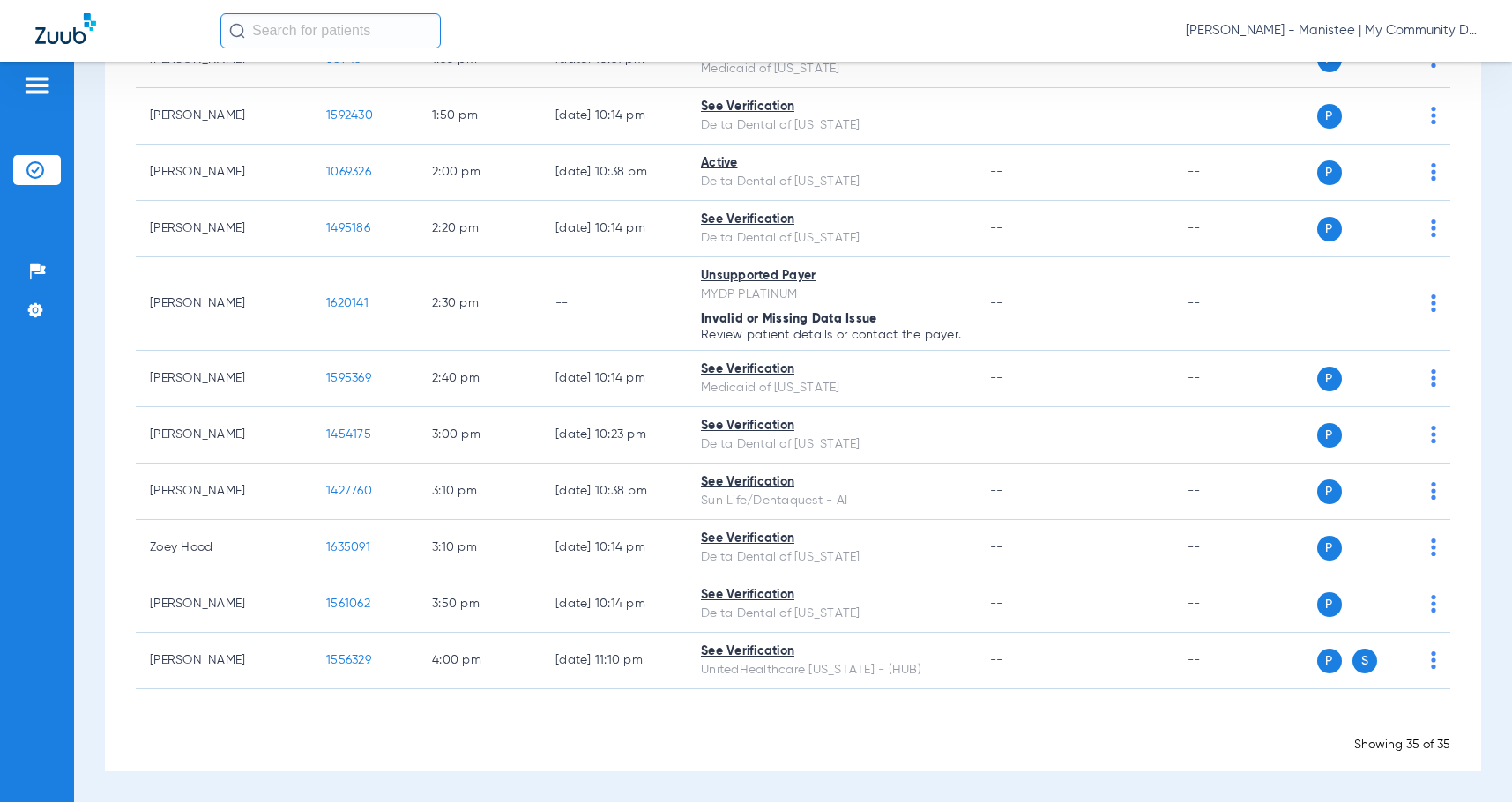
scroll to position [1820, 0]
click at [1409, 34] on span "[PERSON_NAME] - Manistee | My Community Dental Centers" at bounding box center [1332, 31] width 291 height 17
click at [1422, 94] on span "Log out" at bounding box center [1410, 98] width 99 height 12
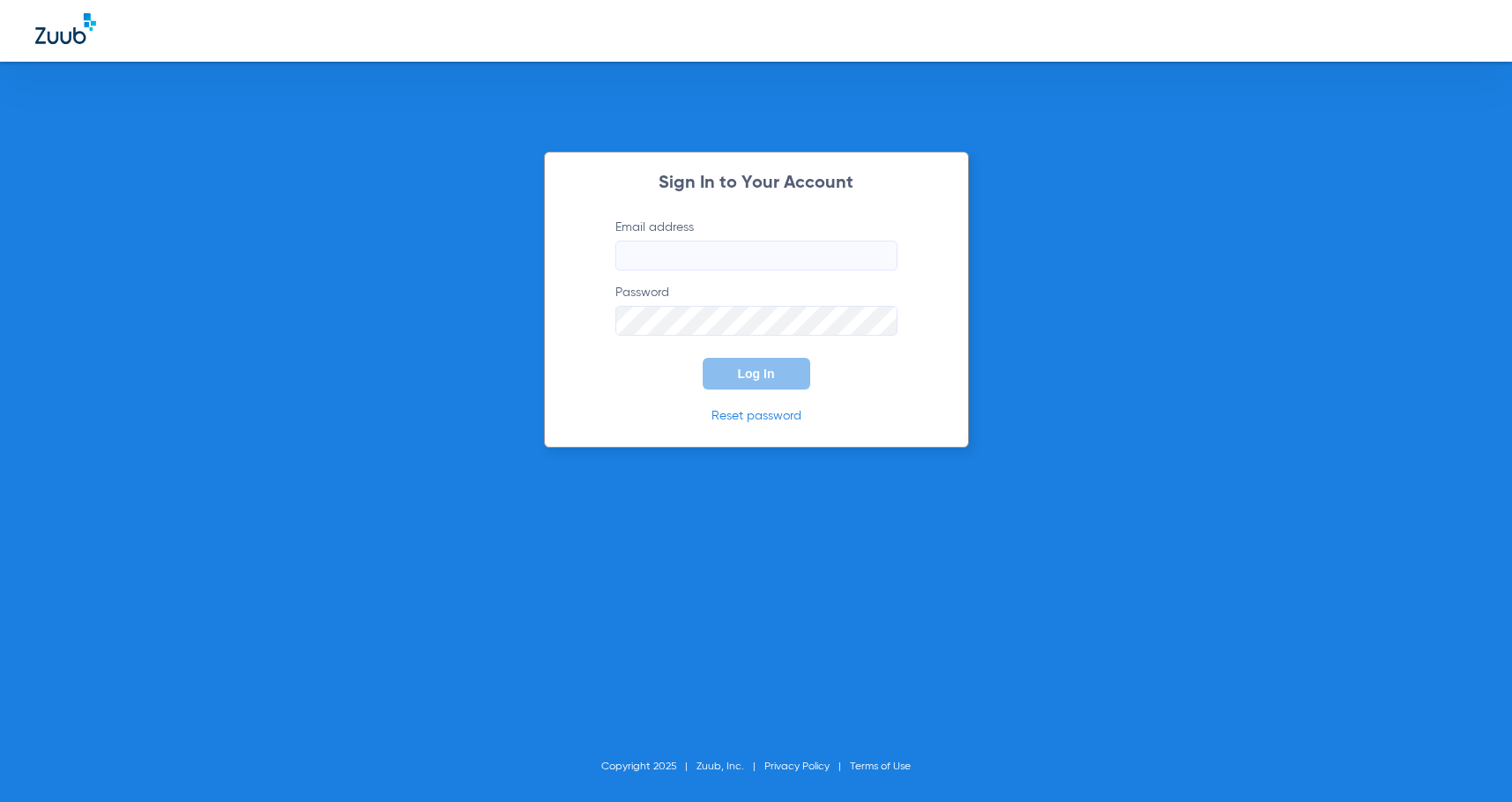
type input "[EMAIL_ADDRESS][DOMAIN_NAME]"
